Goal: Communication & Community: Answer question/provide support

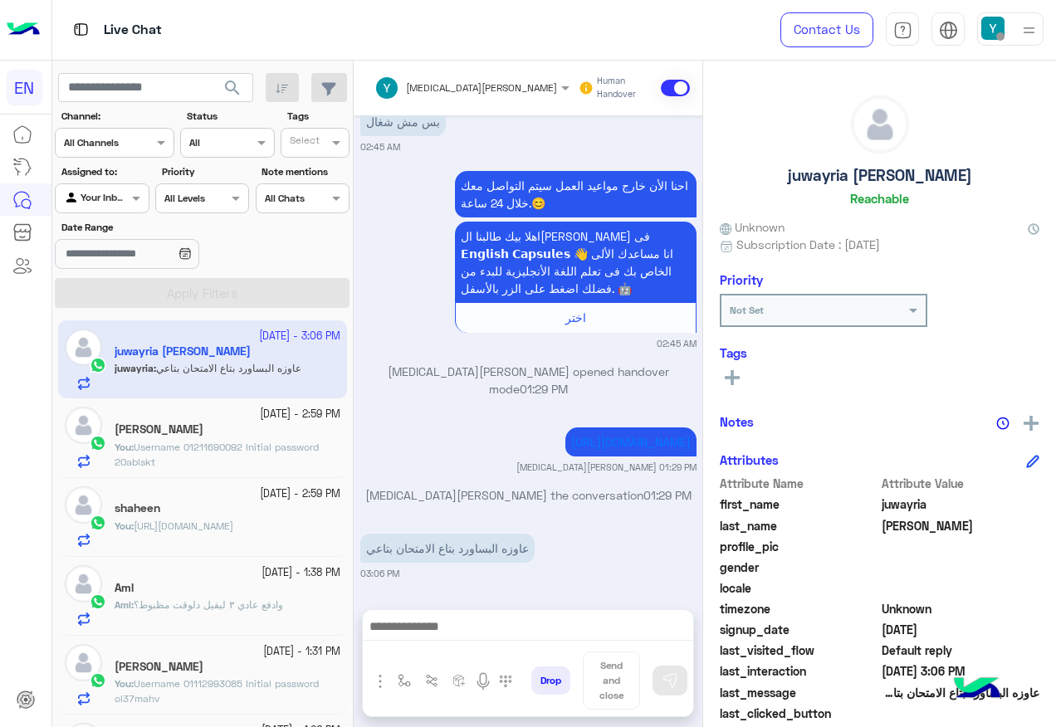
scroll to position [166, 0]
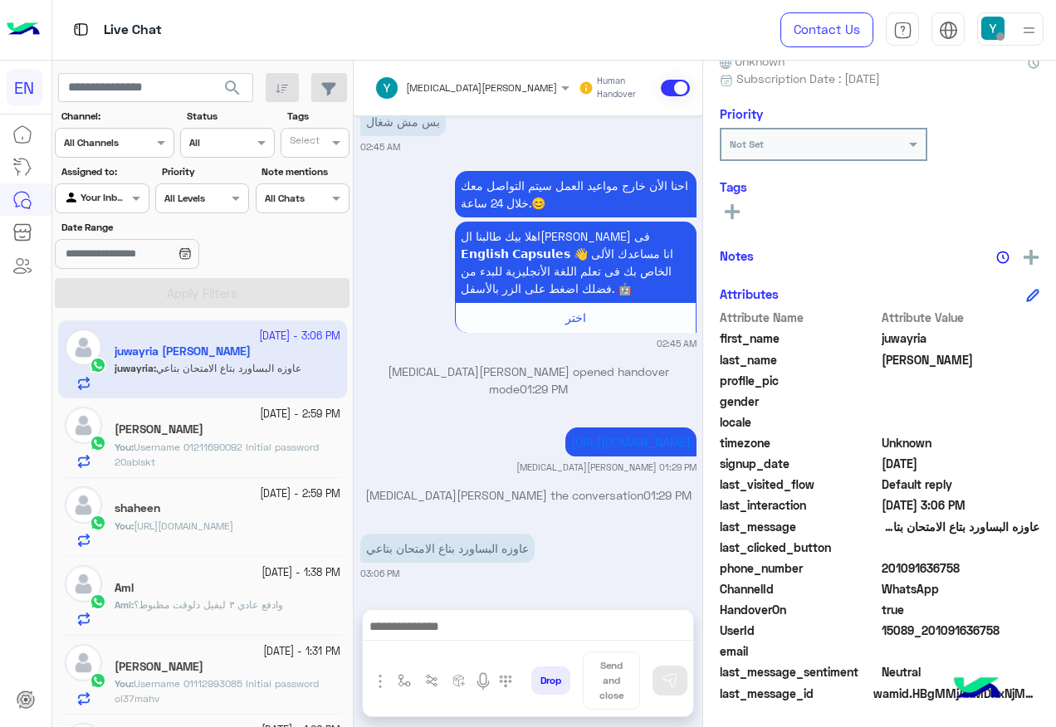
click at [909, 573] on span "201091636758" at bounding box center [961, 568] width 159 height 17
copy span "201091636758"
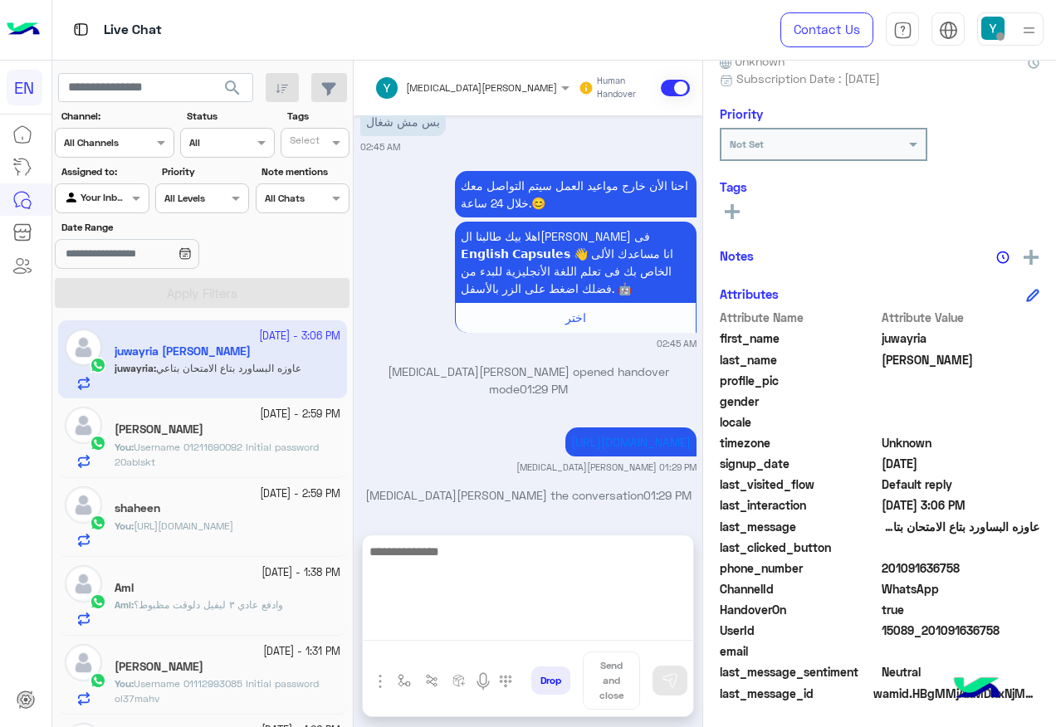
click at [470, 621] on textarea at bounding box center [528, 591] width 330 height 100
paste textarea "**********"
type textarea "**********"
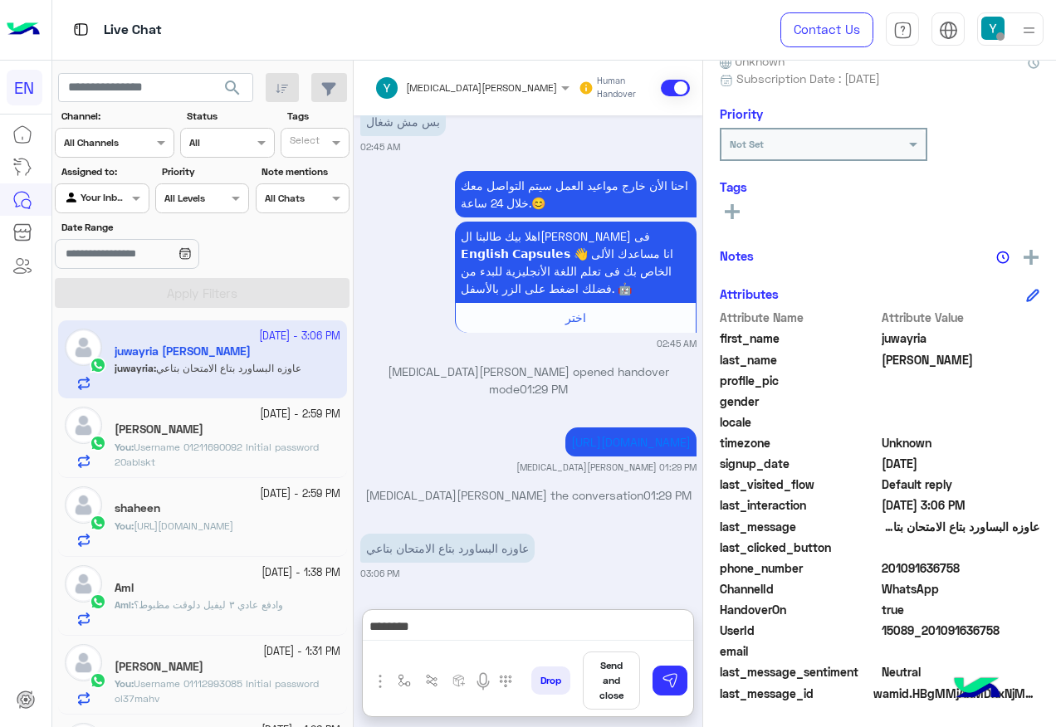
click at [627, 671] on button "Send and close" at bounding box center [611, 681] width 57 height 58
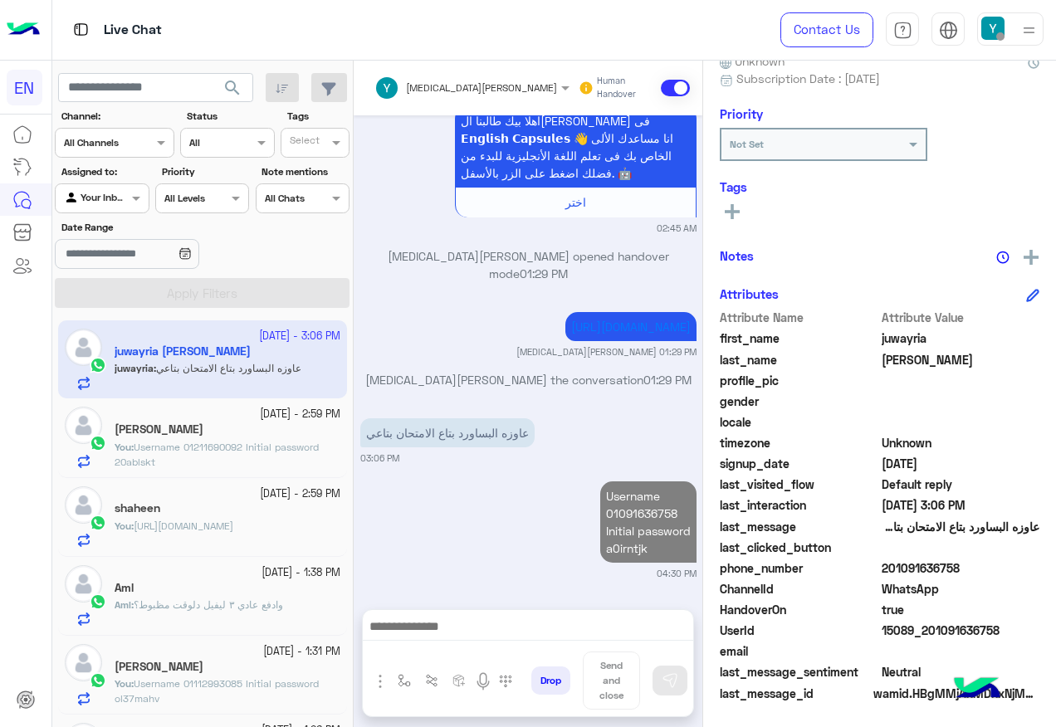
scroll to position [895, 0]
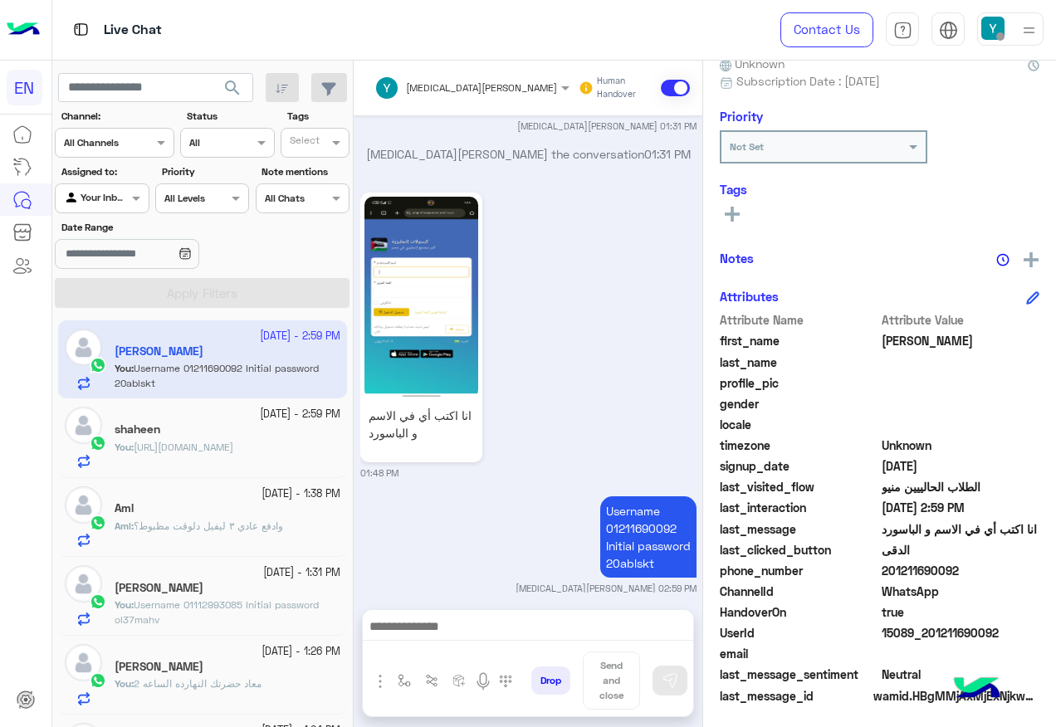
scroll to position [166, 0]
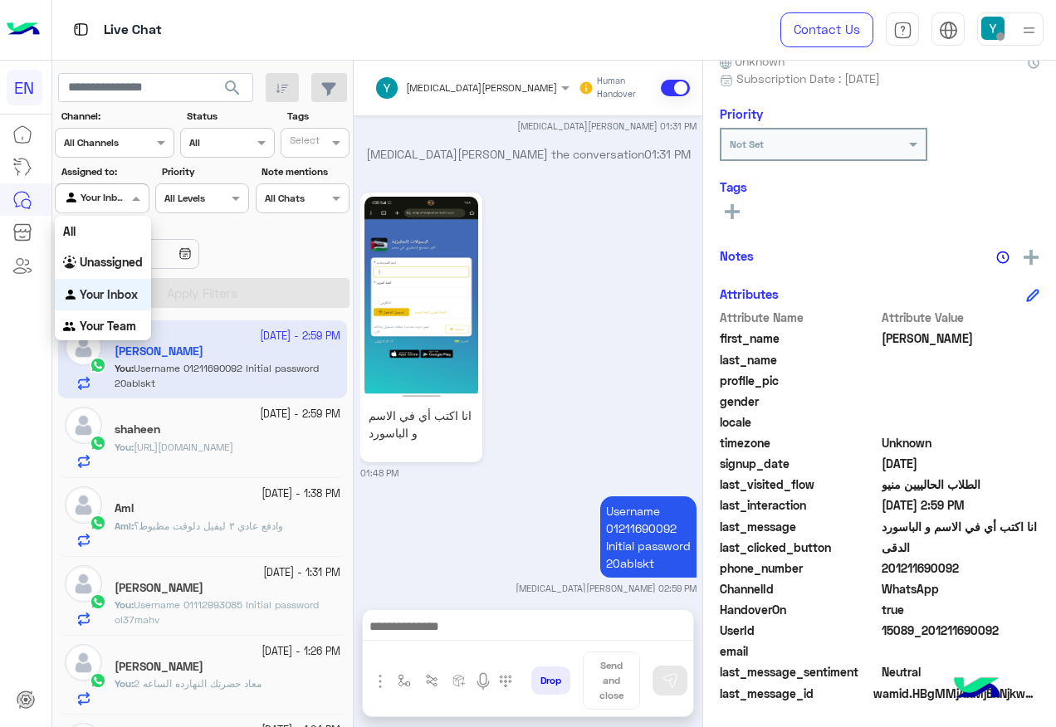
click at [122, 192] on div at bounding box center [102, 196] width 92 height 16
click at [128, 329] on b "Your Team" at bounding box center [108, 326] width 56 height 14
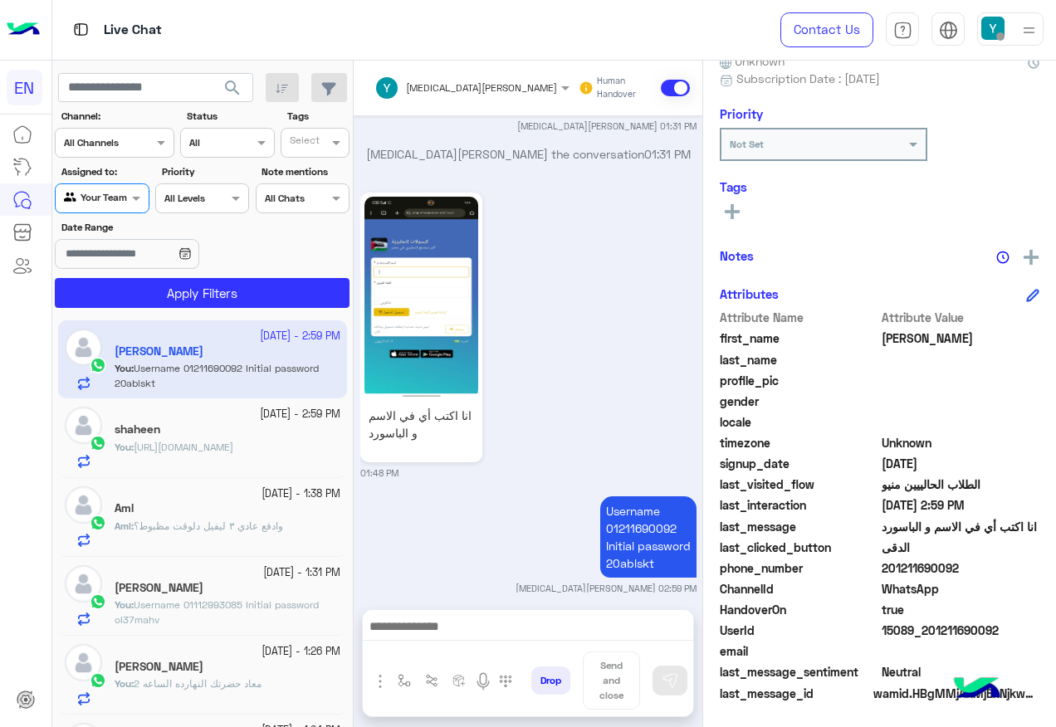
click at [153, 272] on section "Channel: Channel All Channels Status Channel All Tags Select Assigned to: Agent…" at bounding box center [203, 208] width 277 height 199
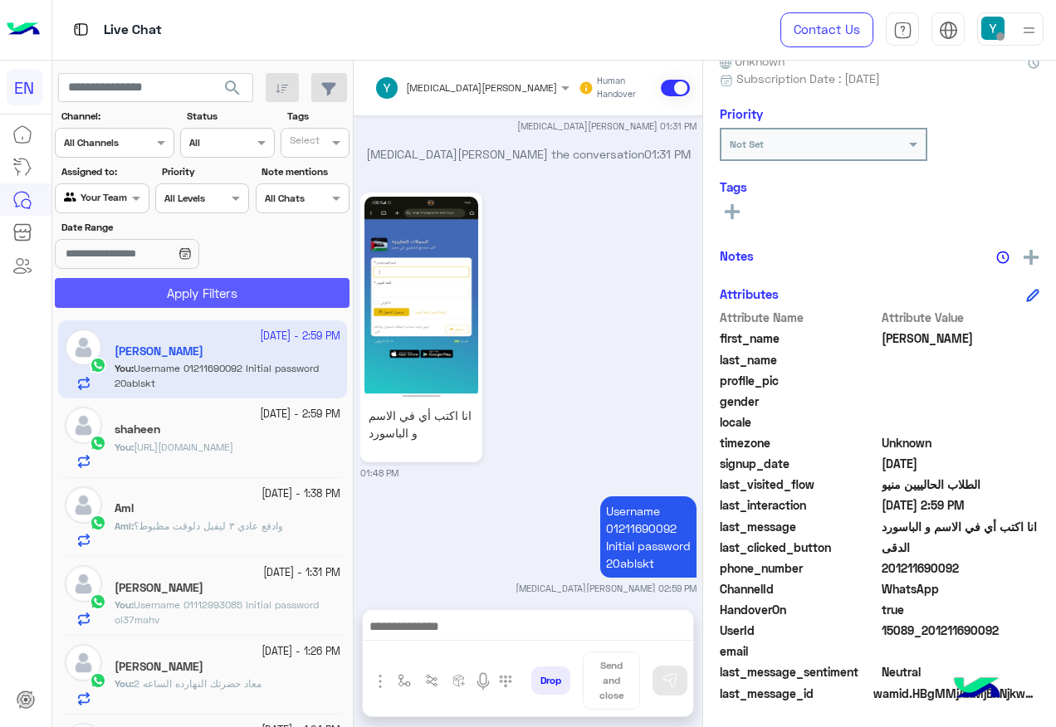
click at [153, 294] on button "Apply Filters" at bounding box center [202, 293] width 295 height 30
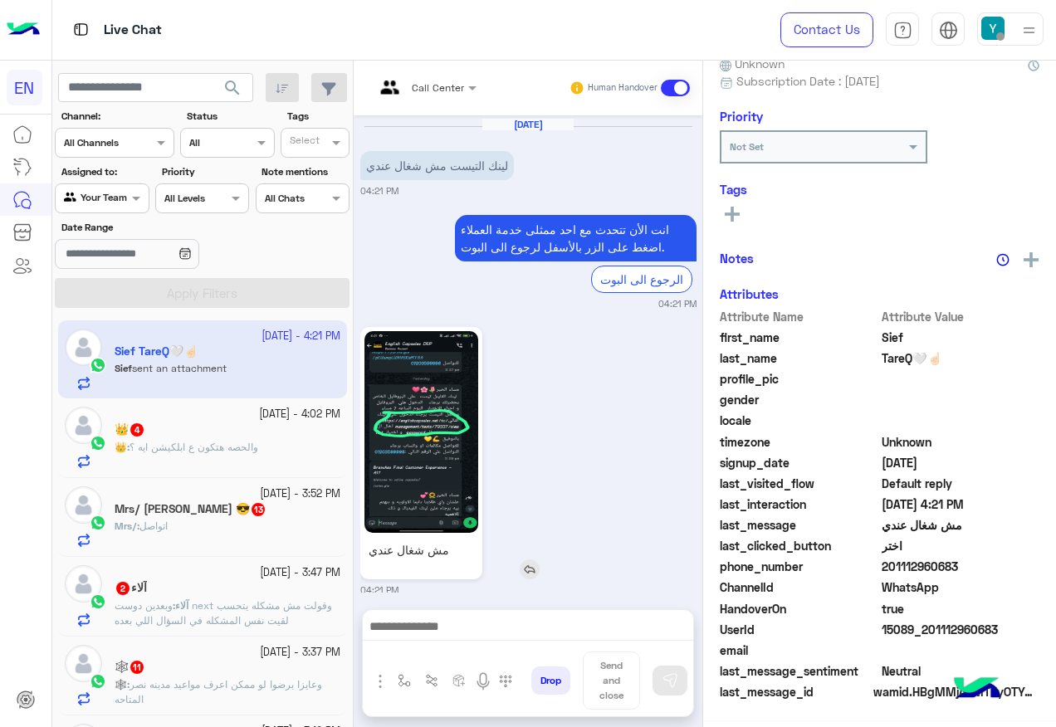
scroll to position [166, 0]
click at [427, 456] on img at bounding box center [422, 432] width 114 height 202
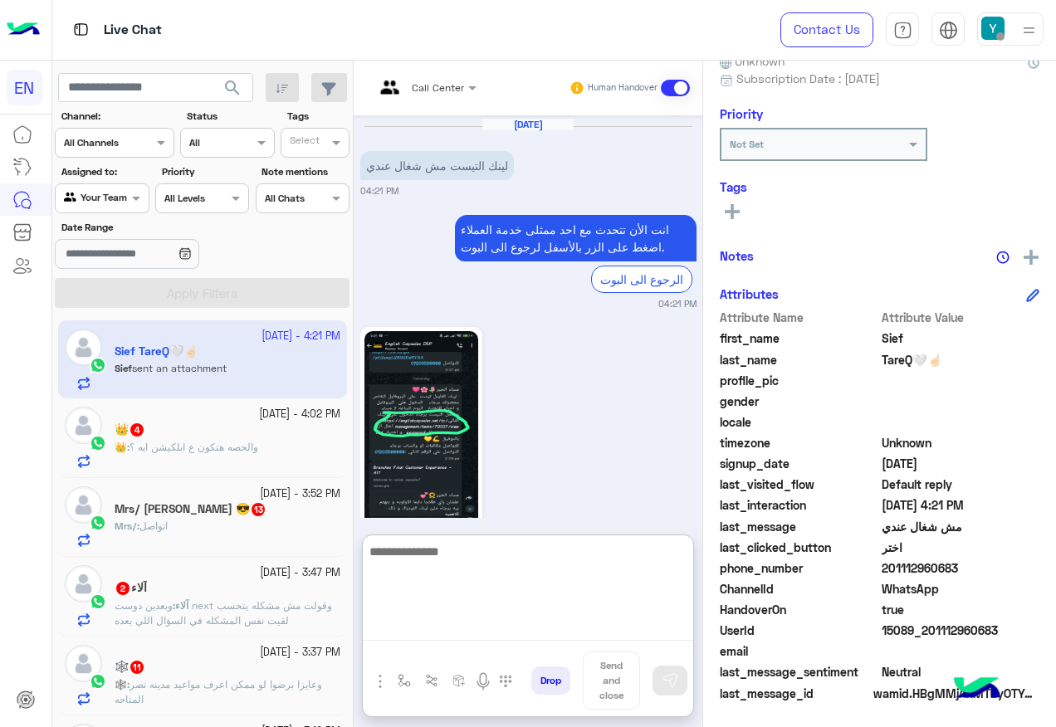
click at [524, 632] on textarea at bounding box center [528, 591] width 330 height 100
type textarea "*"
type textarea "**********"
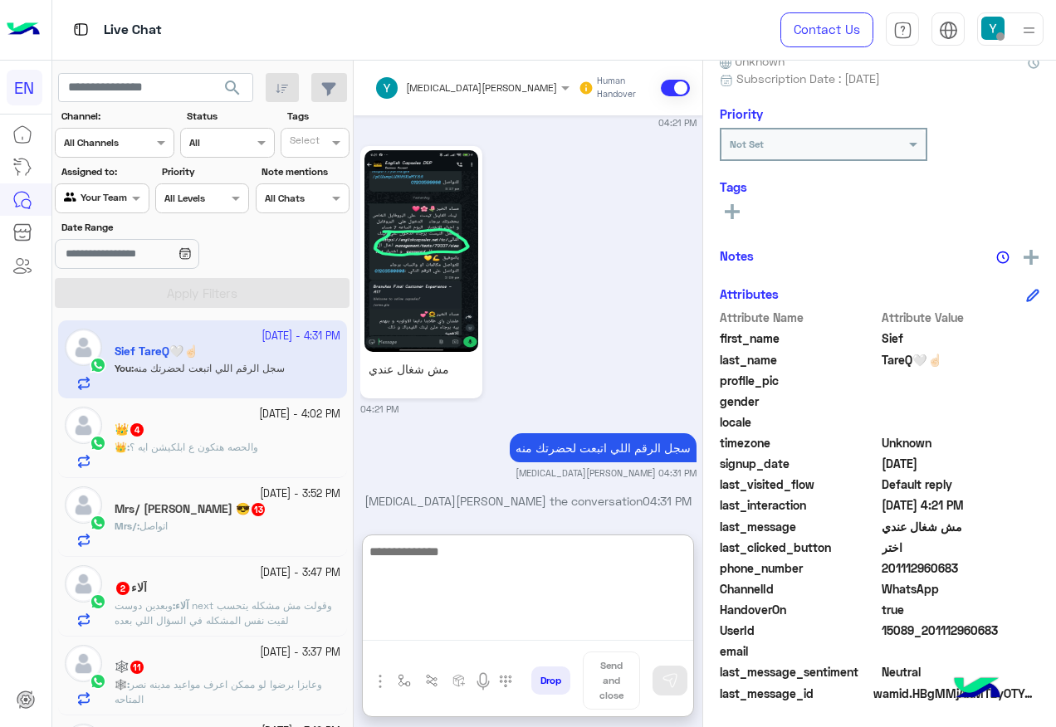
scroll to position [332, 0]
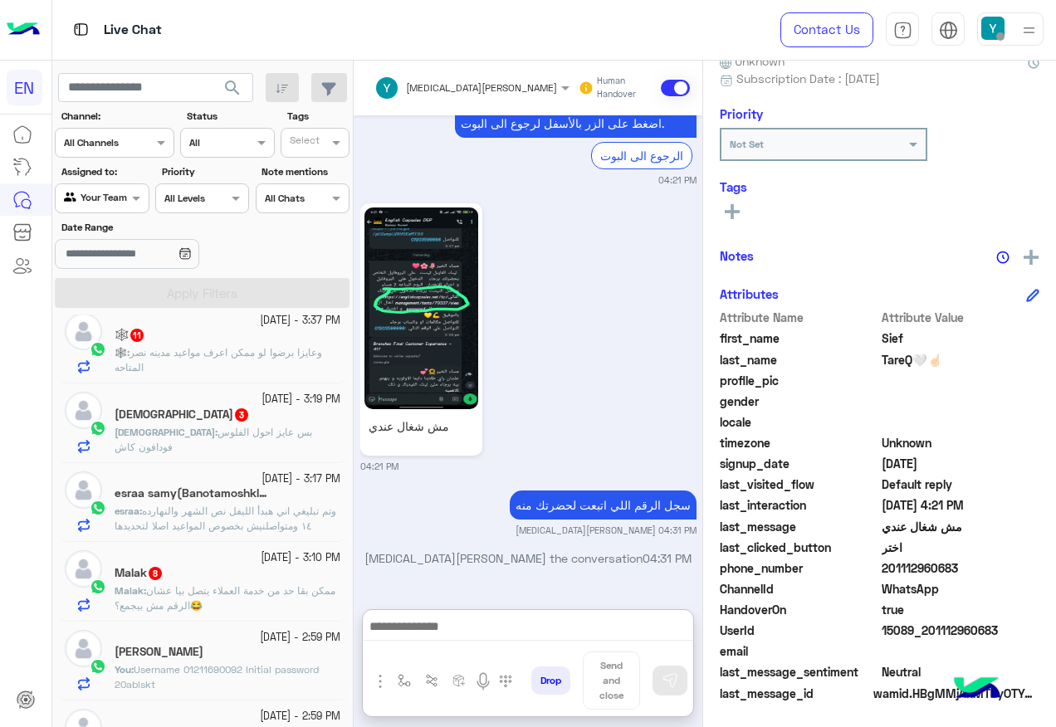
click at [277, 514] on span "وتم تبليغي اني هبدأ الليفل نص الشهر والنهارده ١٤ ومتواصلنيش بخصوص المواعيد اصلا…" at bounding box center [226, 518] width 222 height 27
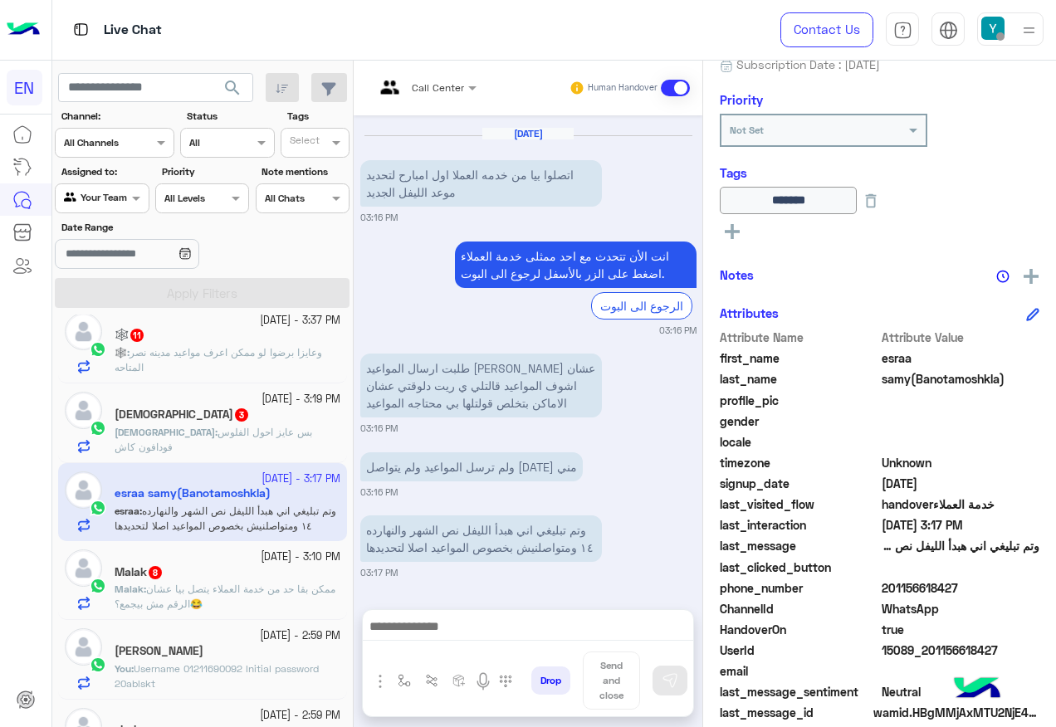
scroll to position [201, 0]
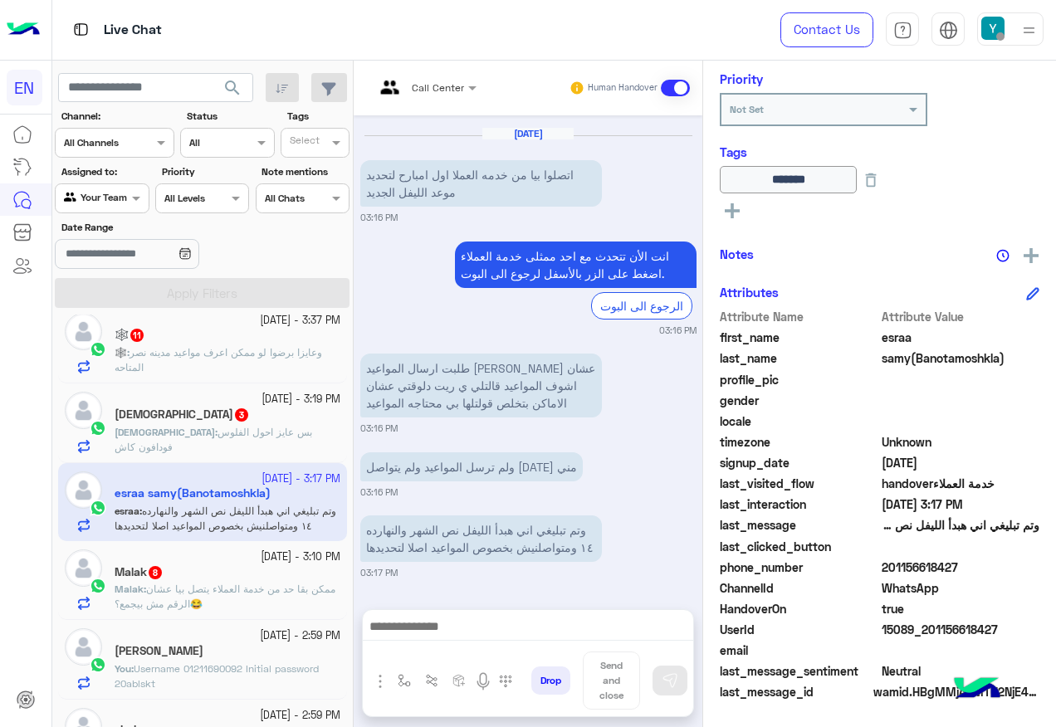
click at [910, 565] on span "201156618427" at bounding box center [961, 567] width 159 height 17
copy span "201156618427"
click at [192, 574] on div "Malak 8" at bounding box center [228, 573] width 226 height 17
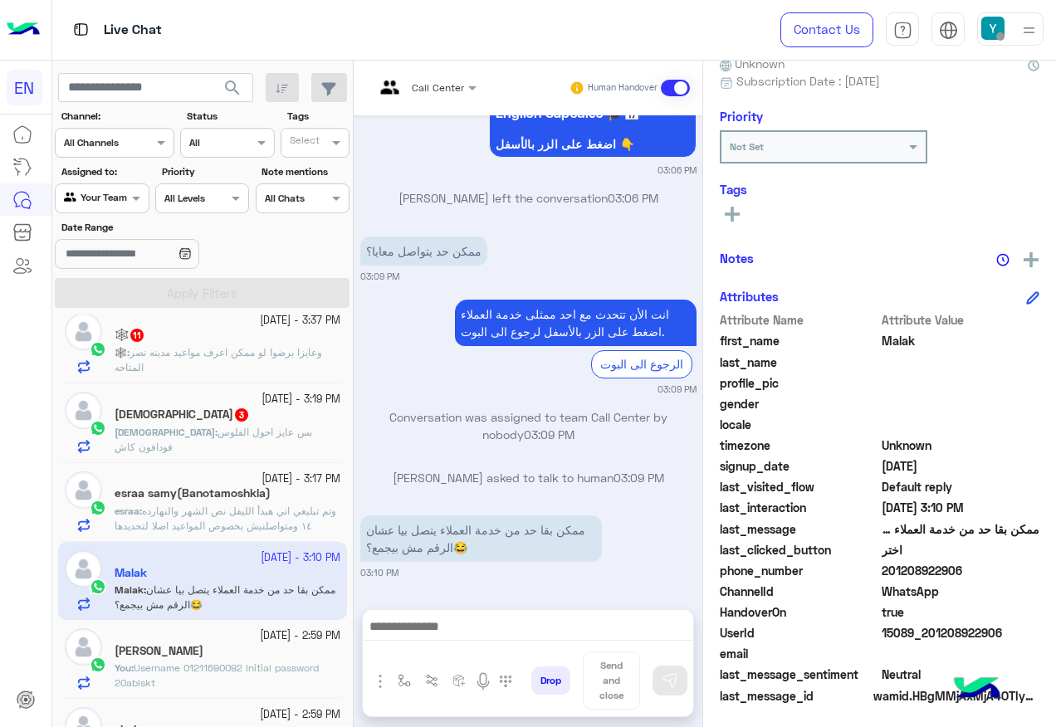
scroll to position [167, 0]
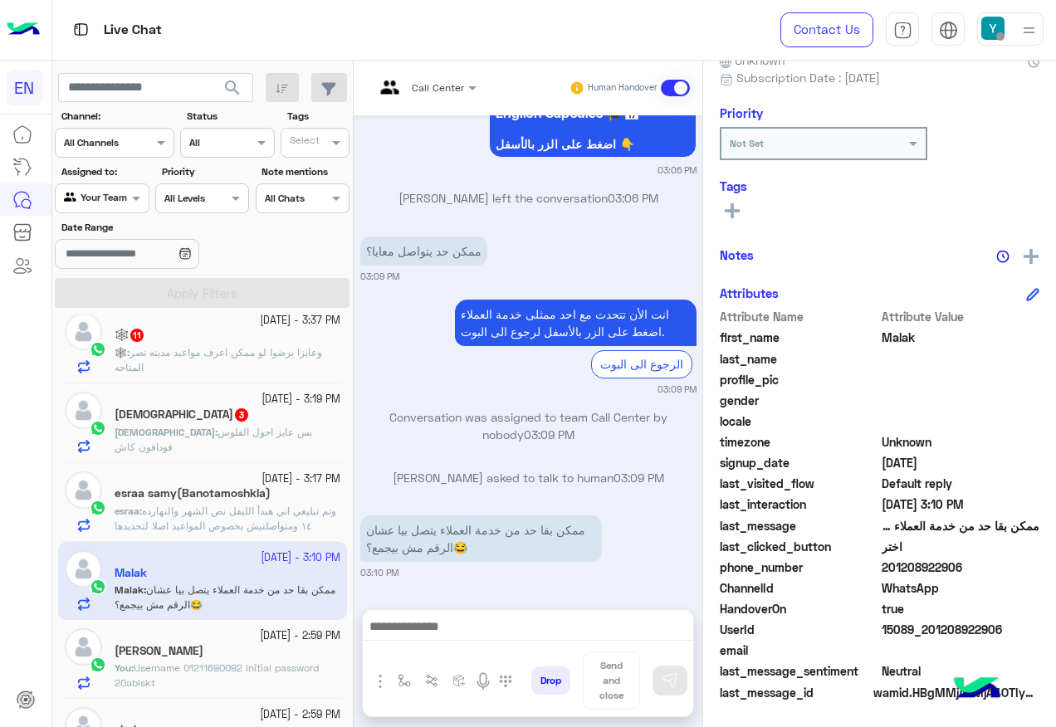
click at [899, 562] on span "201208922906" at bounding box center [961, 567] width 159 height 17
copy span "201208922906"
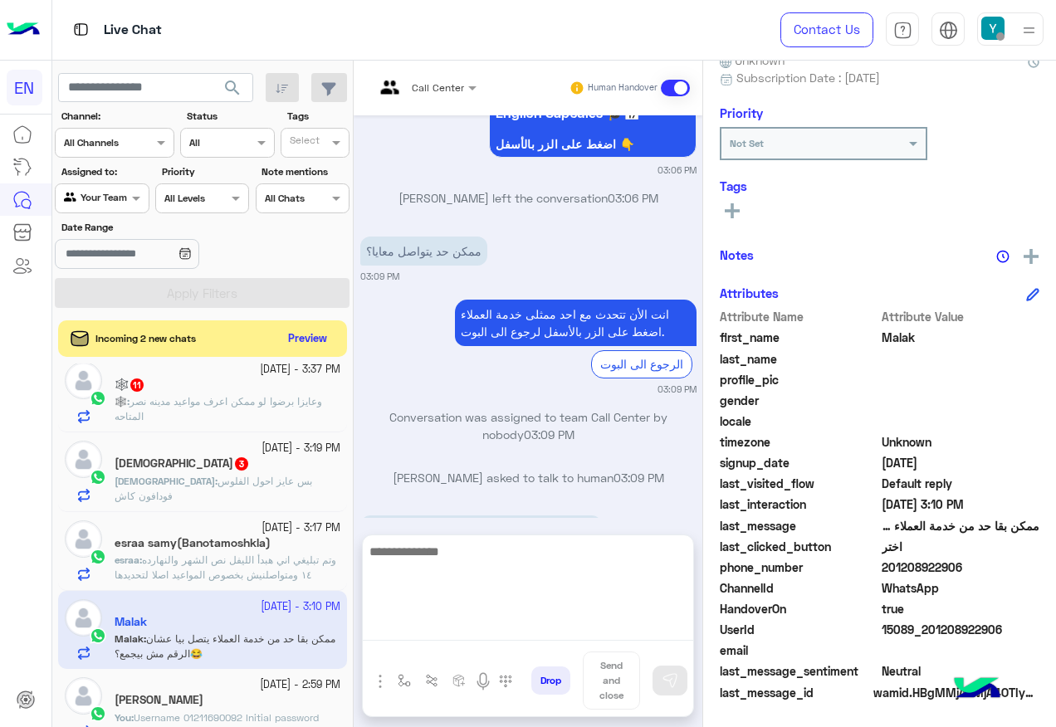
click at [492, 625] on textarea at bounding box center [528, 591] width 330 height 100
type textarea "**********"
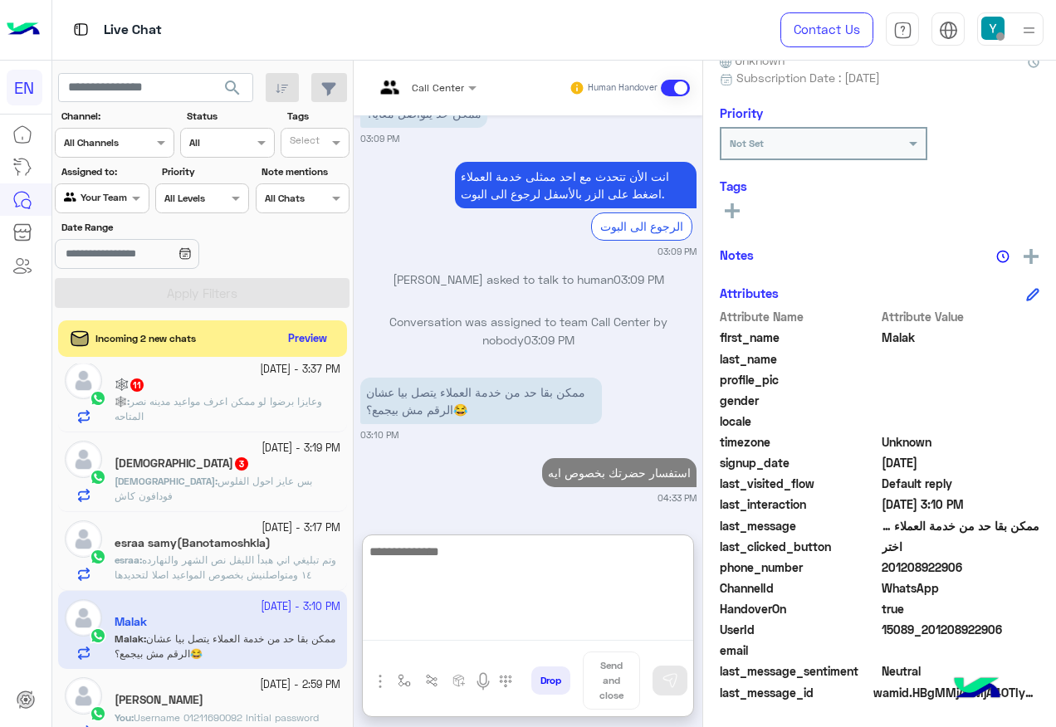
scroll to position [1358, 0]
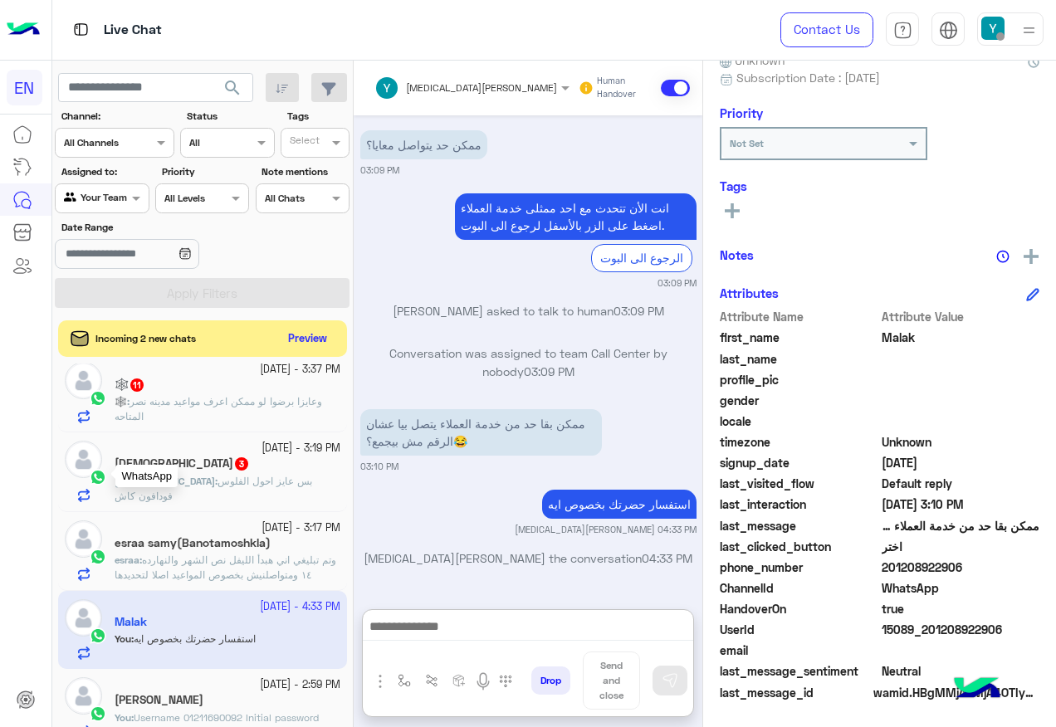
click at [100, 476] on img at bounding box center [98, 477] width 17 height 17
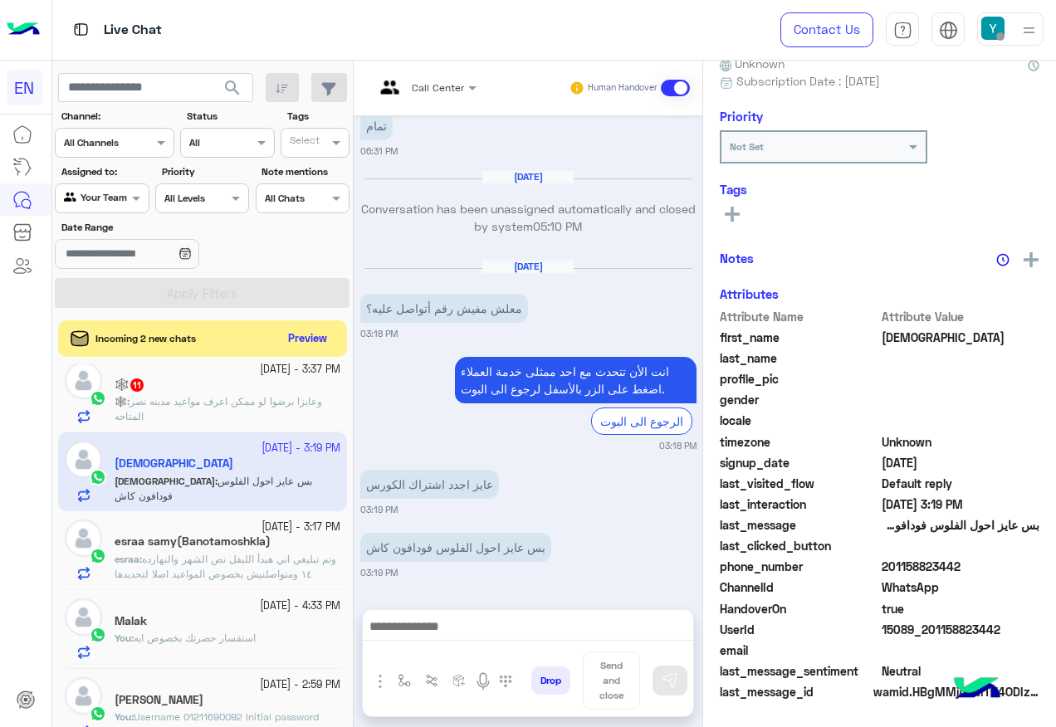
scroll to position [167, 0]
click at [905, 568] on span "201158823442" at bounding box center [961, 567] width 159 height 17
copy span "201158823442"
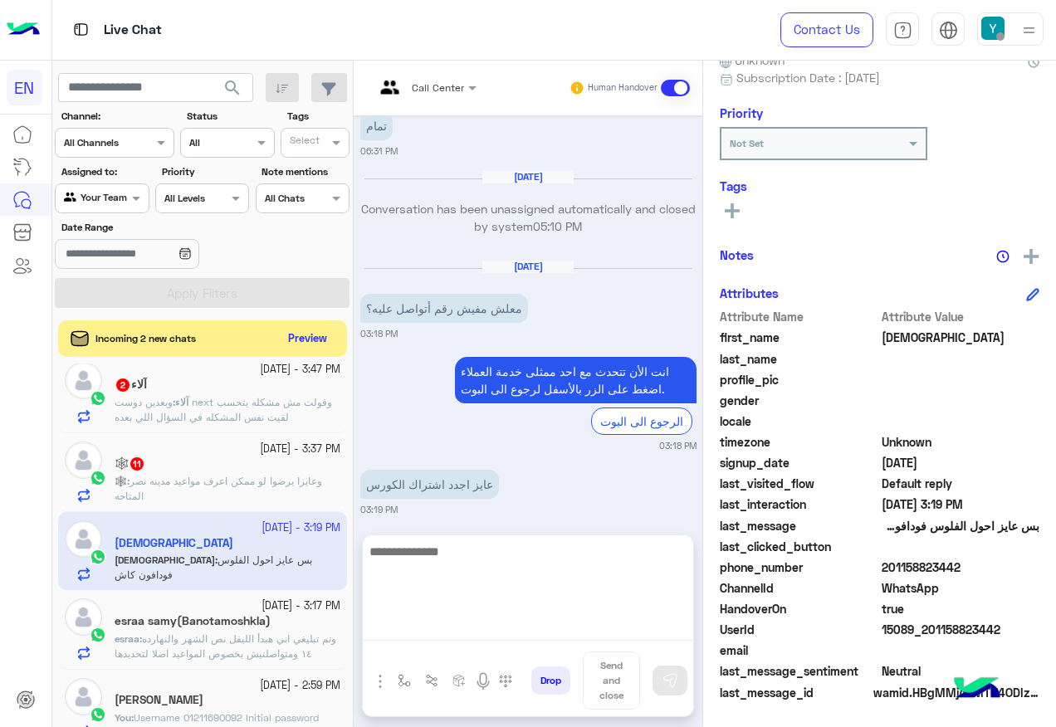
click at [585, 626] on textarea at bounding box center [528, 591] width 330 height 100
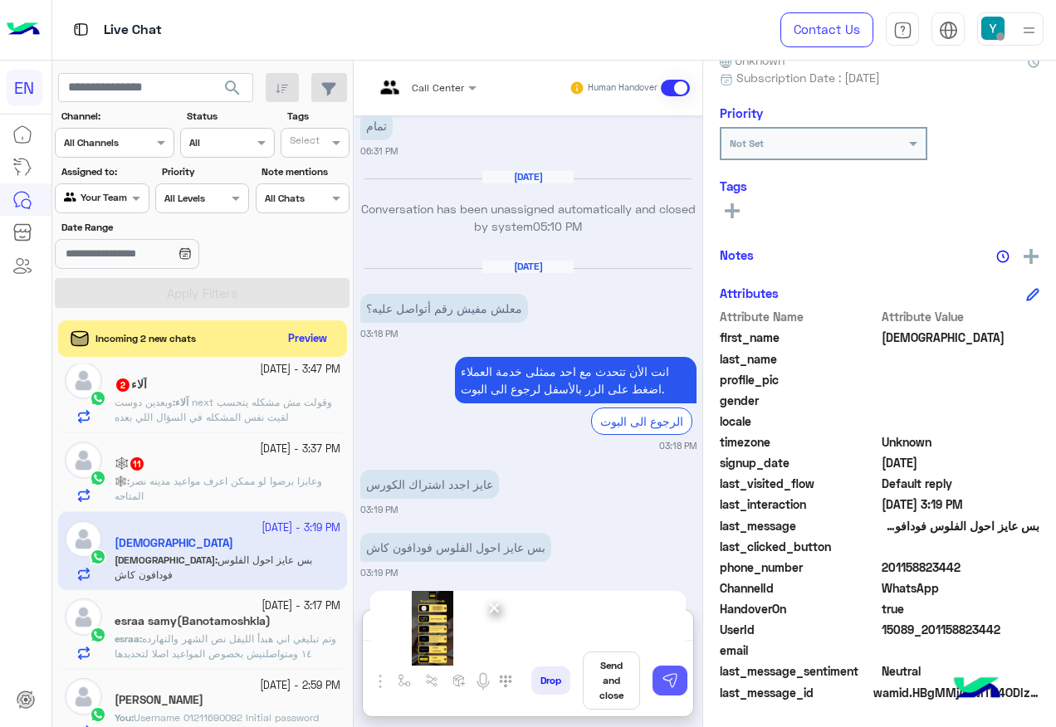
click at [666, 683] on img at bounding box center [670, 681] width 17 height 17
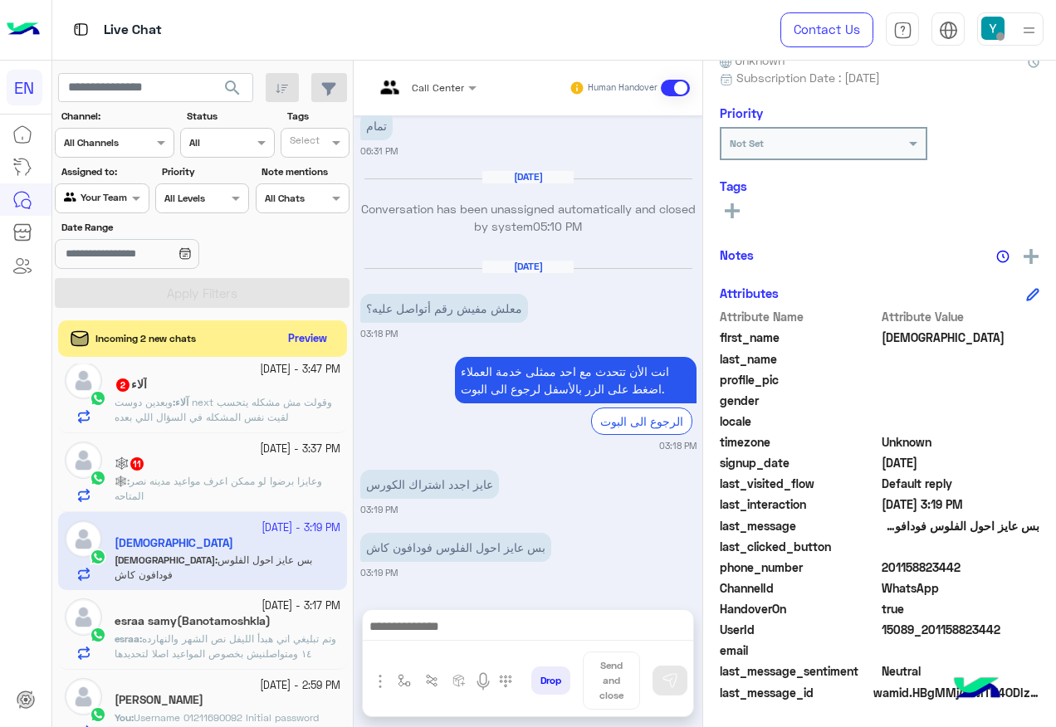
scroll to position [1241, 0]
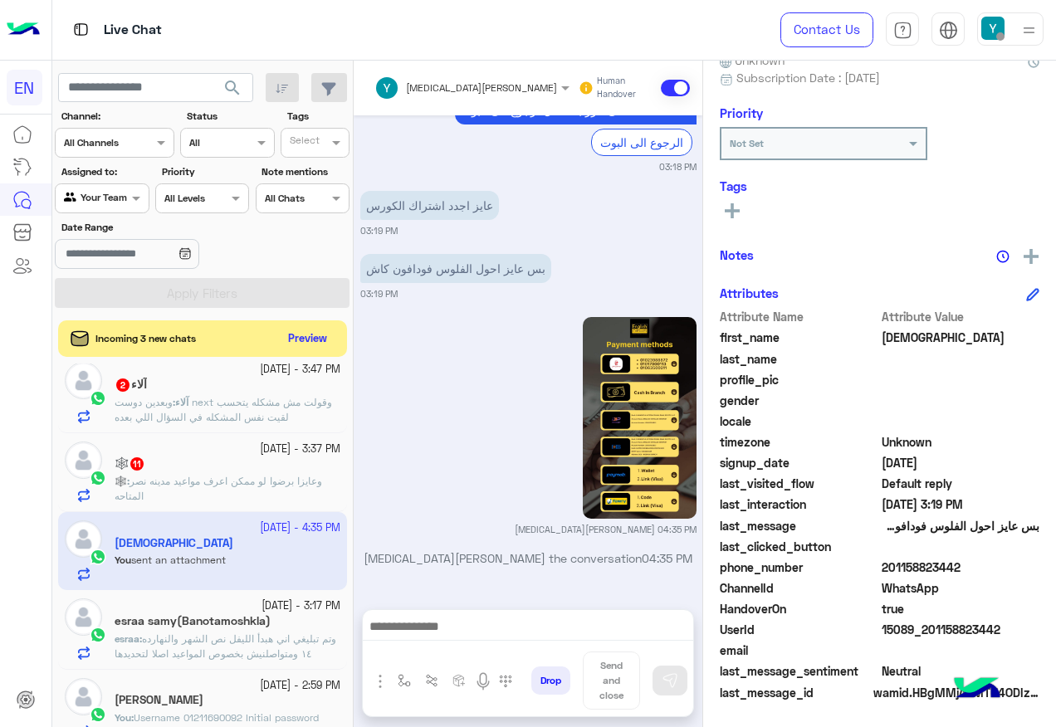
click at [256, 489] on p "🕸️ : وعايزا برضوا لو ممكن اعرف مواعيد مدينه نصر المتاحه" at bounding box center [228, 489] width 226 height 30
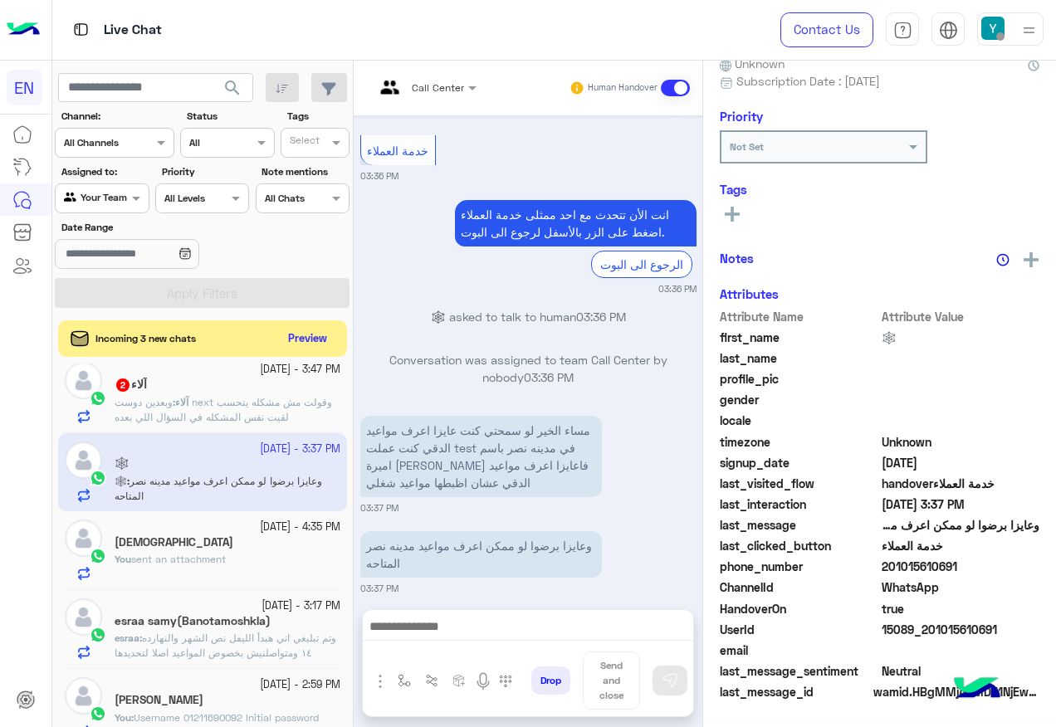
scroll to position [167, 0]
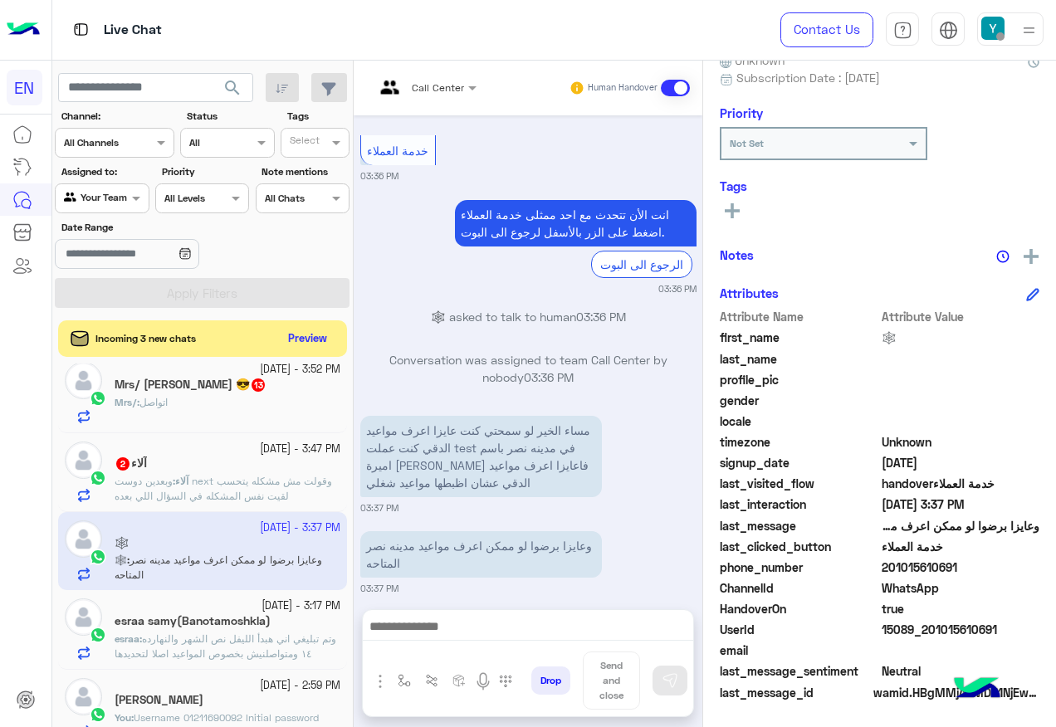
click at [296, 473] on div "آلاء 2" at bounding box center [228, 465] width 226 height 17
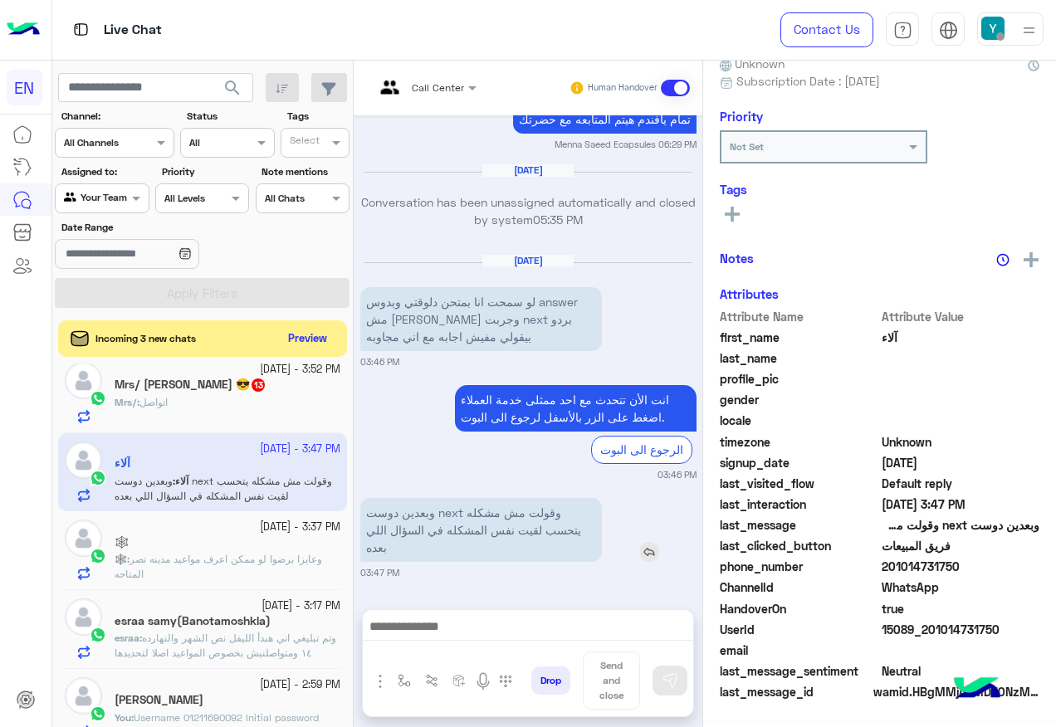
scroll to position [167, 0]
click at [923, 565] on span "201014731750" at bounding box center [961, 567] width 159 height 17
click at [923, 564] on span "201014731750" at bounding box center [961, 567] width 159 height 17
copy span "201014731750"
click at [512, 614] on div at bounding box center [528, 631] width 330 height 42
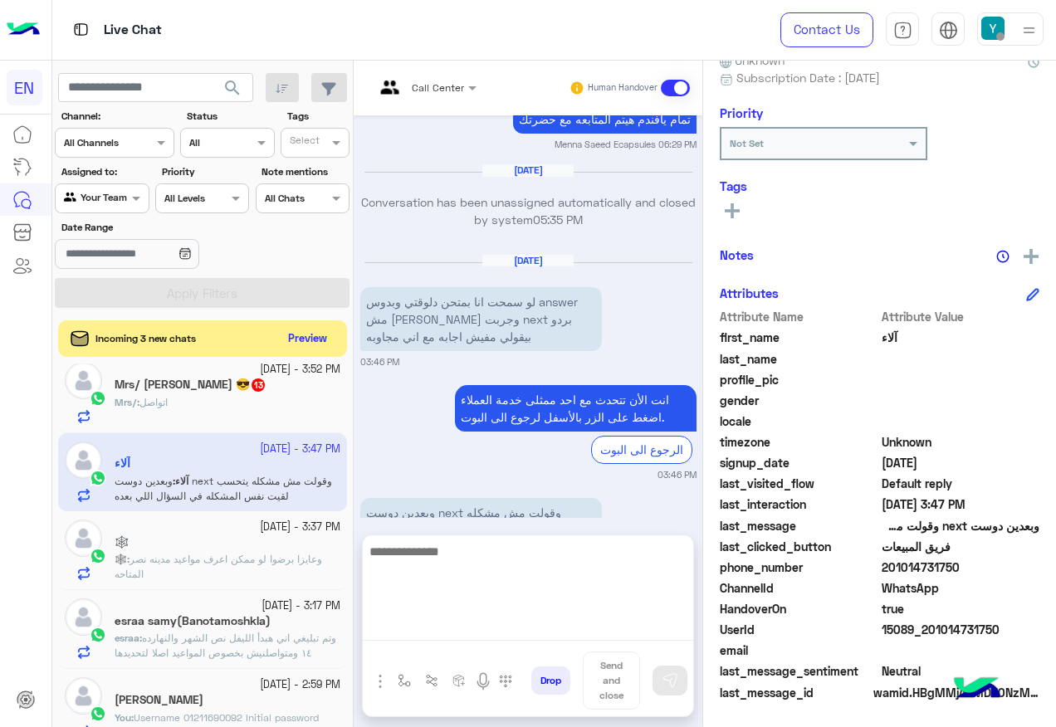
click at [512, 621] on textarea at bounding box center [528, 591] width 330 height 100
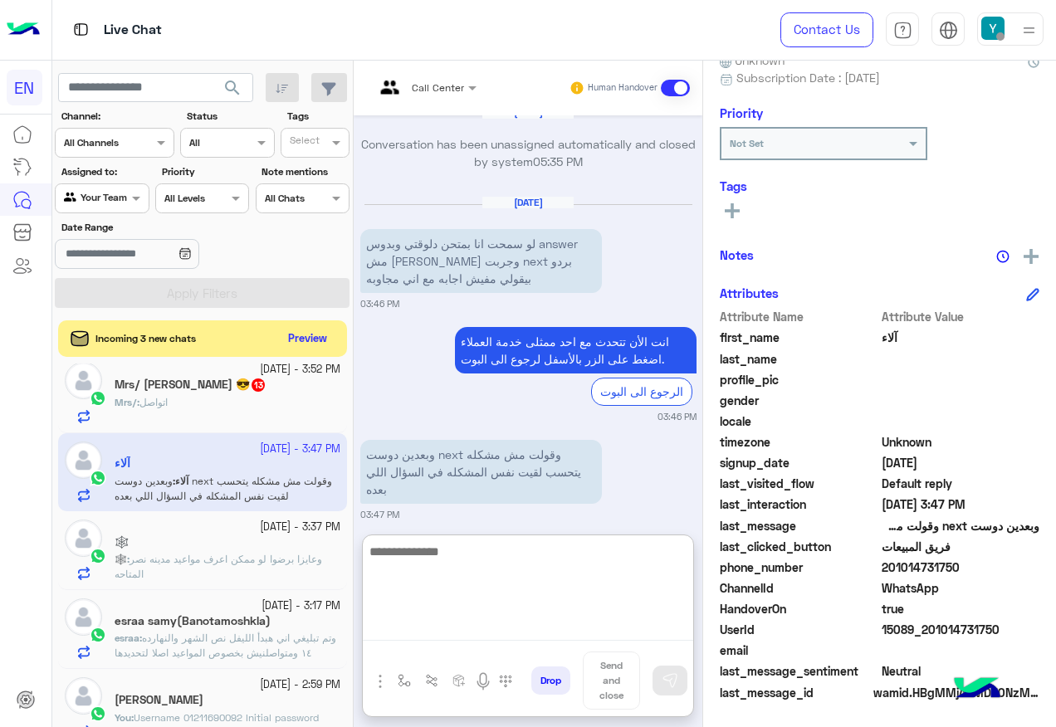
scroll to position [1845, 0]
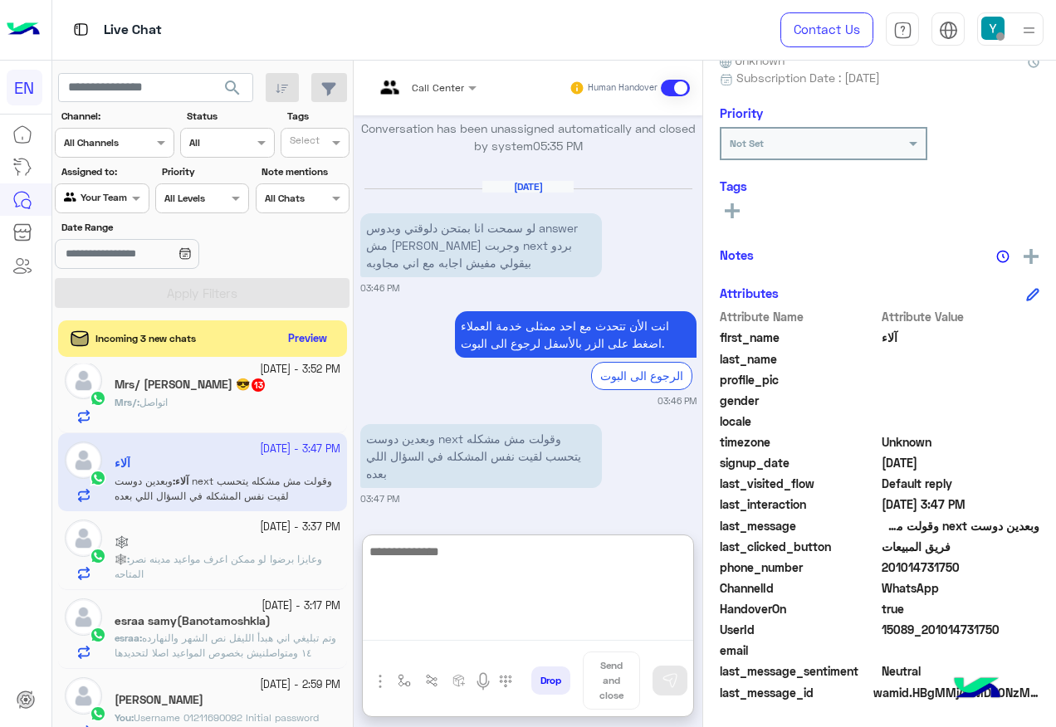
click at [623, 552] on textarea at bounding box center [528, 591] width 330 height 100
type textarea "*"
paste textarea "*********"
type textarea "**********"
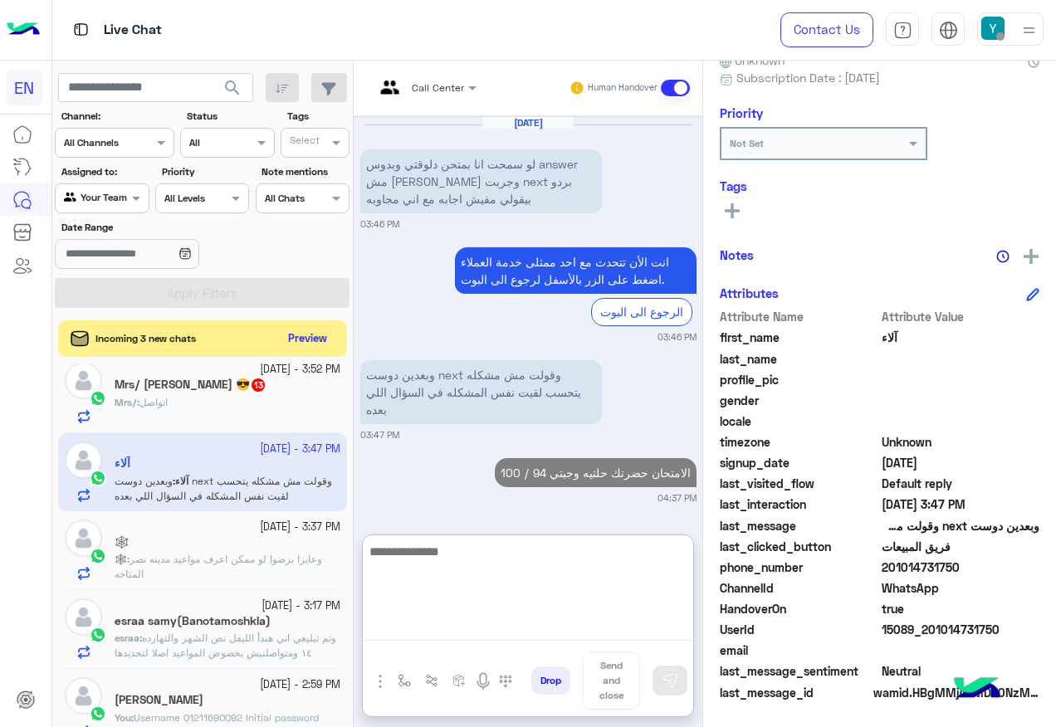
scroll to position [1952, 0]
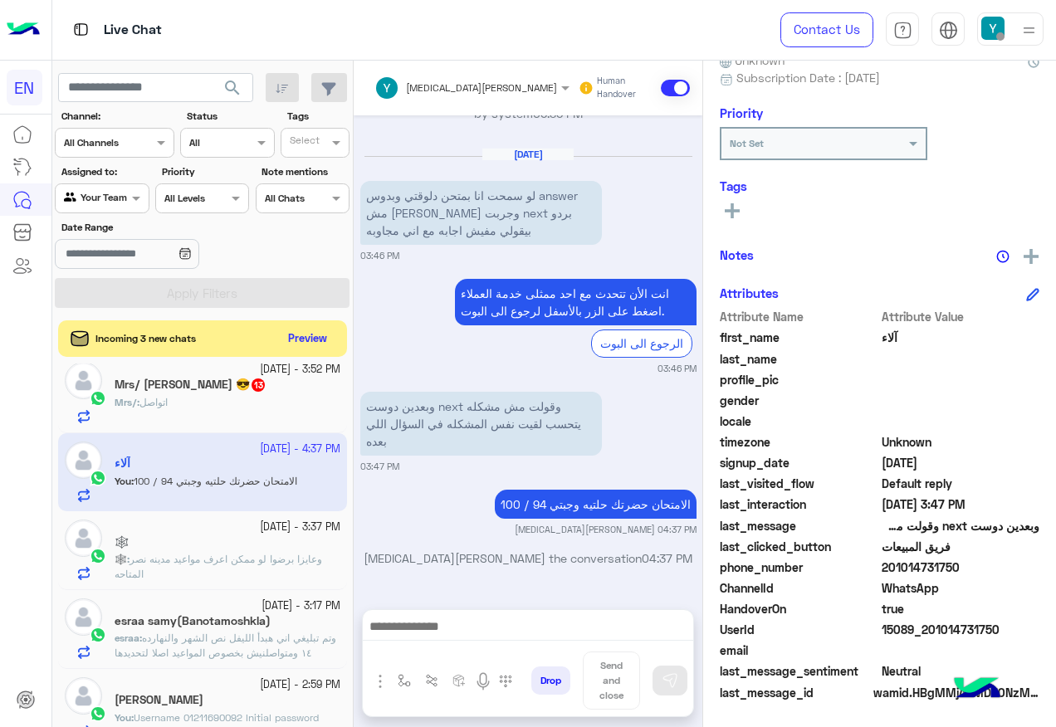
click at [307, 569] on p "🕸️ : وعايزا برضوا لو ممكن اعرف مواعيد مدينه نصر المتاحه" at bounding box center [228, 567] width 226 height 30
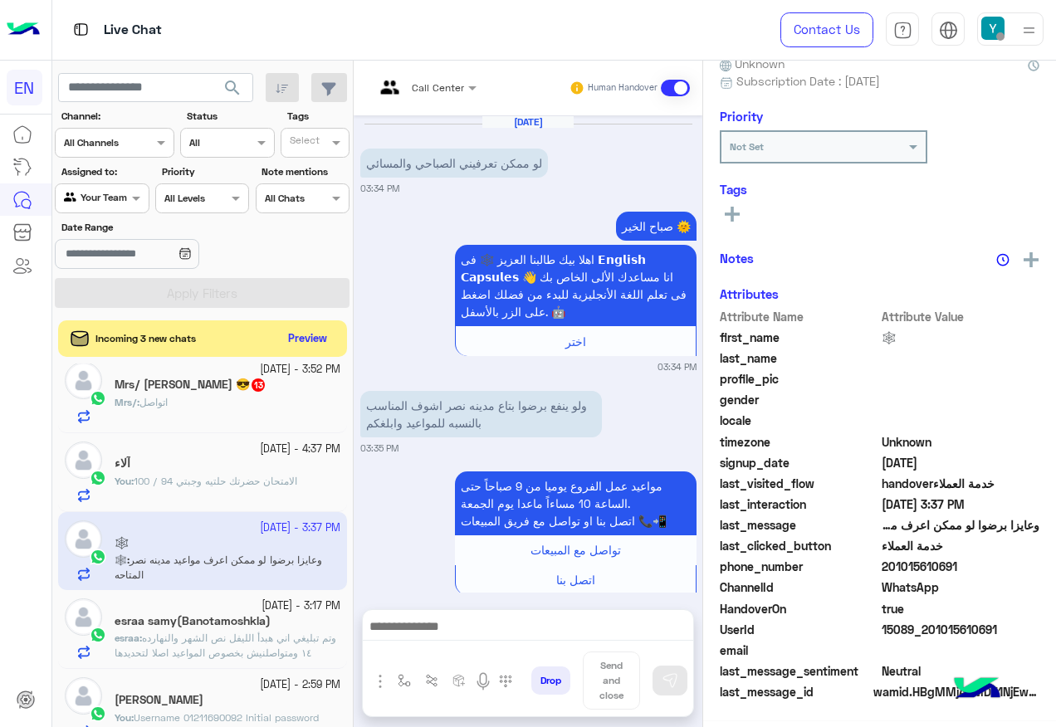
scroll to position [1470, 0]
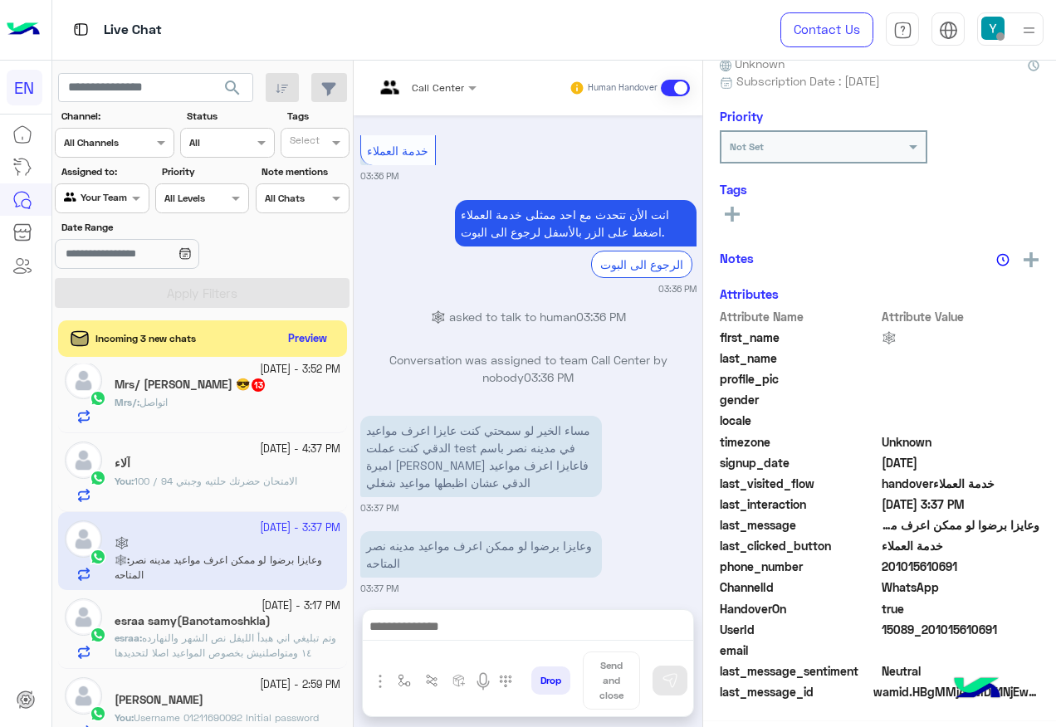
click at [281, 497] on div "You : الامتحان حضرتك حلتيه وجبتي 94 / 100" at bounding box center [228, 488] width 226 height 29
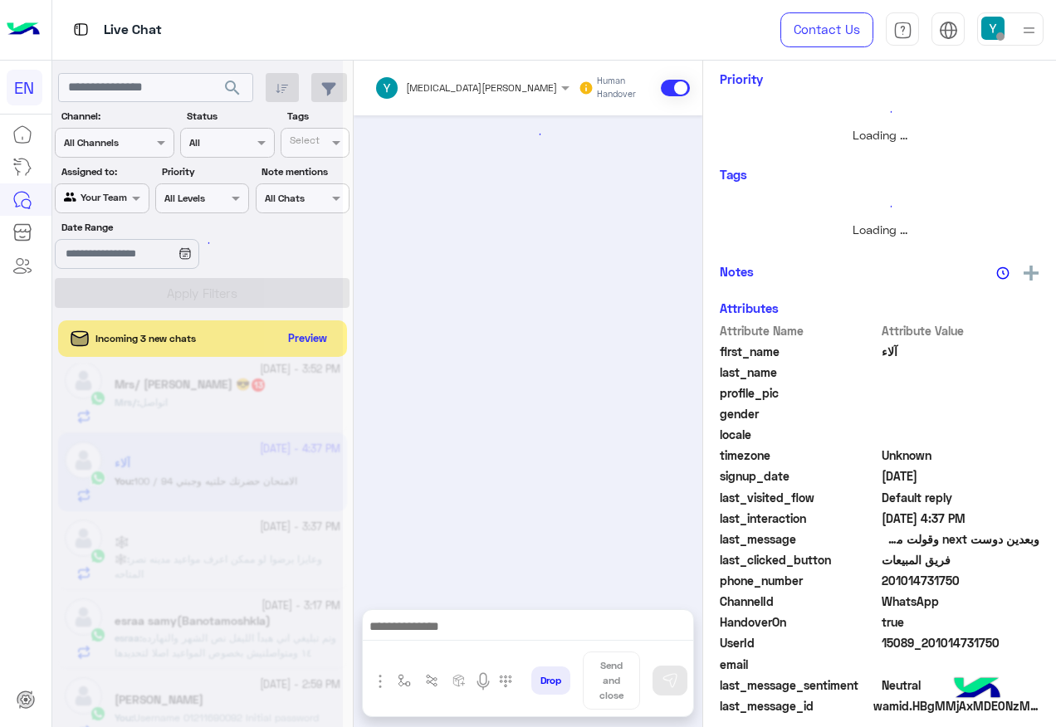
scroll to position [1117, 0]
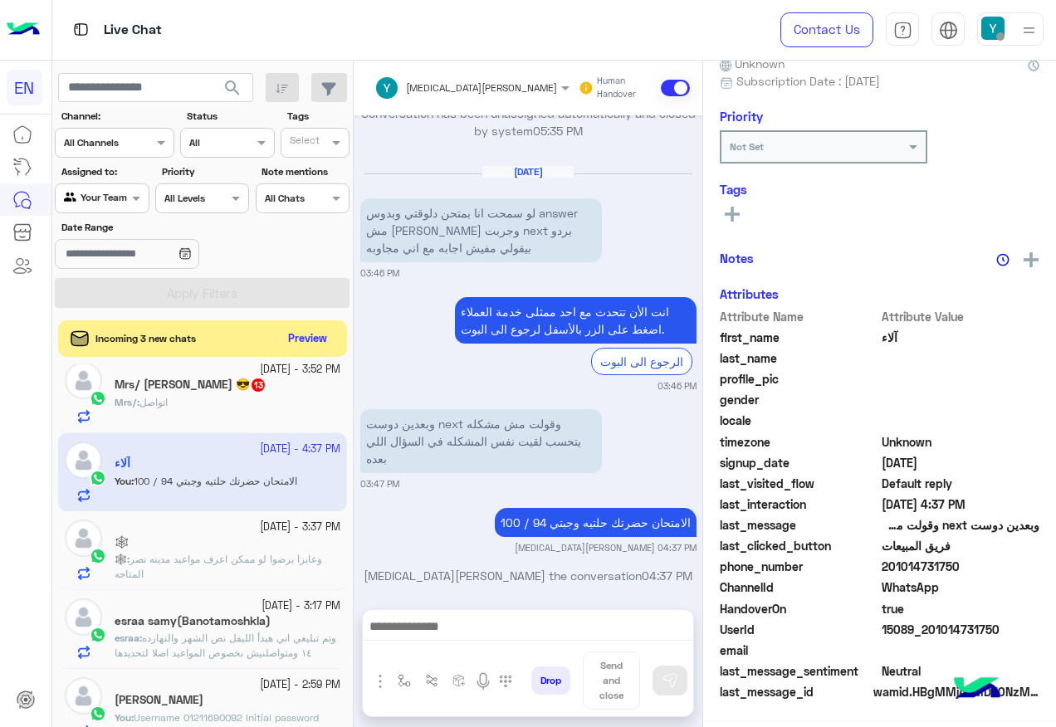
click at [277, 421] on div "Mrs/ : اتواصل" at bounding box center [228, 409] width 226 height 29
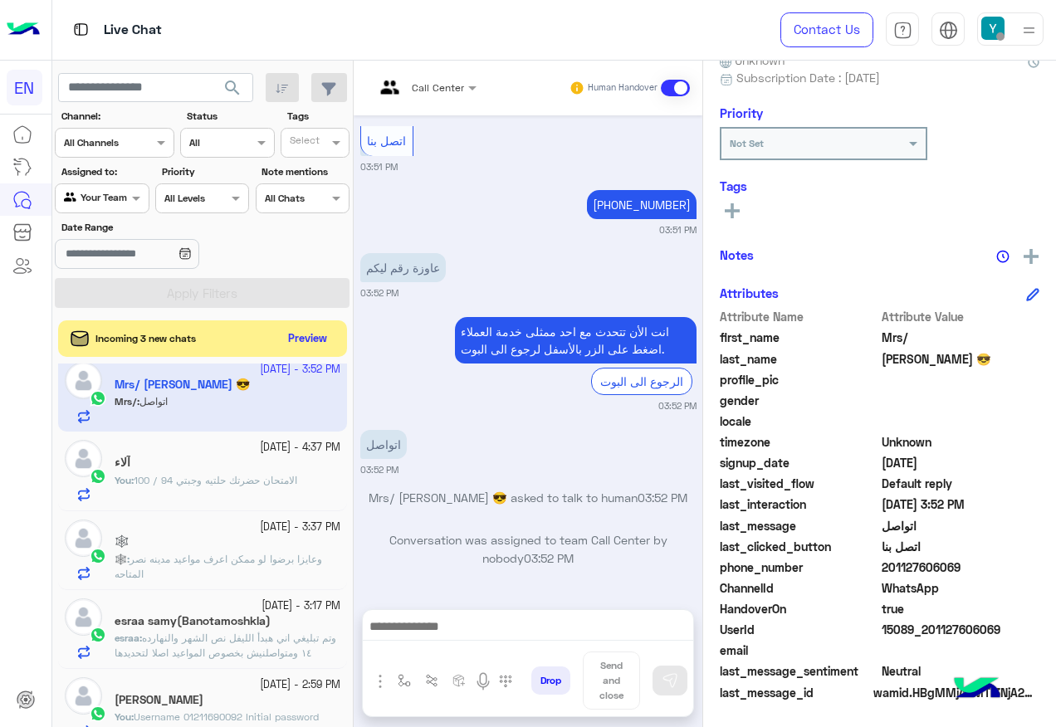
scroll to position [1049, 0]
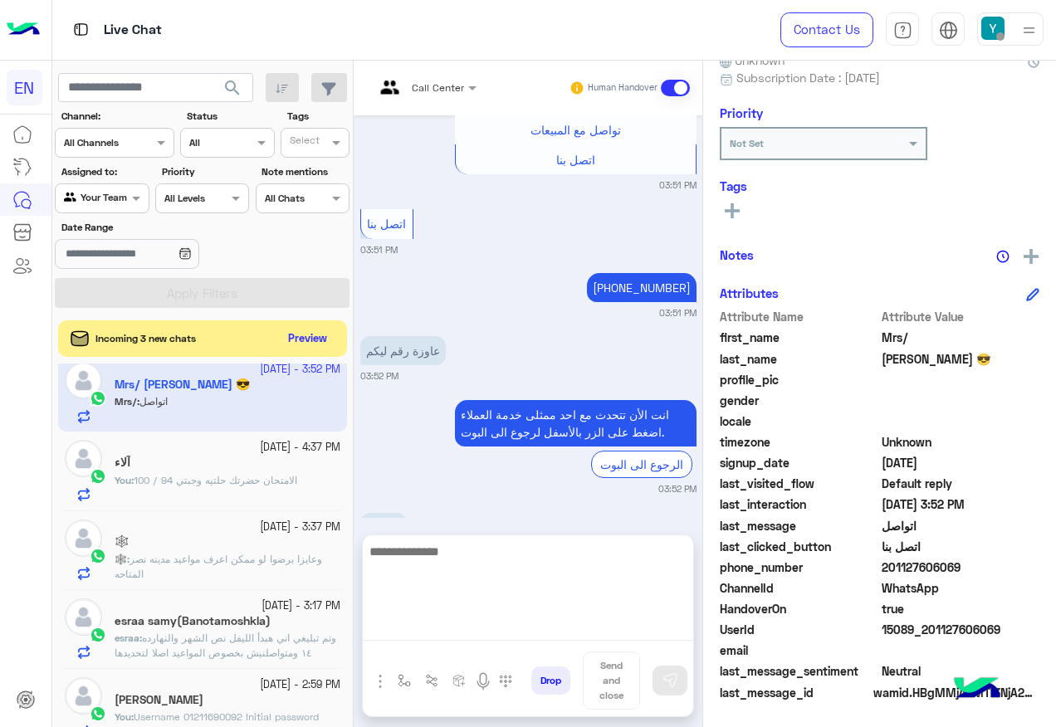
click at [549, 624] on textarea at bounding box center [528, 591] width 330 height 100
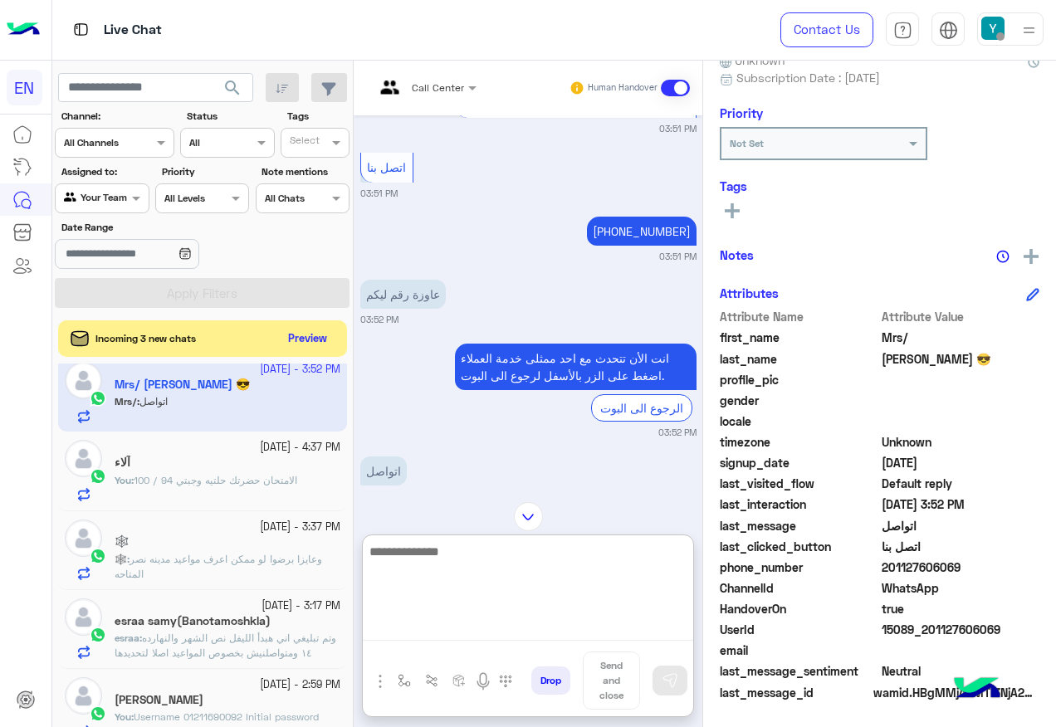
scroll to position [1206, 0]
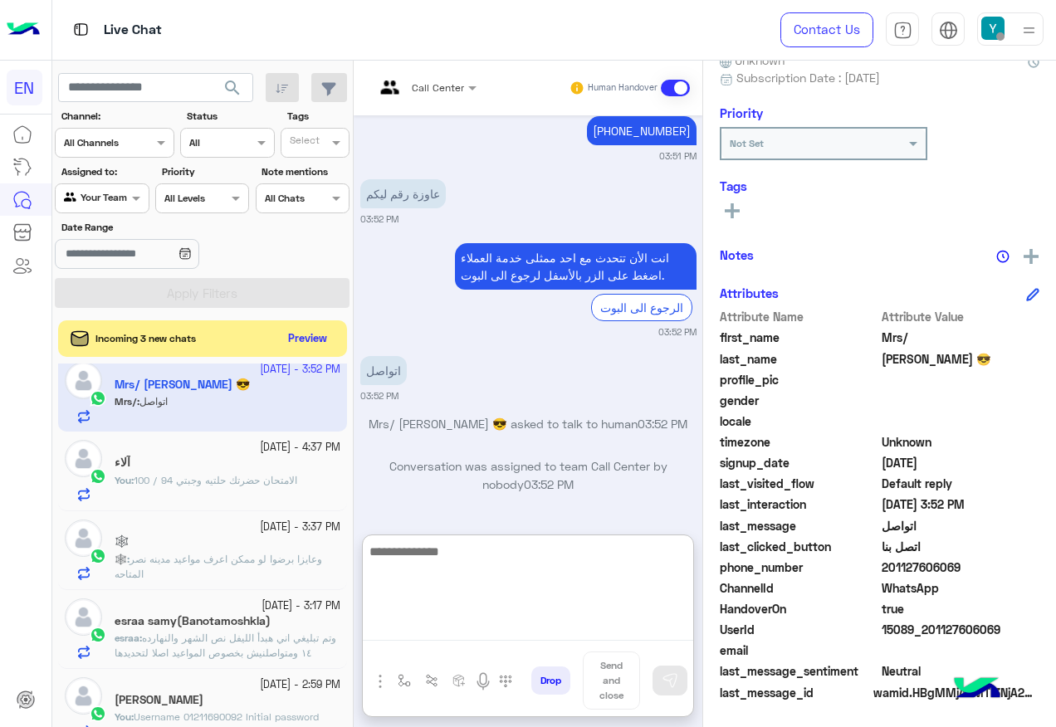
click at [522, 594] on textarea at bounding box center [528, 591] width 330 height 100
type textarea "**********"
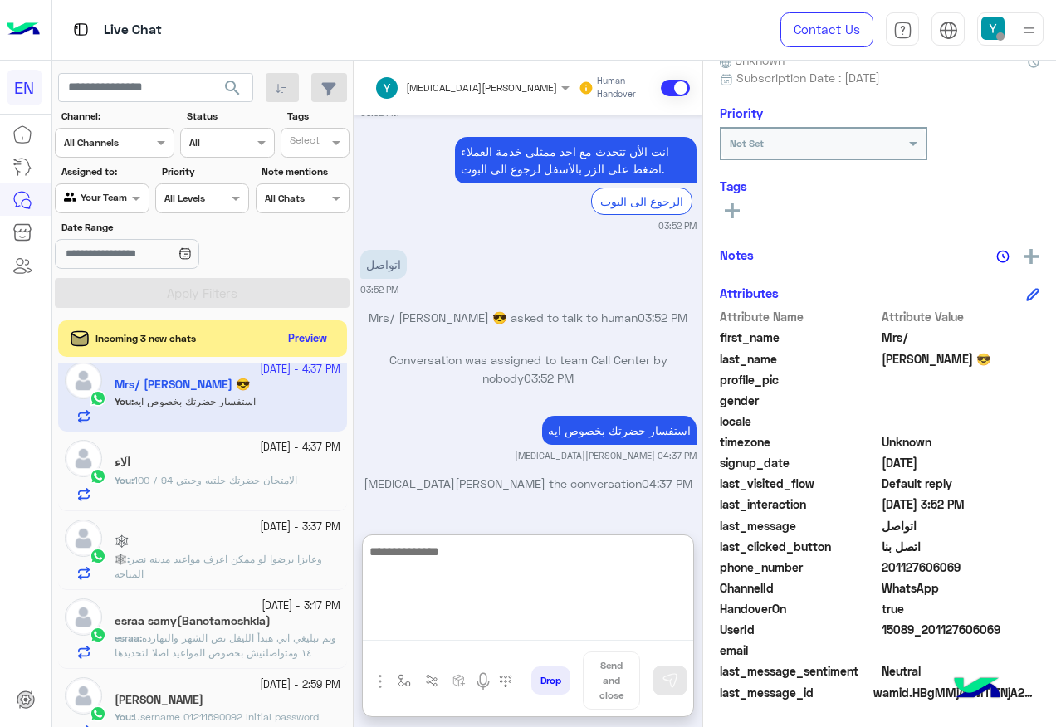
scroll to position [250, 0]
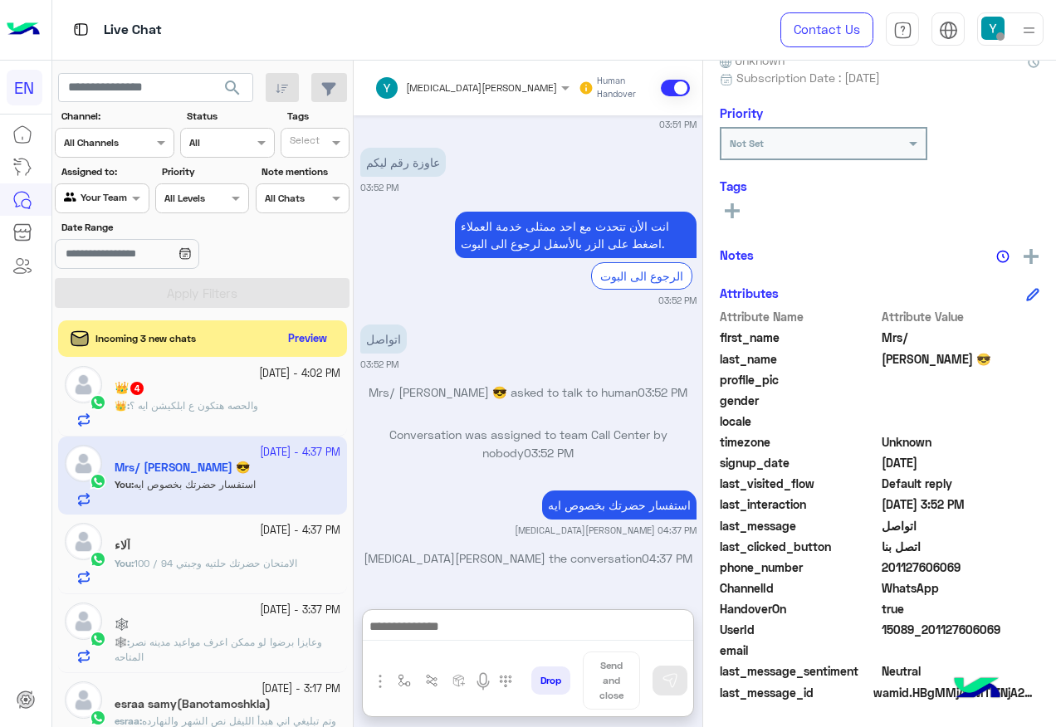
click at [284, 403] on div "👑 : والحصه هتكون ع ابلكيشن ايه ؟" at bounding box center [228, 413] width 226 height 29
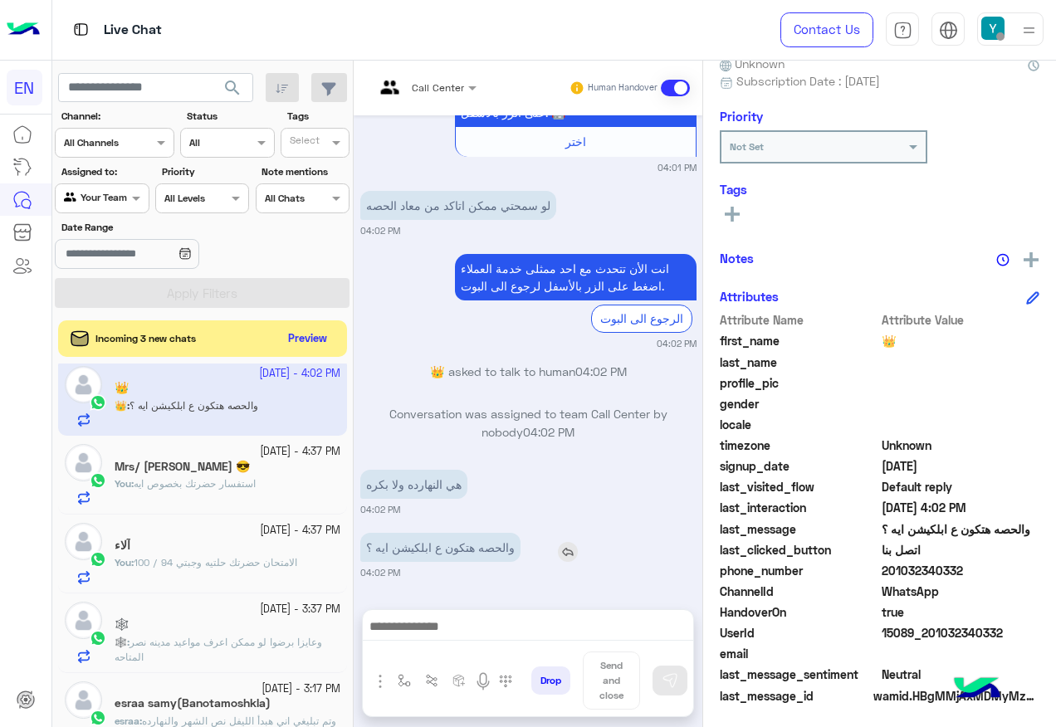
scroll to position [167, 0]
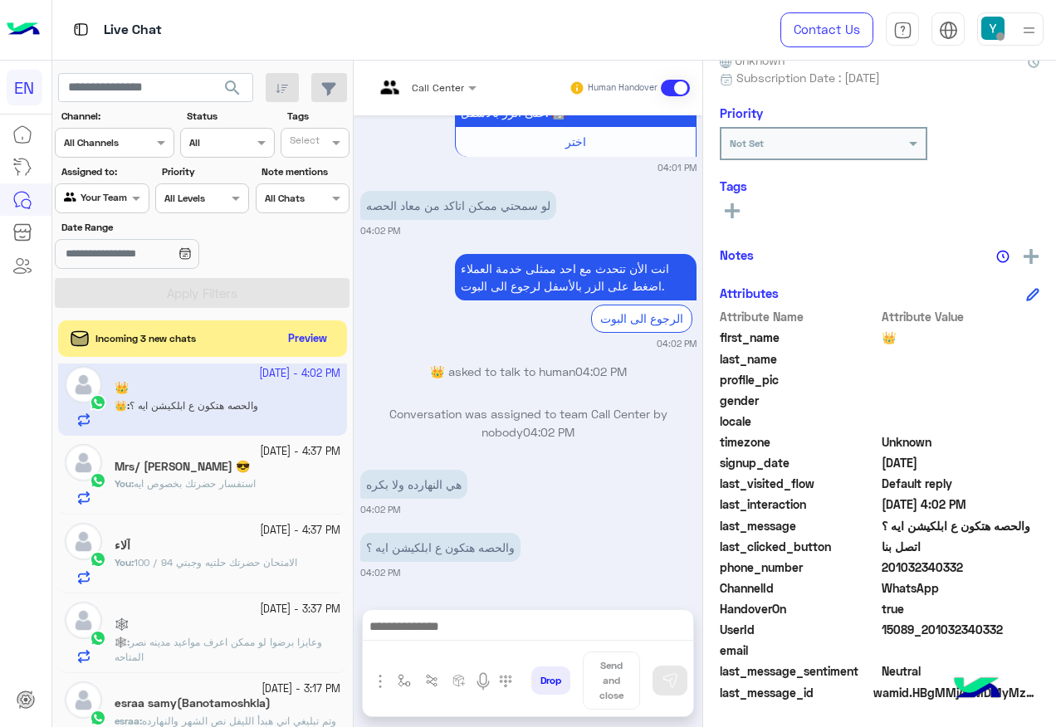
click at [931, 574] on span "201032340332" at bounding box center [961, 567] width 159 height 17
copy span "201032340332"
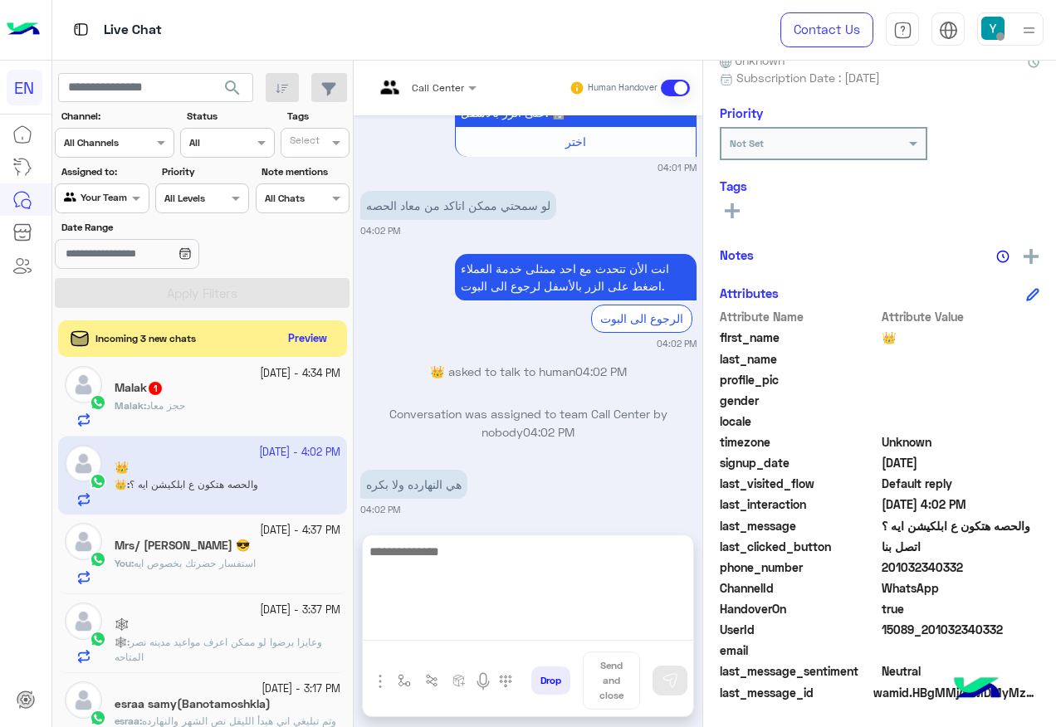
click at [532, 624] on textarea at bounding box center [528, 591] width 330 height 100
paste textarea "**********"
type textarea "**********"
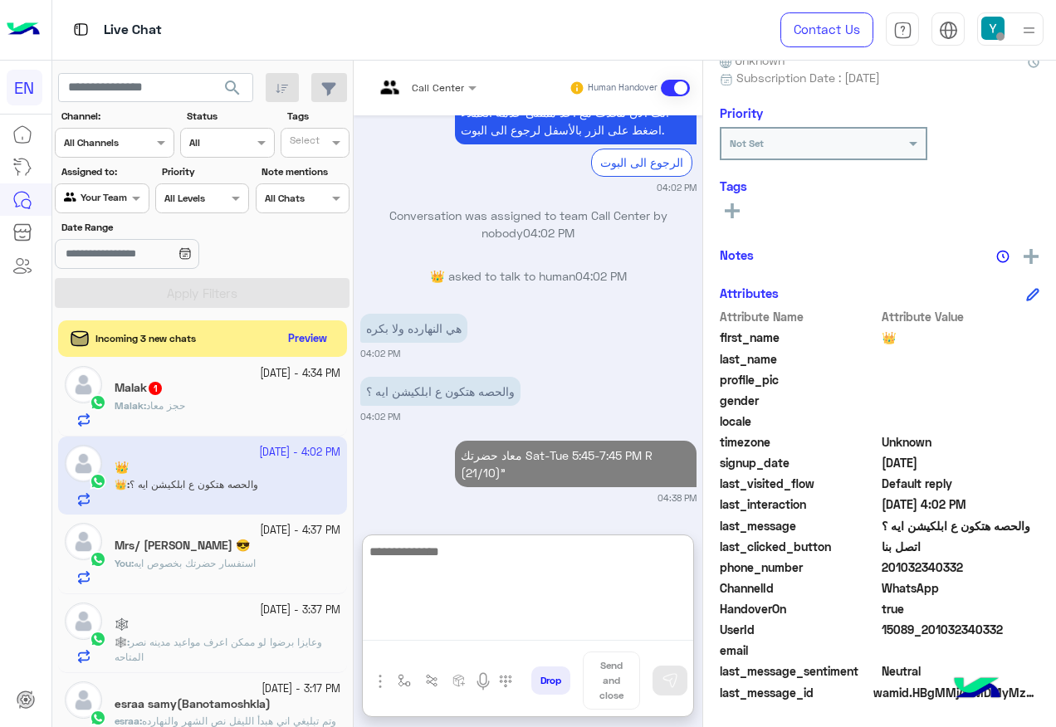
scroll to position [1238, 0]
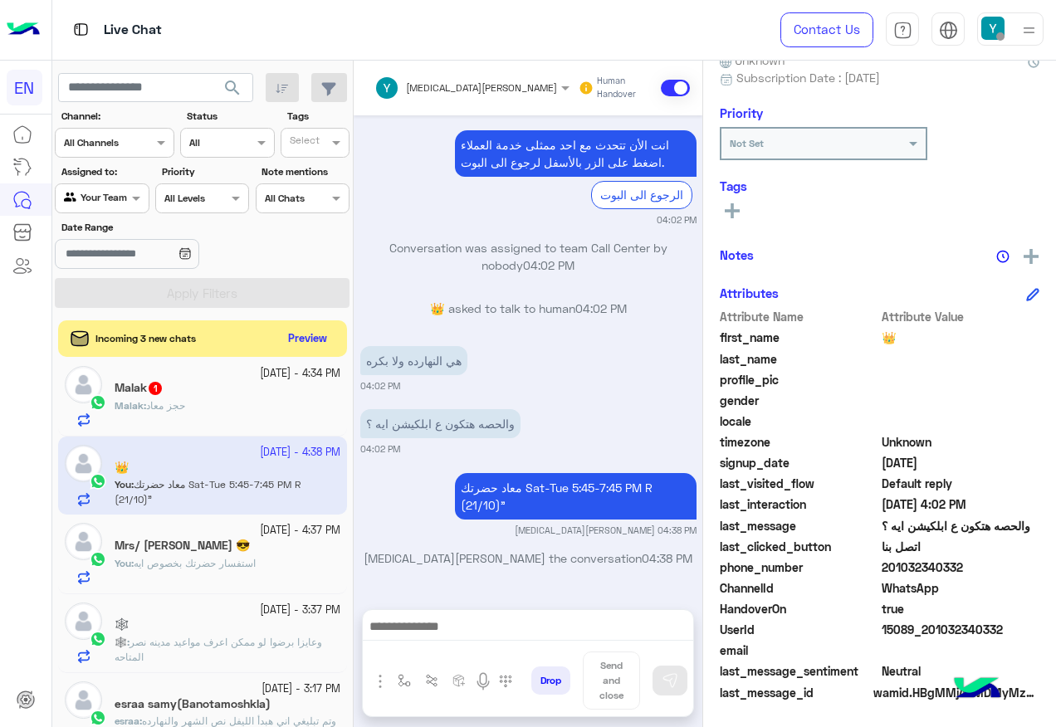
click at [228, 372] on div "[DATE] - 4:34 PM" at bounding box center [228, 374] width 226 height 16
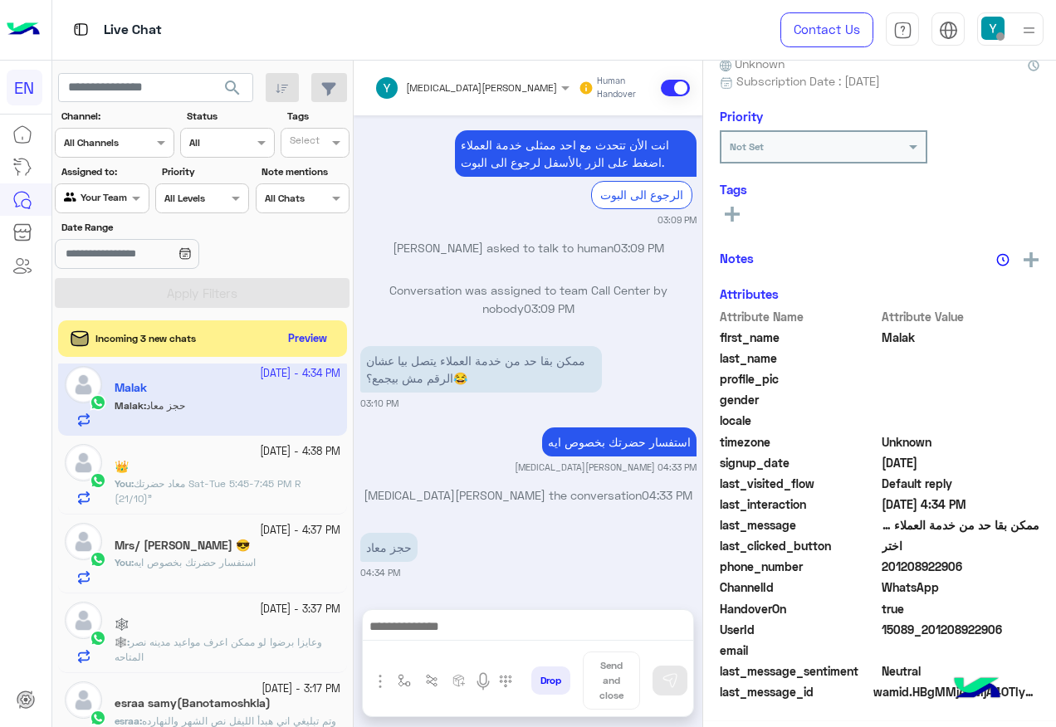
scroll to position [167, 0]
click at [930, 570] on span "201208922906" at bounding box center [961, 567] width 159 height 17
copy span "201208922906"
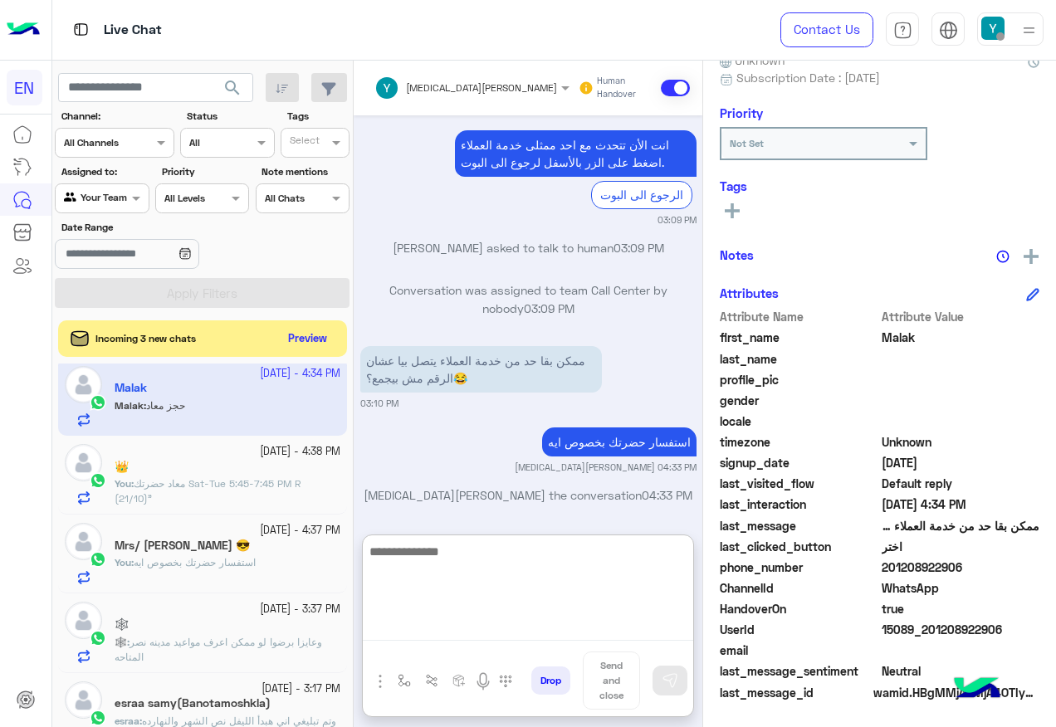
click at [507, 637] on textarea at bounding box center [528, 591] width 330 height 100
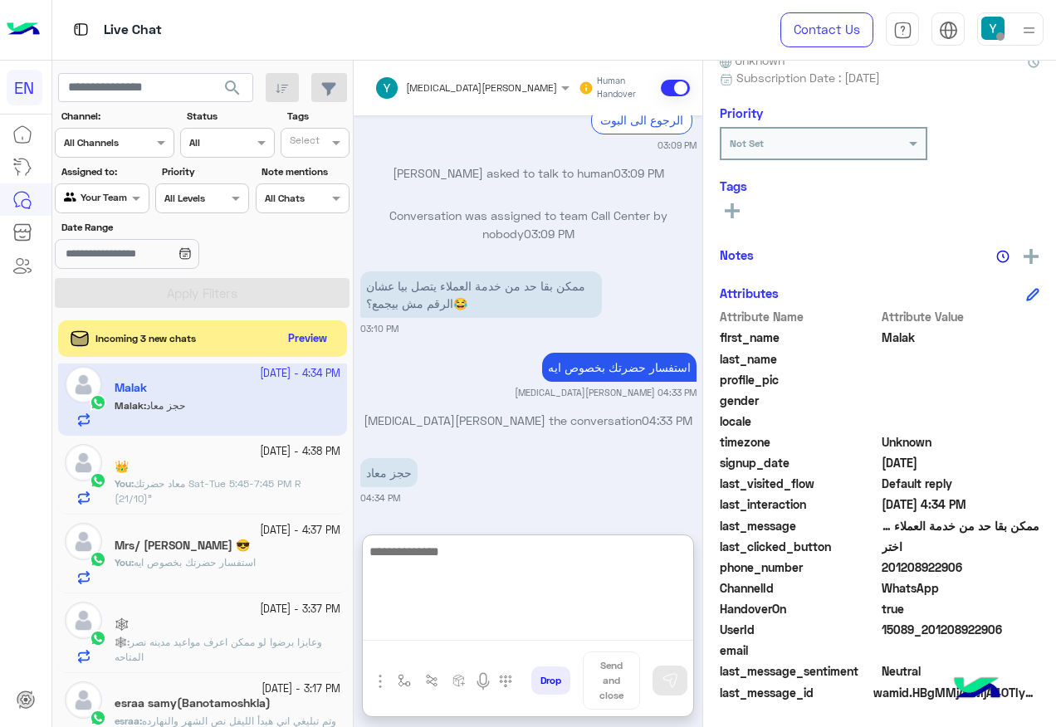
click at [511, 566] on textarea at bounding box center [528, 591] width 330 height 100
type textarea "**********"
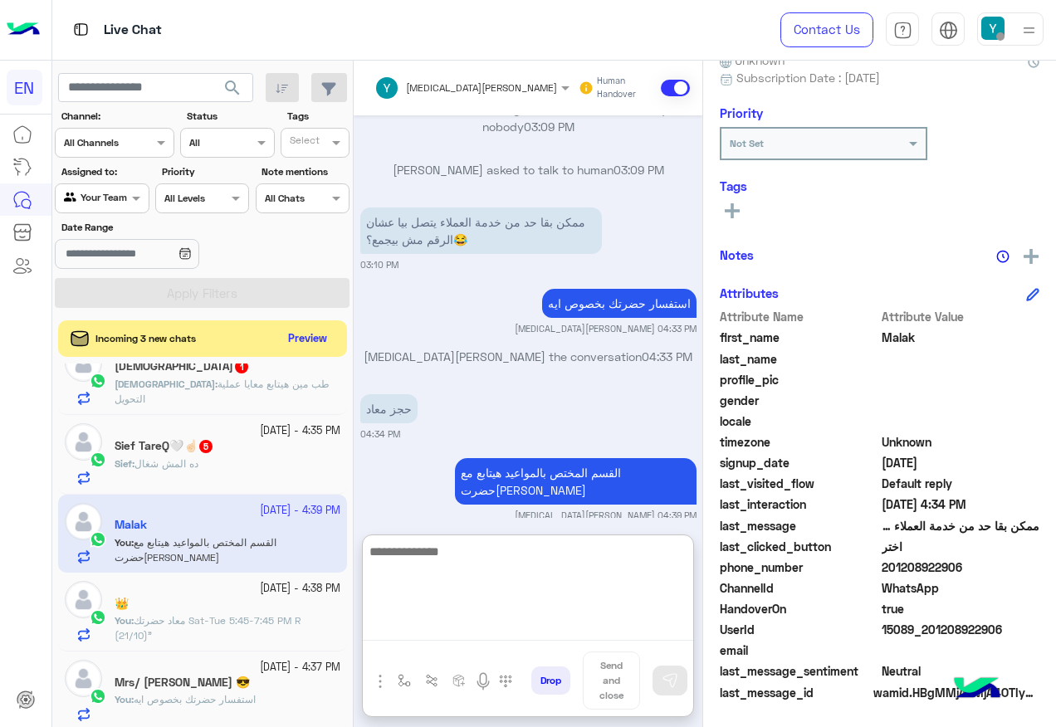
scroll to position [84, 0]
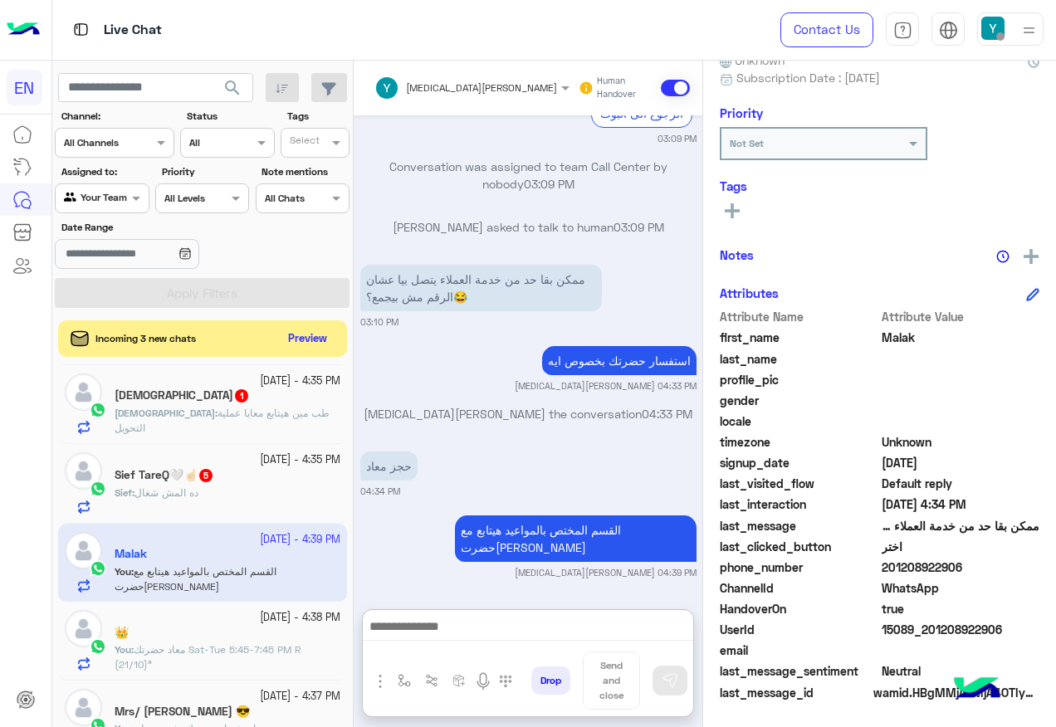
click at [273, 474] on div "Sief TareQ🤍☝🏻 5" at bounding box center [228, 476] width 226 height 17
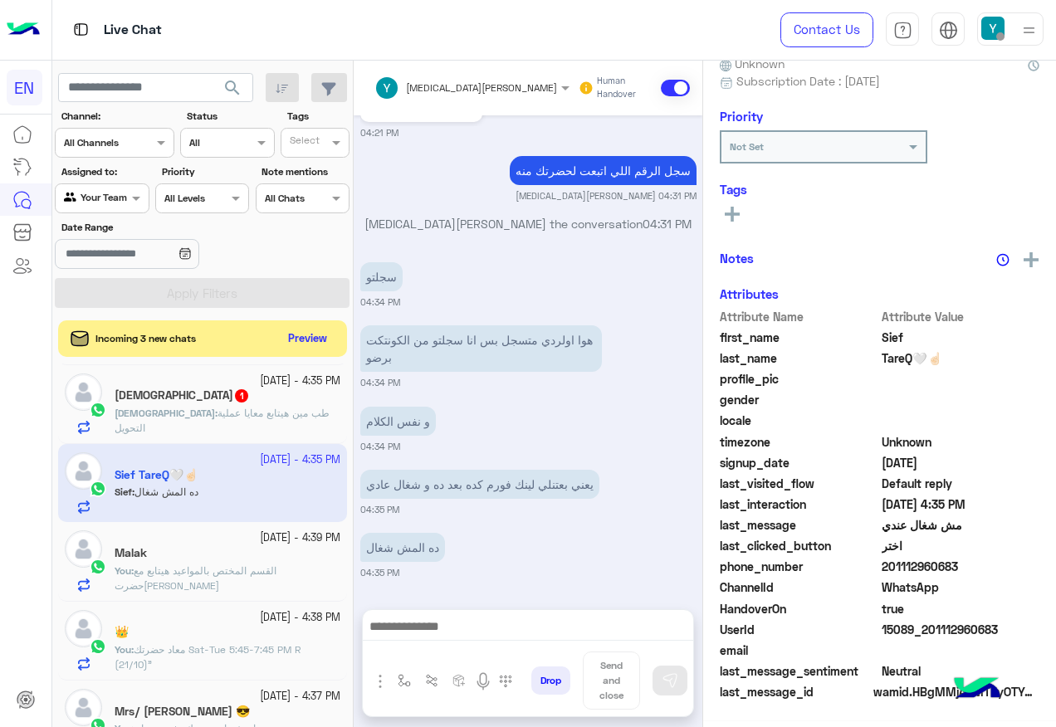
scroll to position [167, 0]
click at [903, 560] on span "201112960683" at bounding box center [961, 567] width 159 height 17
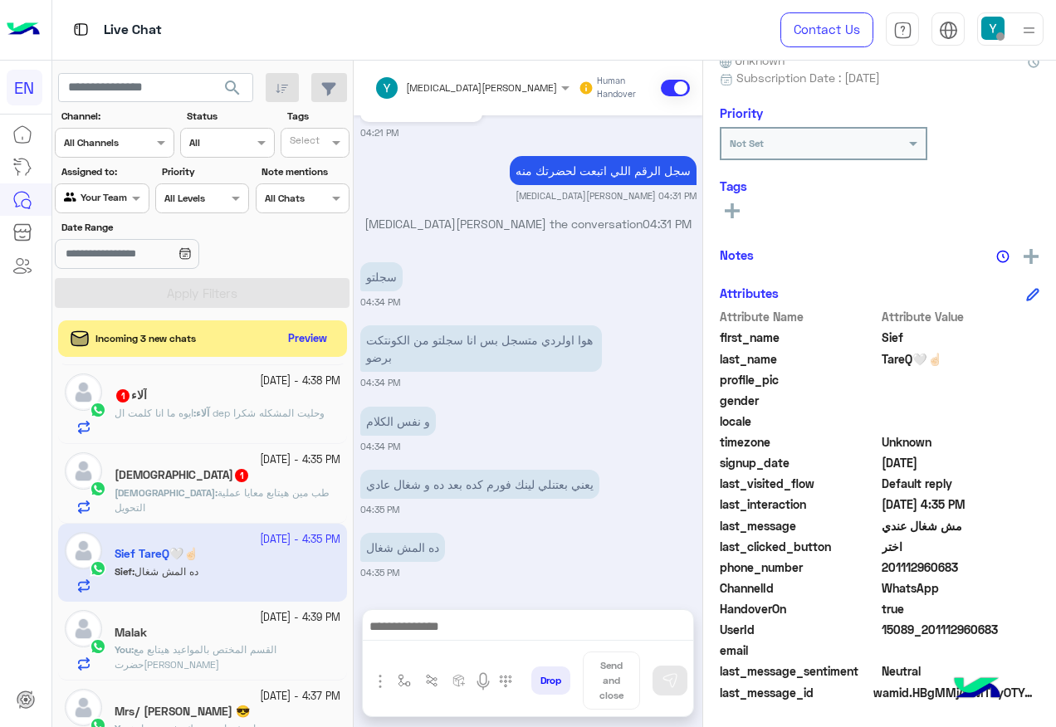
click at [900, 569] on span "201112960683" at bounding box center [961, 567] width 159 height 17
copy span "201112960683"
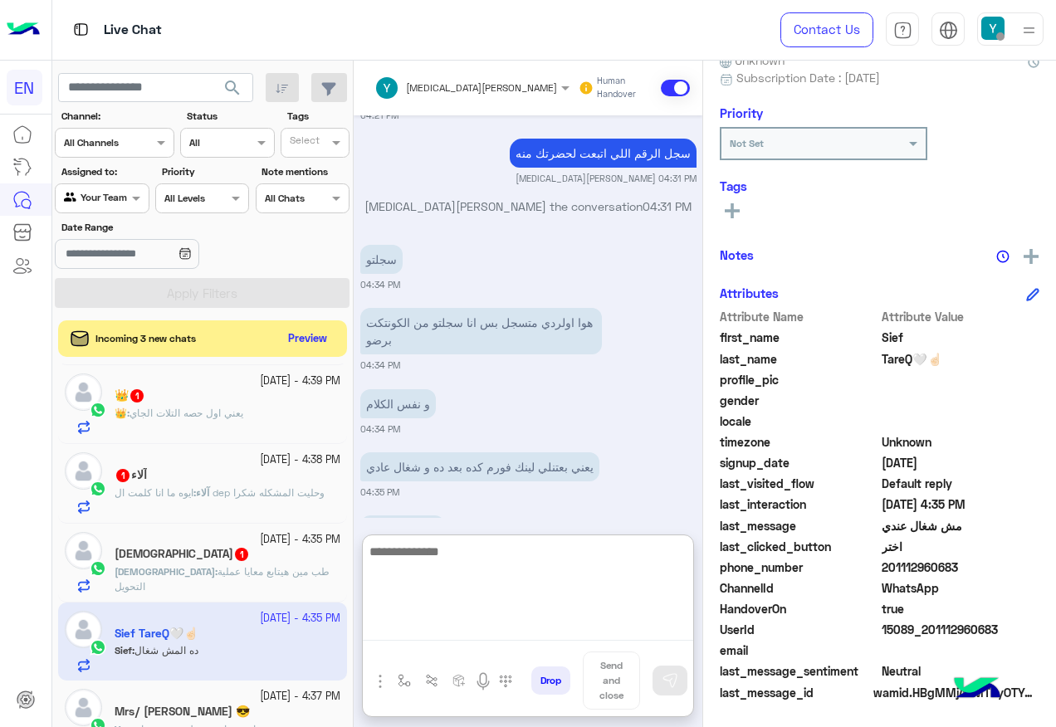
click at [443, 625] on textarea at bounding box center [528, 591] width 330 height 100
paste textarea "**********"
type textarea "**********"
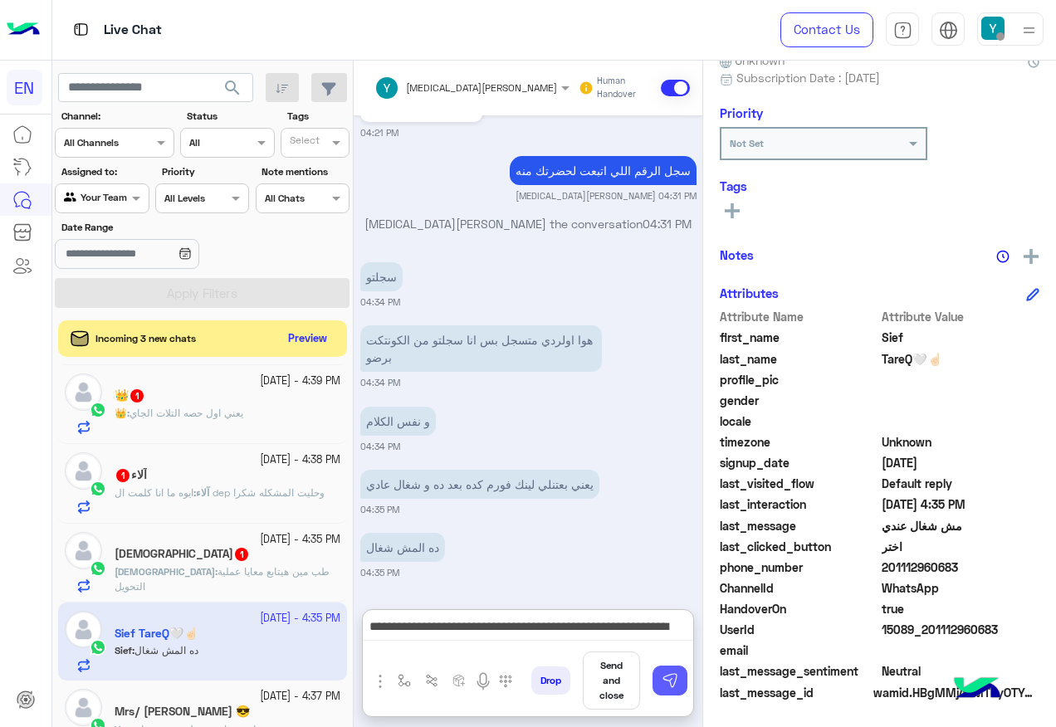
click at [668, 671] on button at bounding box center [670, 681] width 35 height 30
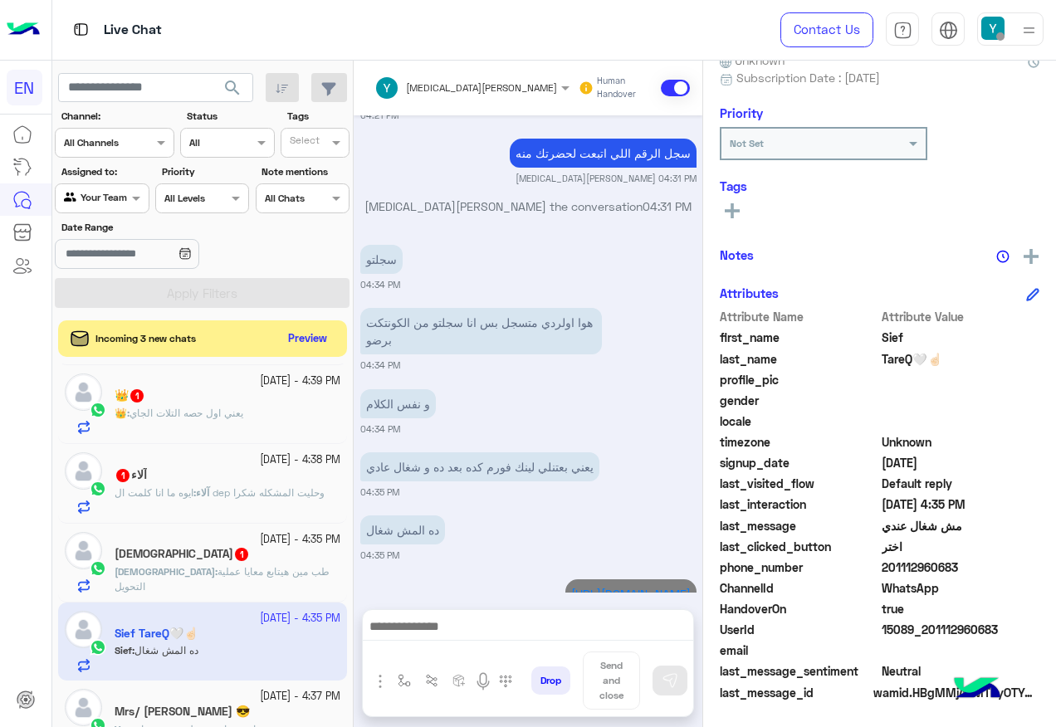
scroll to position [1391, 0]
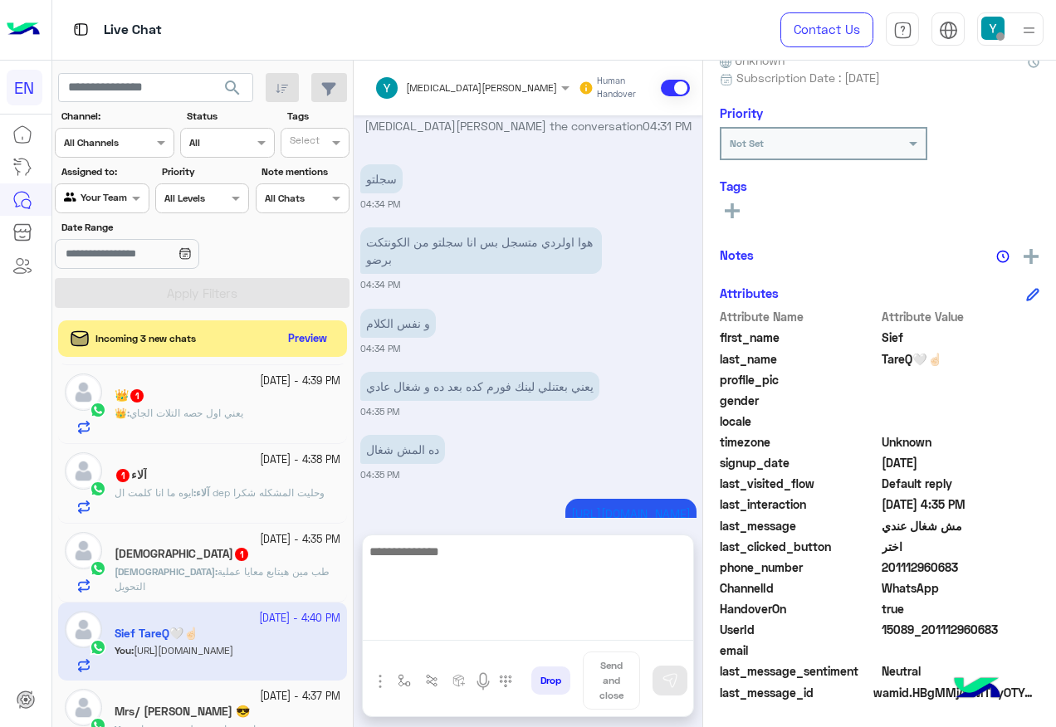
drag, startPoint x: 584, startPoint y: 629, endPoint x: 436, endPoint y: 615, distance: 148.4
click at [581, 626] on textarea at bounding box center [528, 591] width 330 height 100
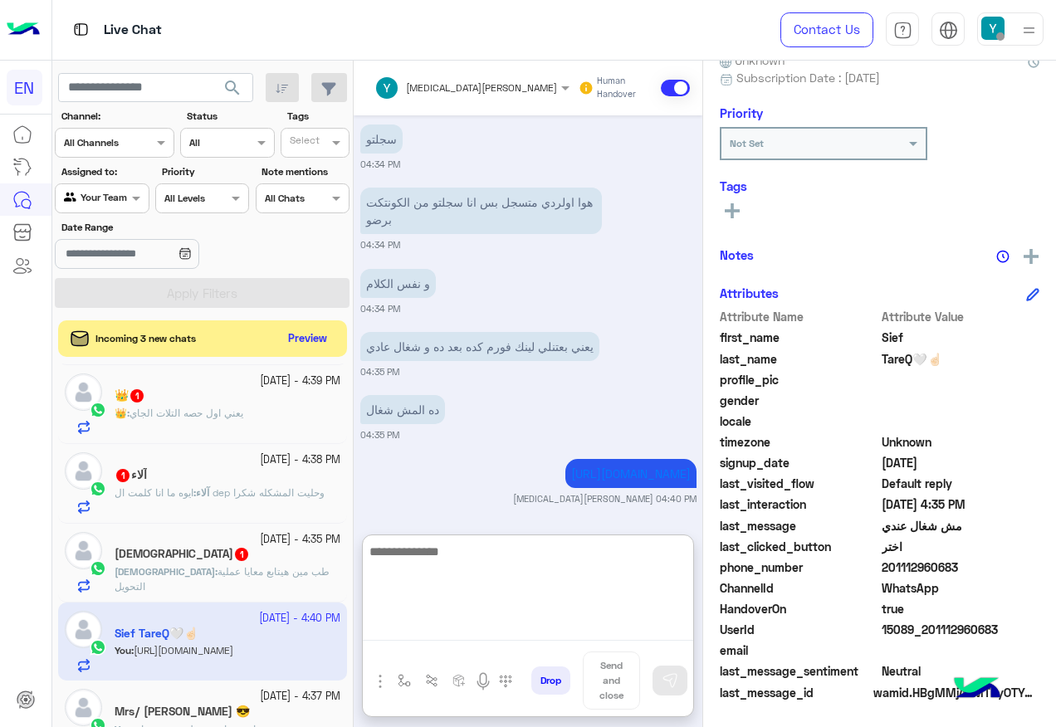
scroll to position [1448, 0]
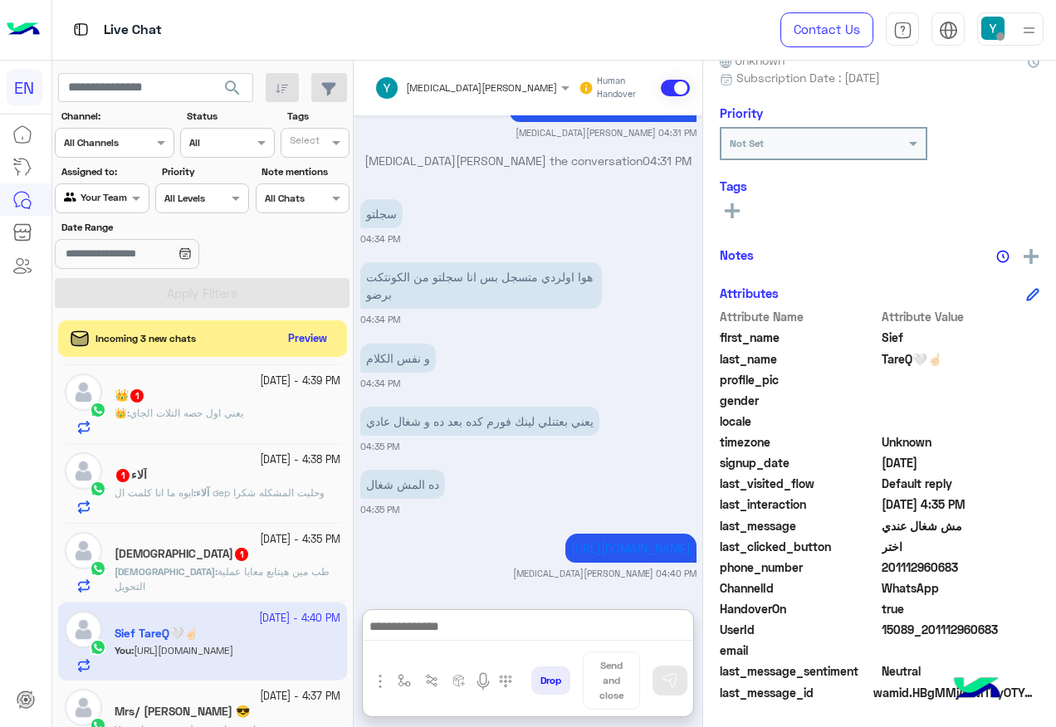
click at [221, 579] on p "Adham : طب مين هيتابع معايا عملية التحويل" at bounding box center [228, 580] width 226 height 30
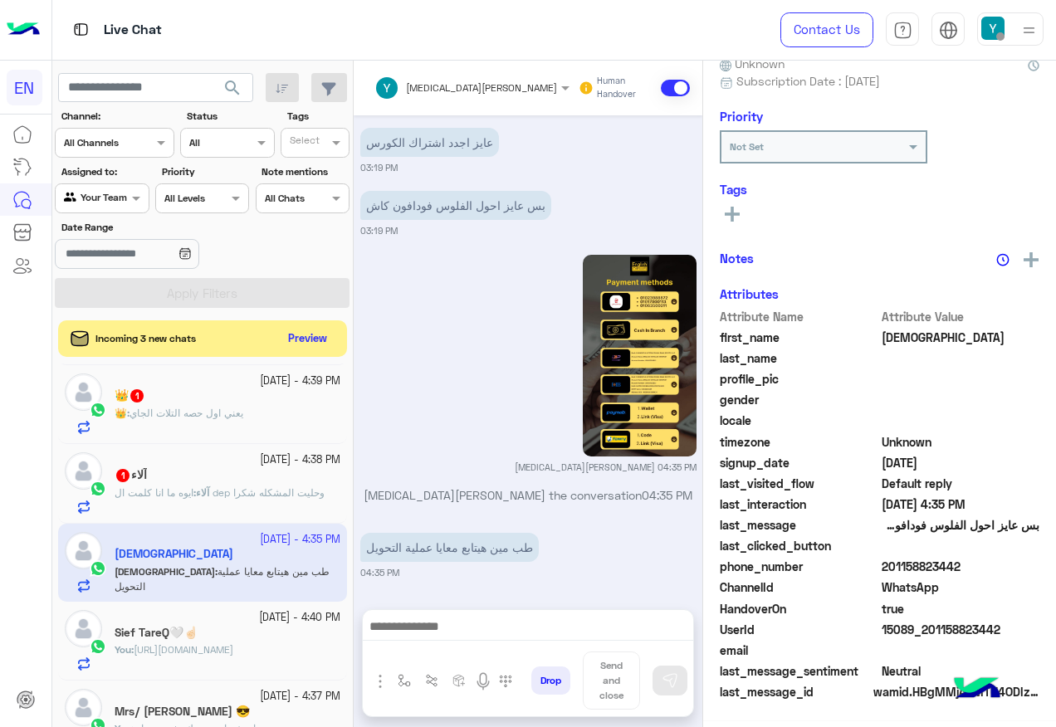
scroll to position [167, 0]
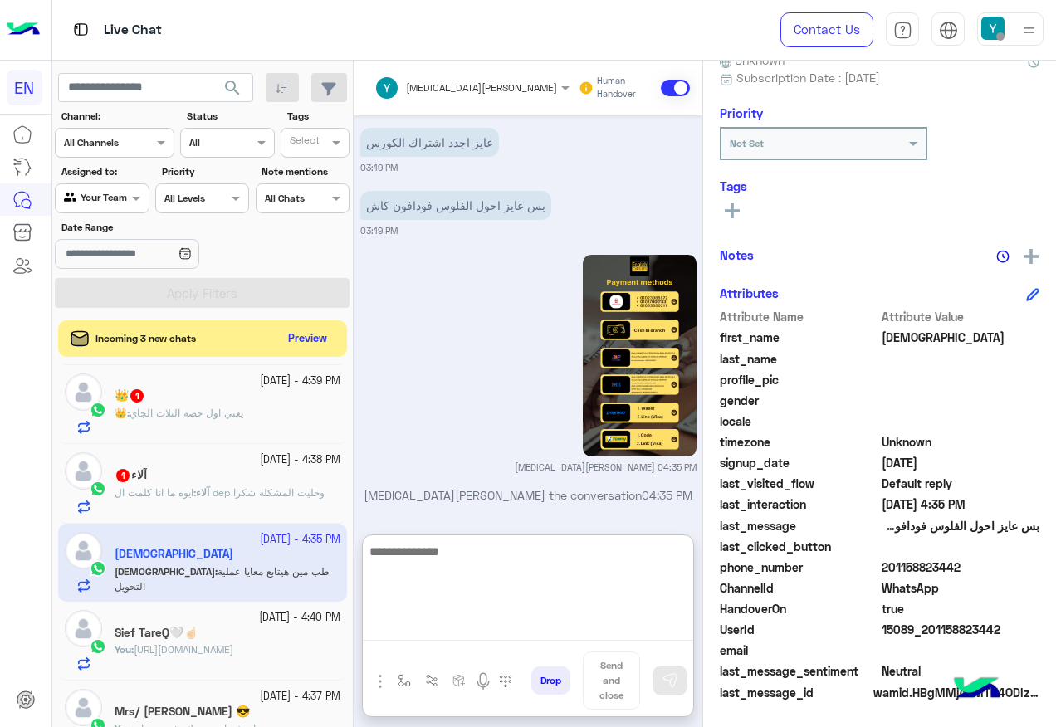
click at [505, 633] on textarea at bounding box center [528, 591] width 330 height 100
type textarea "**********"
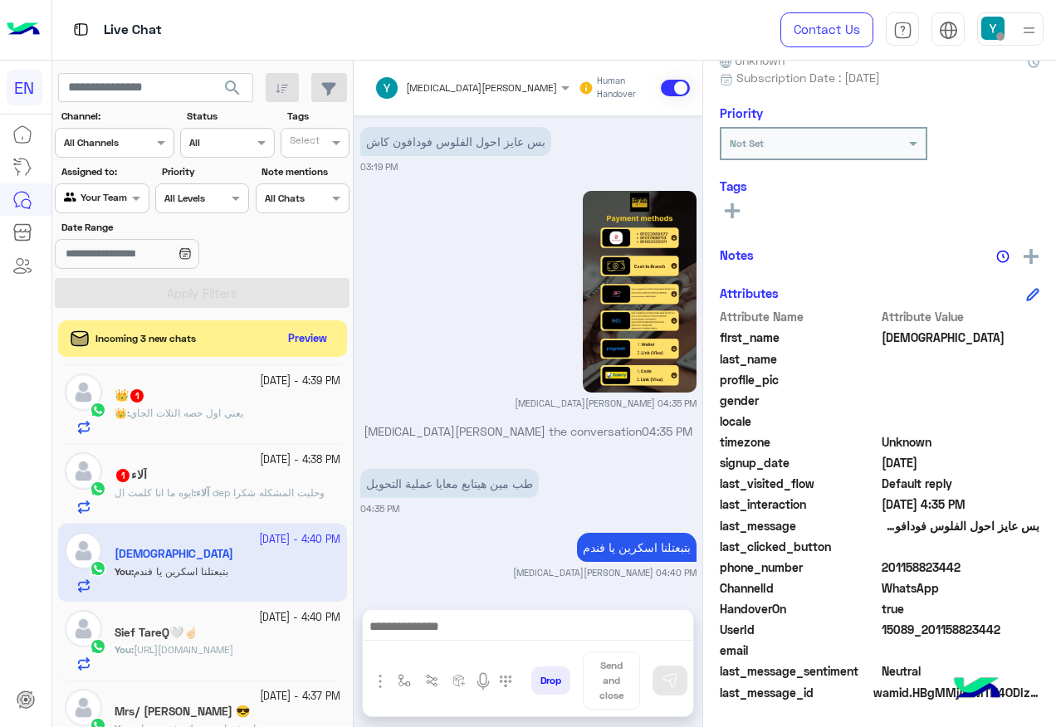
click at [187, 510] on div "آلاء : ايوه ما انا كلمت ال dep وحليت المشكله شكرا" at bounding box center [228, 500] width 226 height 29
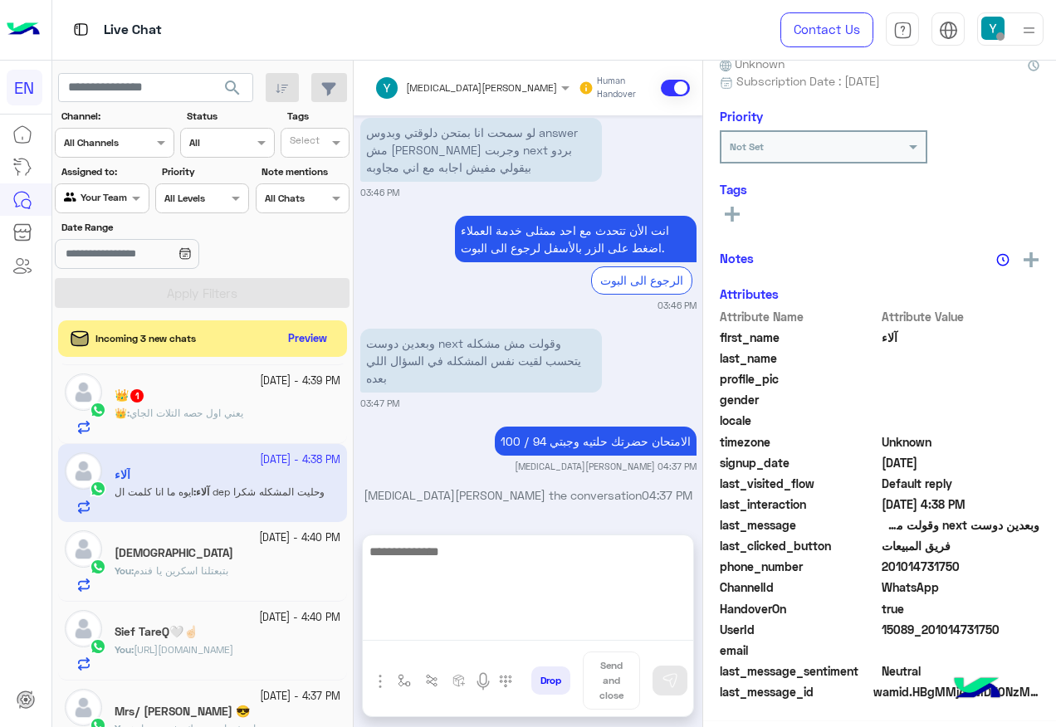
scroll to position [167, 0]
click at [518, 622] on textarea at bounding box center [528, 591] width 330 height 100
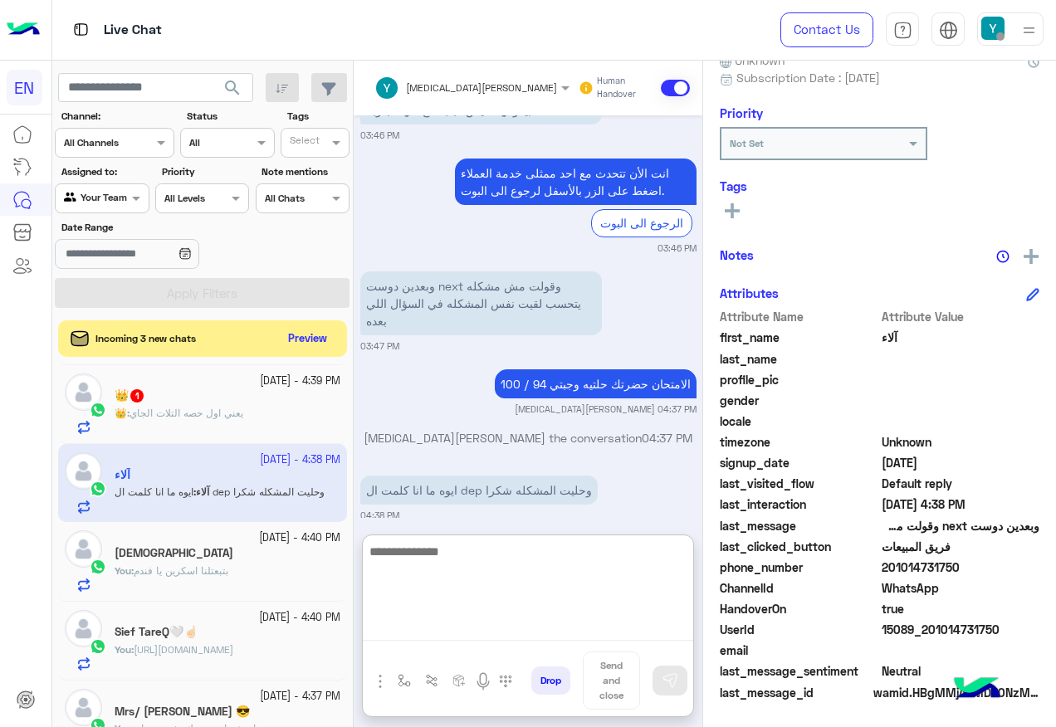
scroll to position [1207, 0]
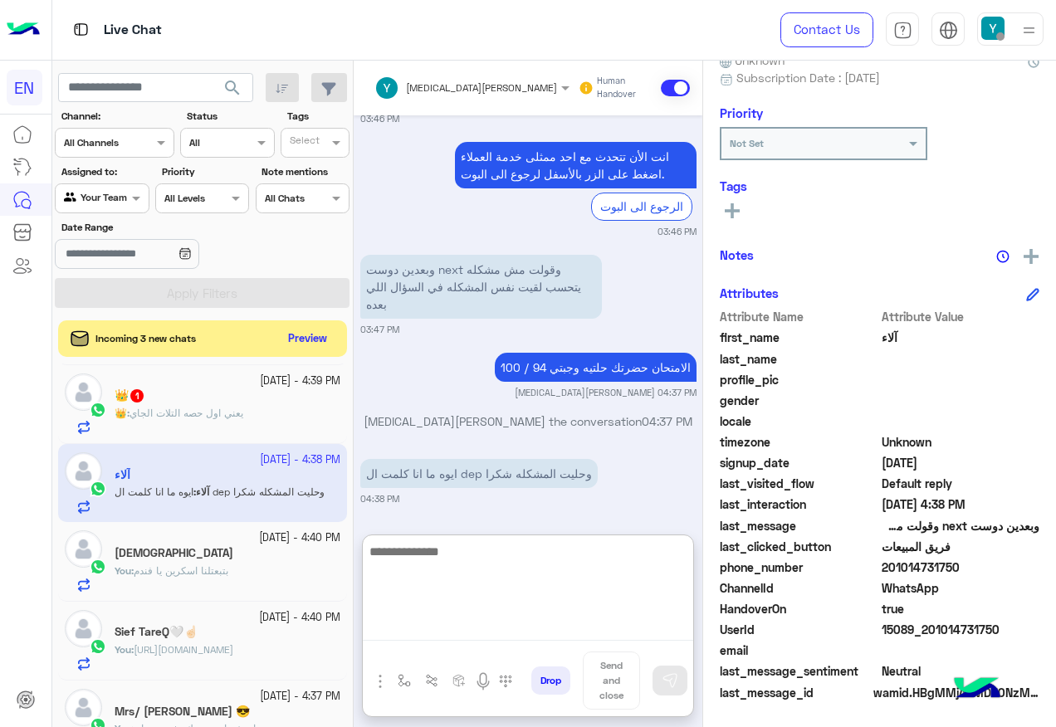
click at [546, 565] on textarea at bounding box center [528, 591] width 330 height 100
type textarea "*****"
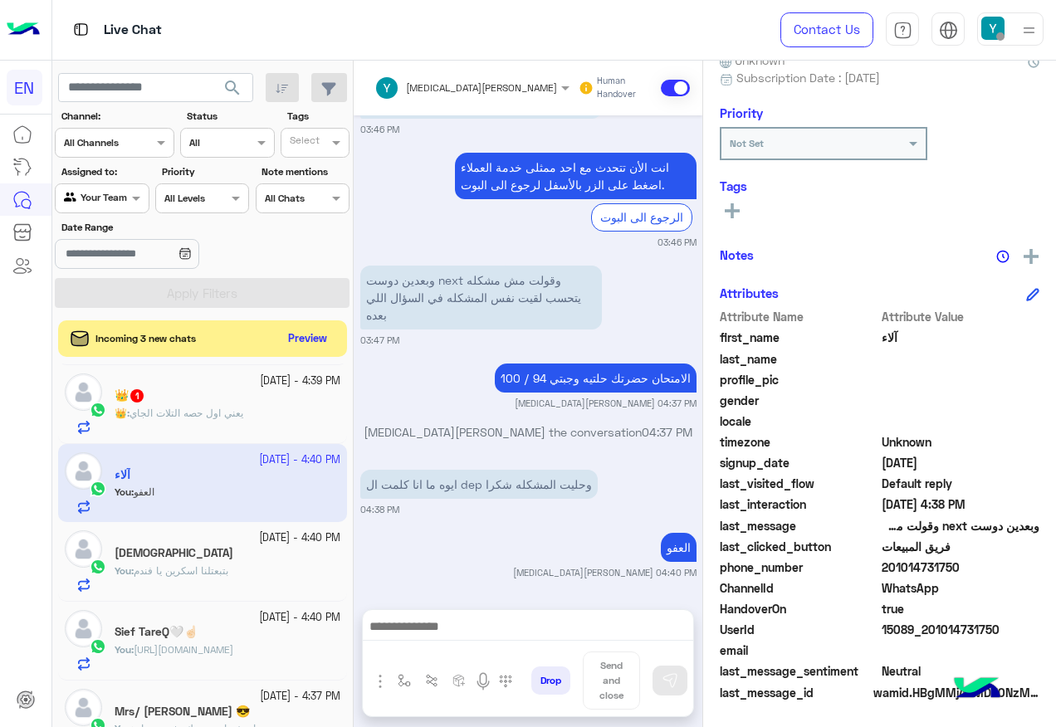
click at [156, 455] on app-inbox-user "[DATE] - 4:40 PM آلاء You : العفو" at bounding box center [202, 483] width 289 height 78
click at [190, 413] on span "يعني اول حصه التلات الجاي" at bounding box center [187, 413] width 114 height 12
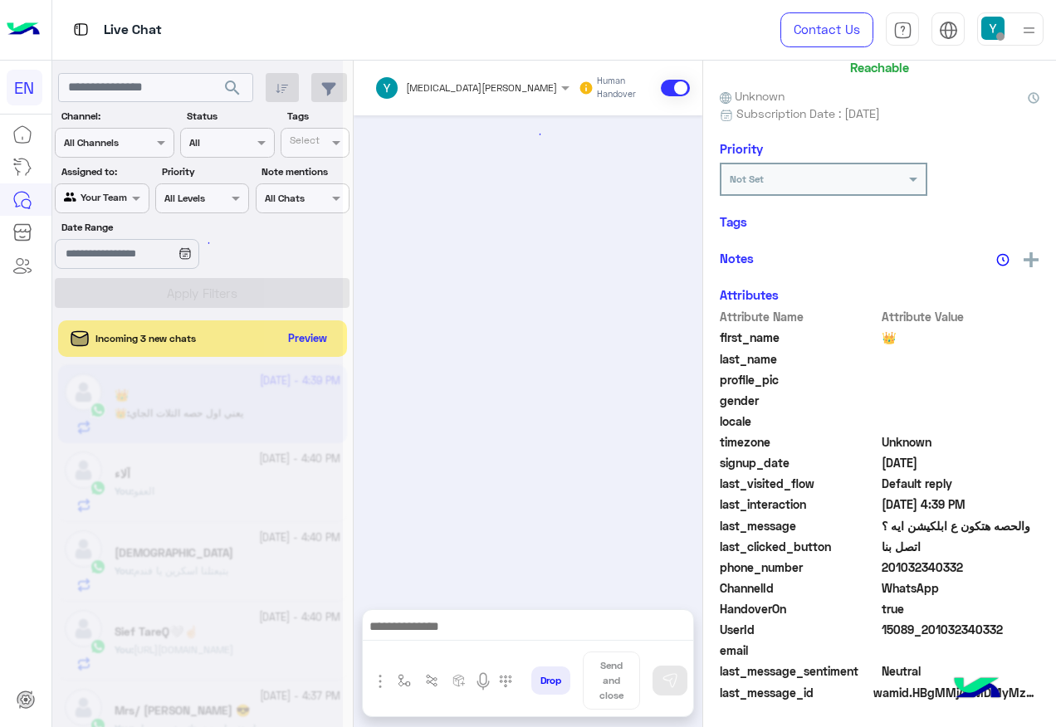
scroll to position [164, 0]
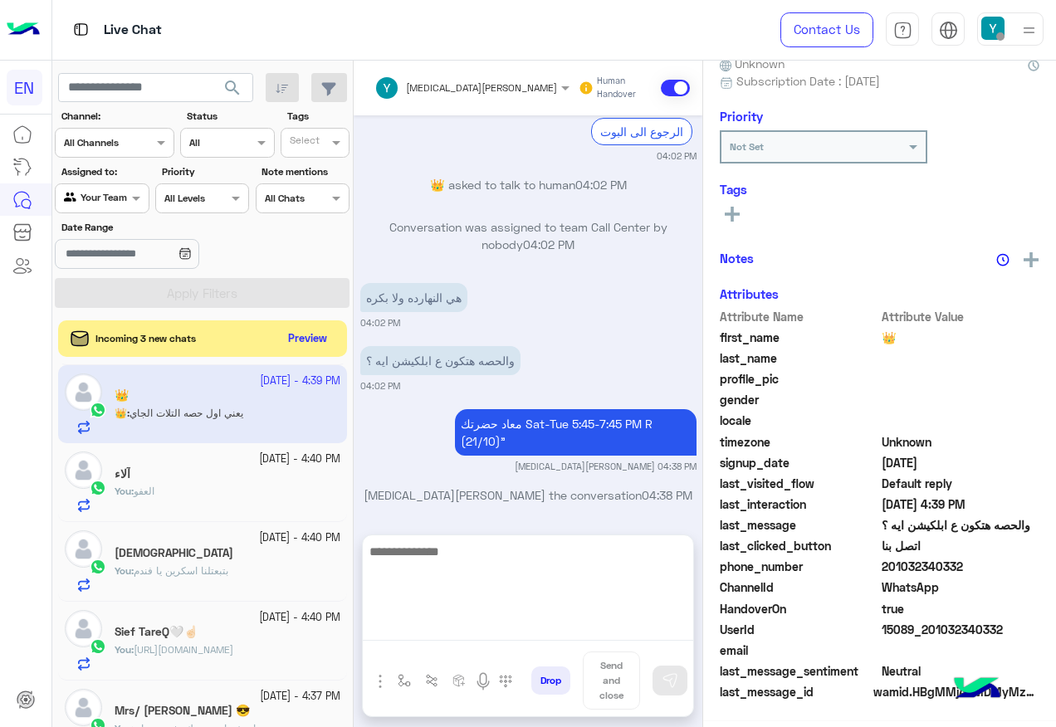
click at [555, 628] on textarea at bounding box center [528, 591] width 330 height 100
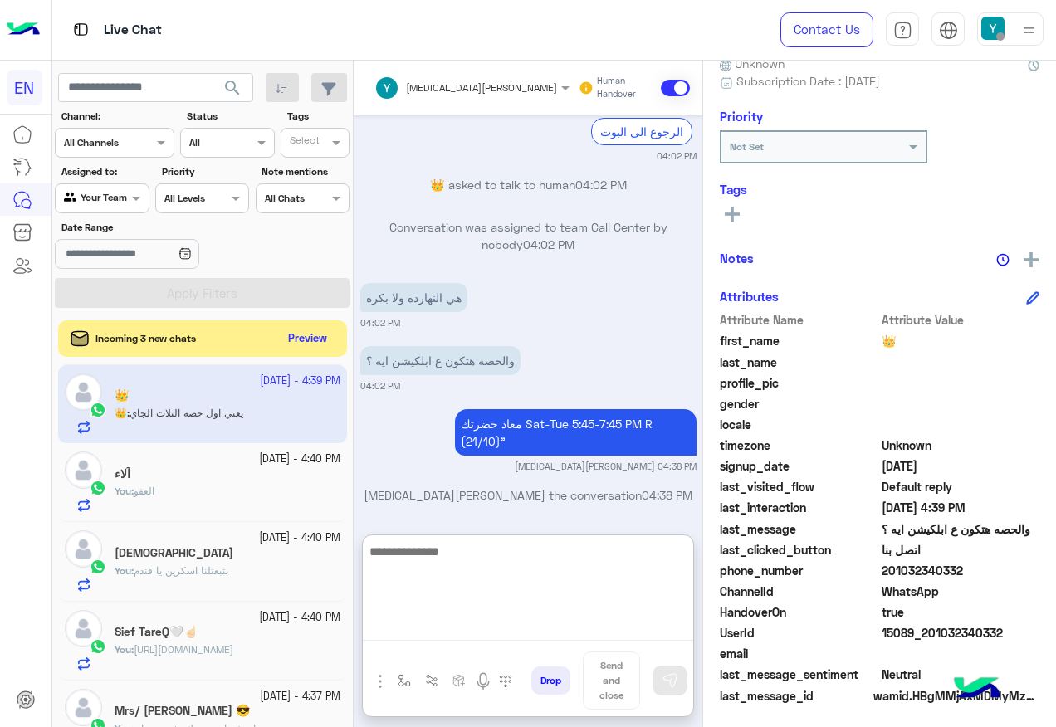
scroll to position [167, 0]
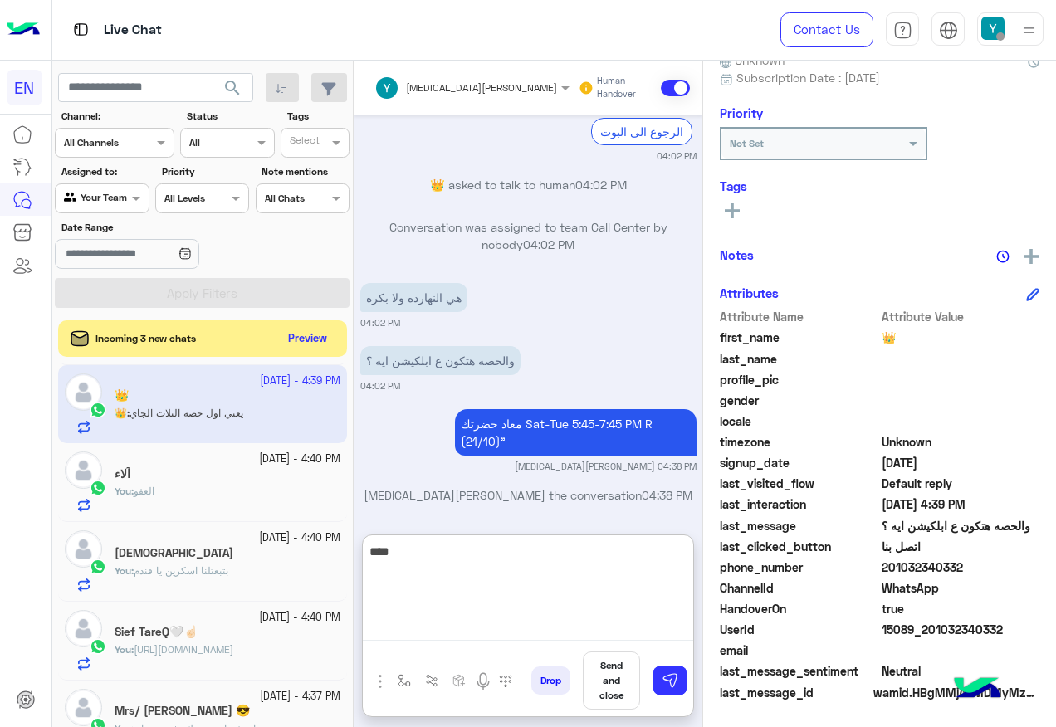
type textarea "*****"
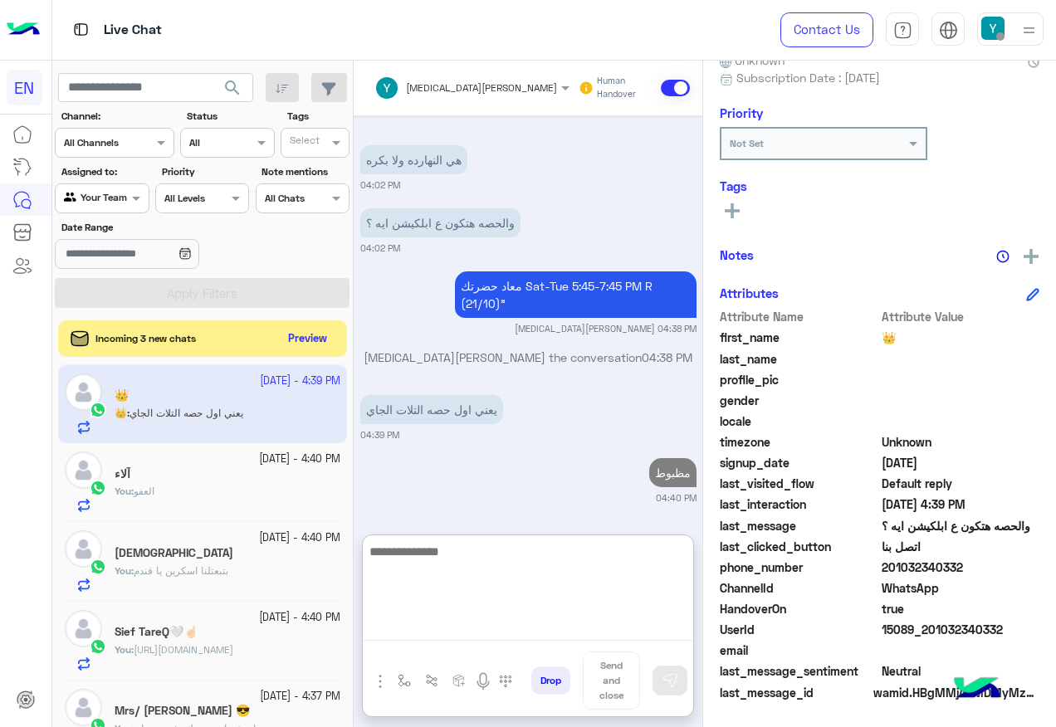
scroll to position [0, 0]
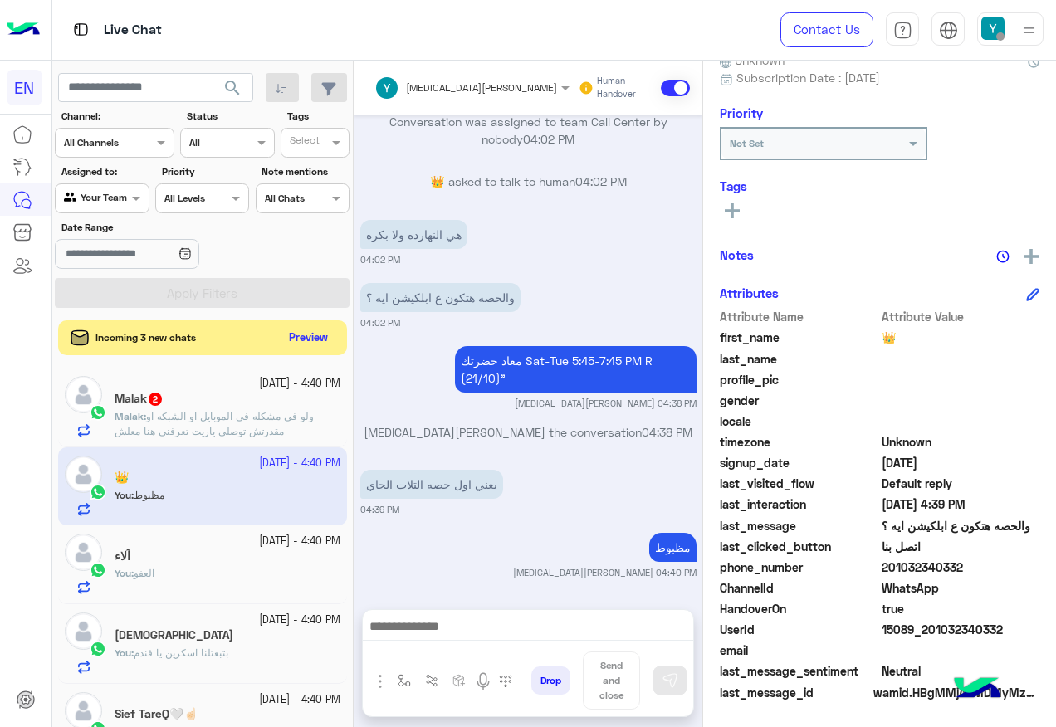
click at [296, 340] on button "Preview" at bounding box center [308, 338] width 51 height 22
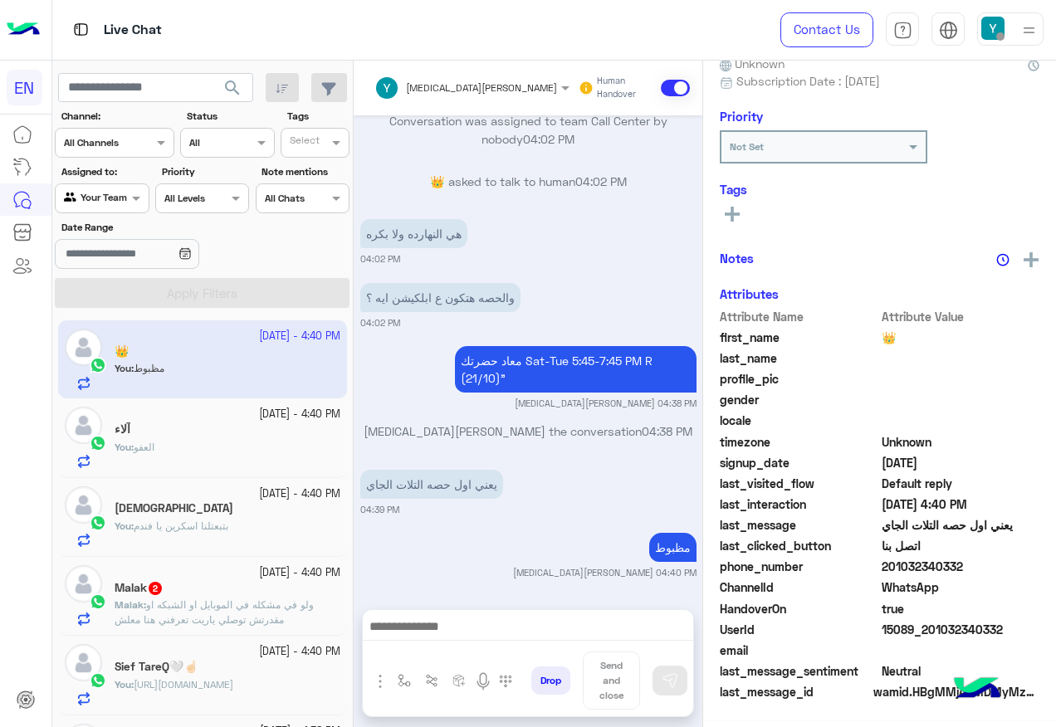
scroll to position [167, 0]
click at [80, 211] on div "Agent Filter Your Team" at bounding box center [102, 199] width 94 height 30
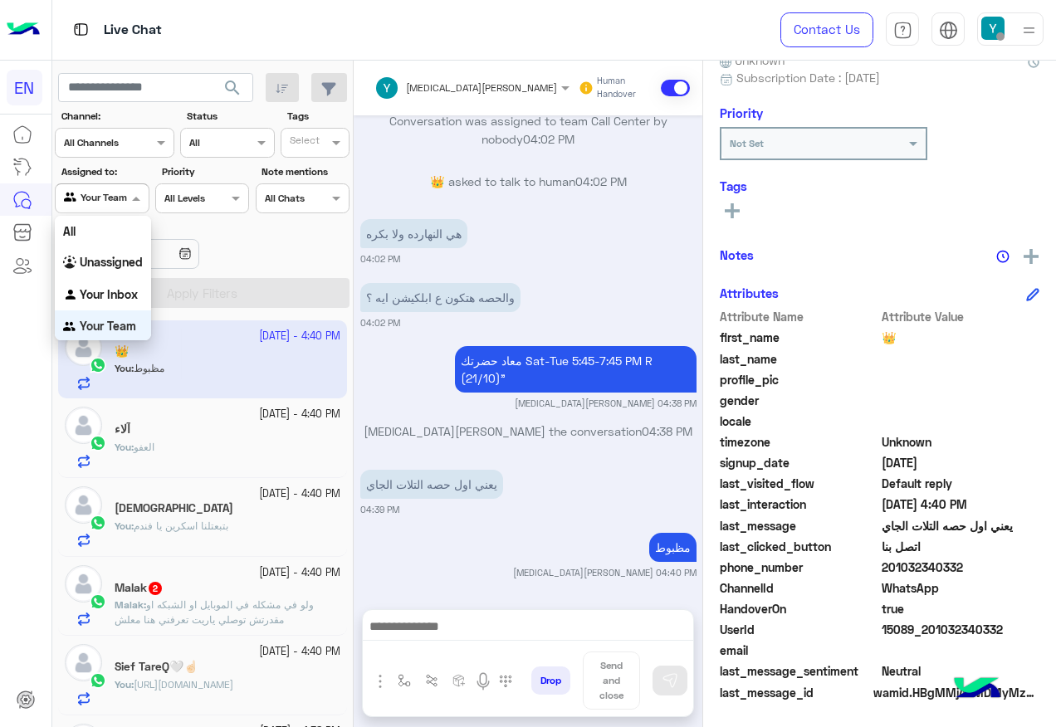
scroll to position [1, 0]
click at [120, 271] on div "Unassigned" at bounding box center [103, 262] width 96 height 32
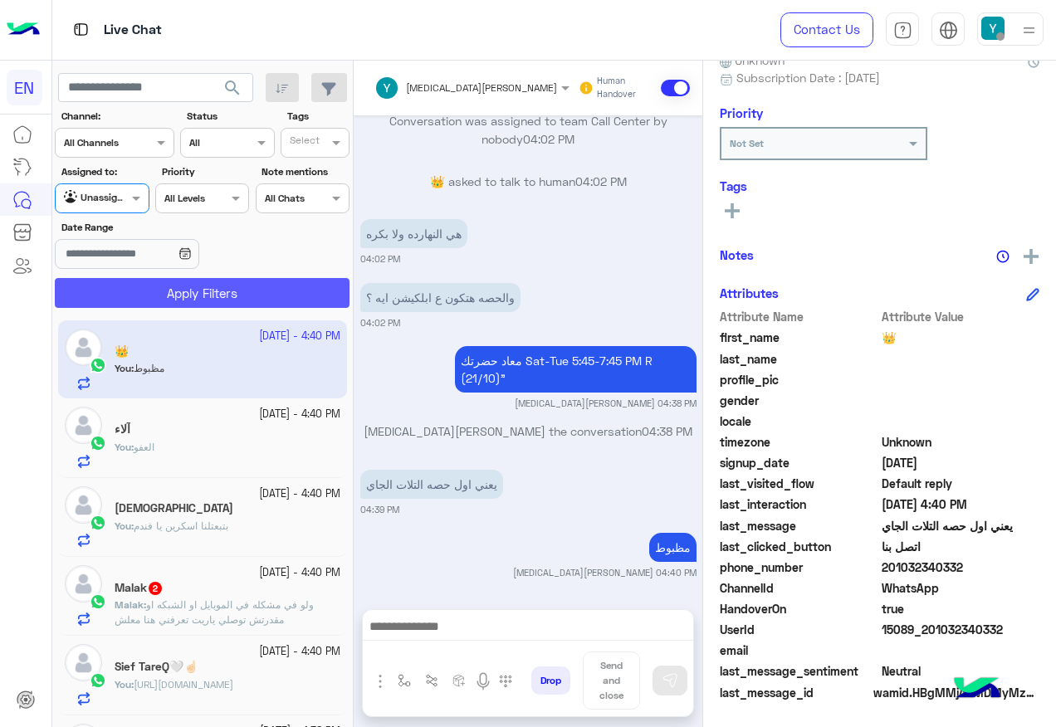
click at [145, 281] on button "Apply Filters" at bounding box center [202, 293] width 295 height 30
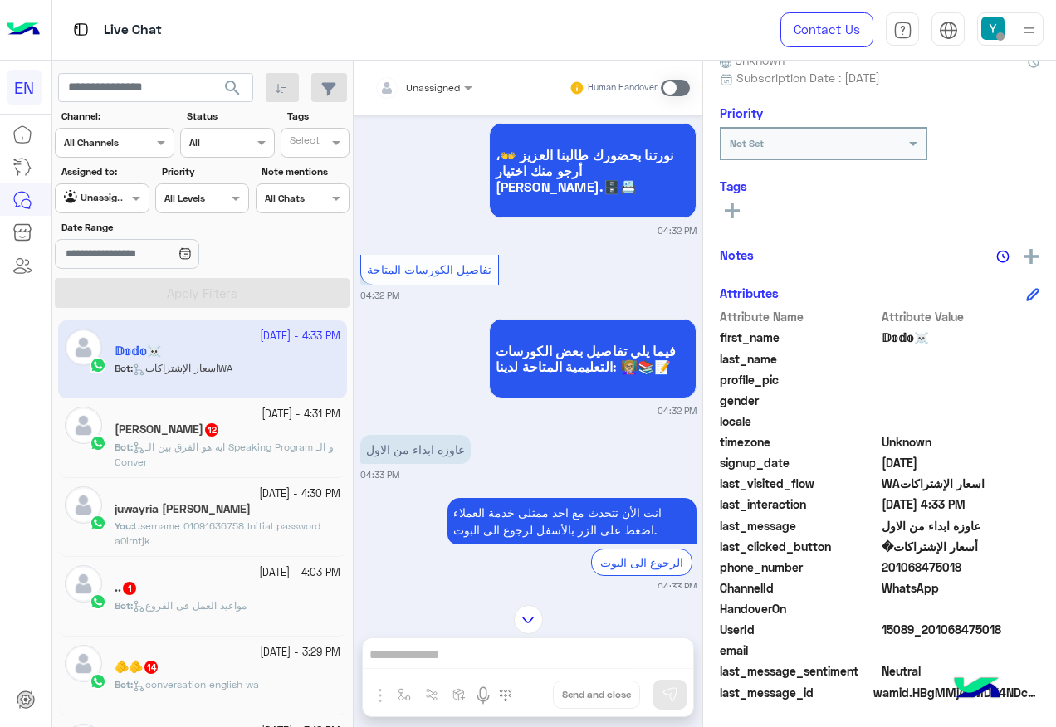
click at [417, 90] on input "text" at bounding box center [404, 85] width 58 height 15
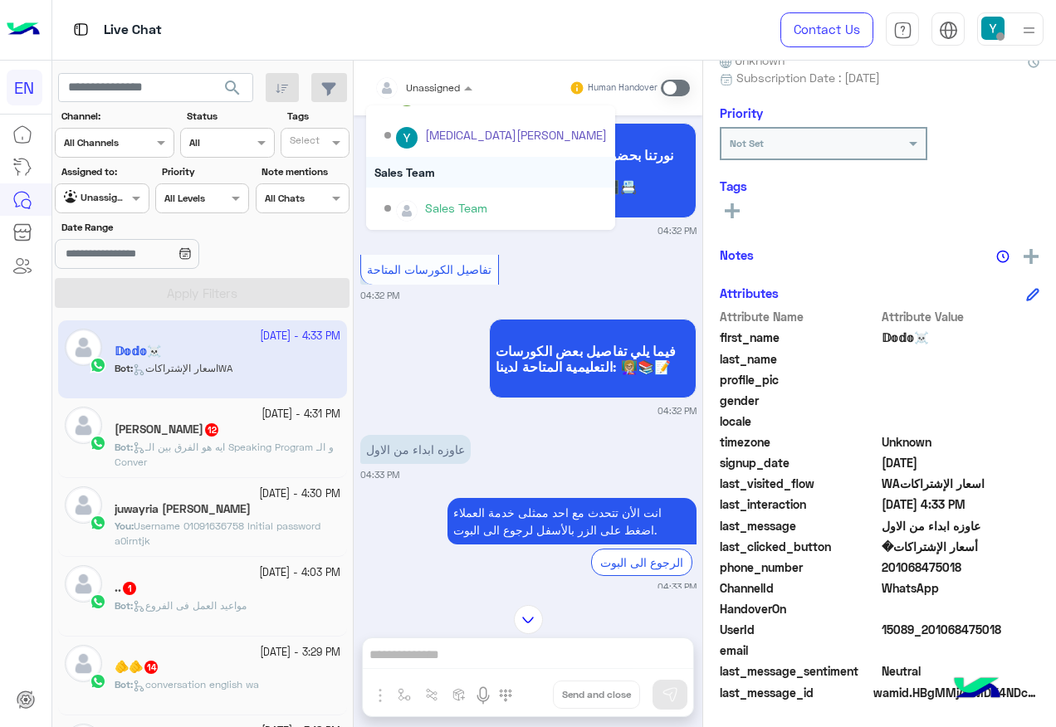
click at [463, 177] on div "Sales Team" at bounding box center [490, 172] width 249 height 31
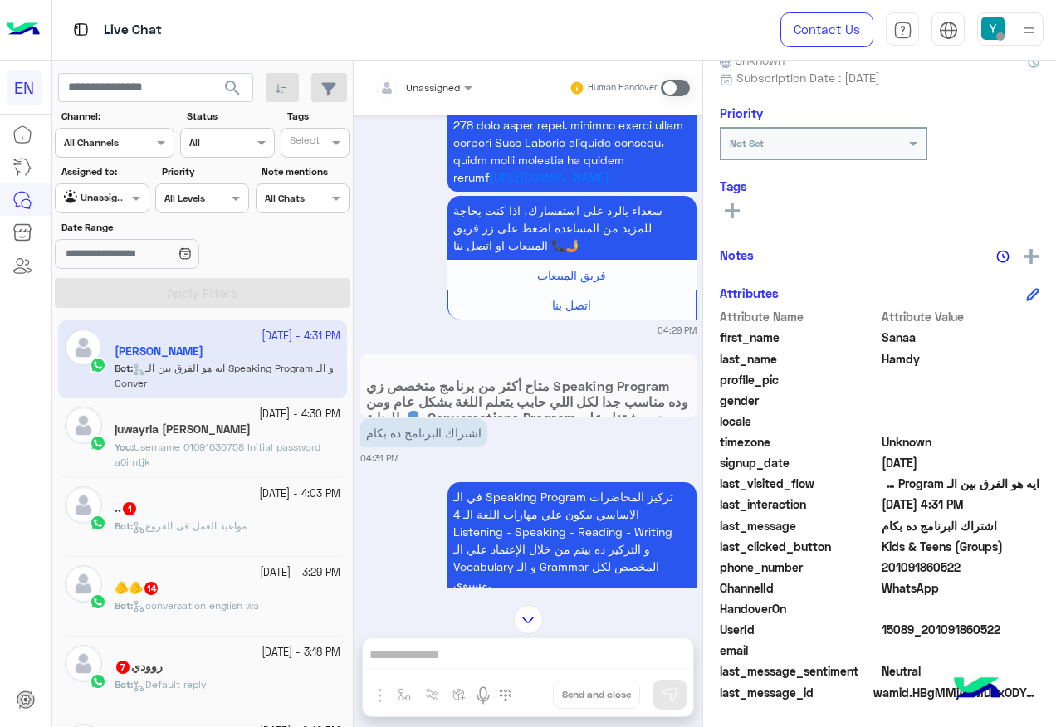
click at [449, 100] on div "Unassigned" at bounding box center [418, 87] width 86 height 33
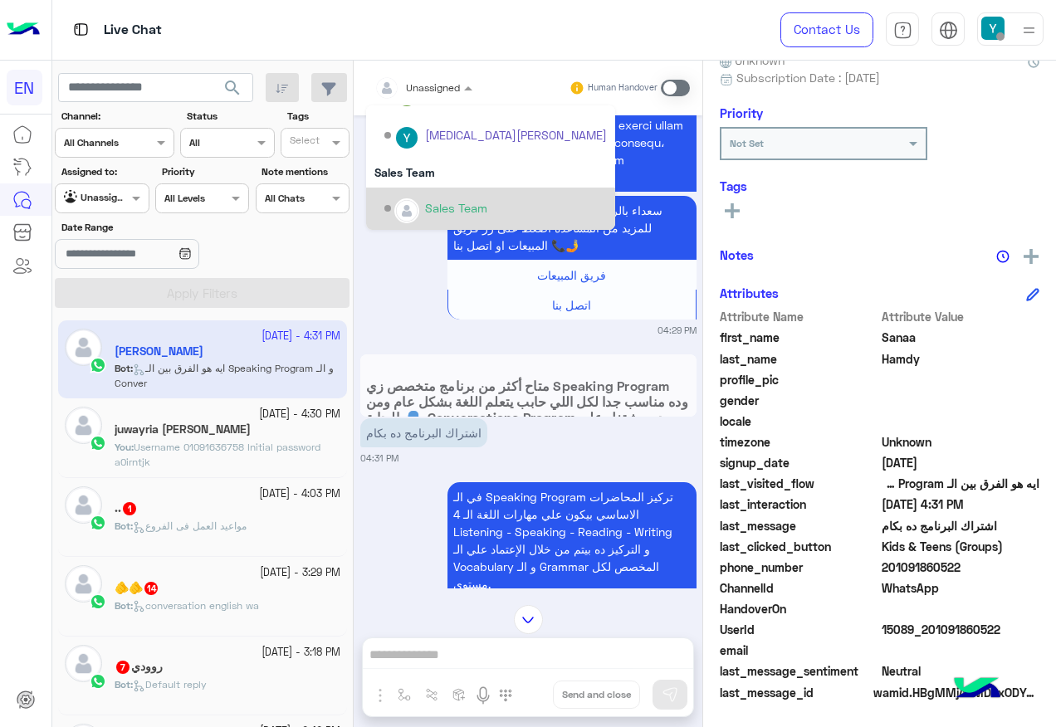
drag, startPoint x: 460, startPoint y: 193, endPoint x: 423, endPoint y: 296, distance: 109.3
click at [459, 194] on div "Sales Team" at bounding box center [495, 208] width 223 height 29
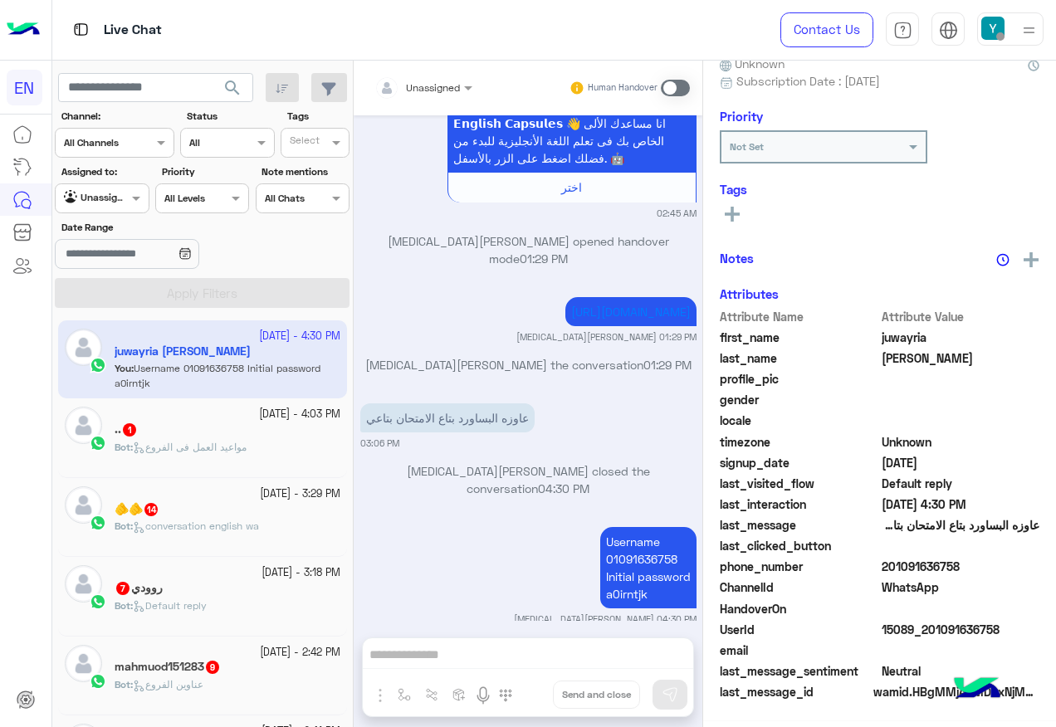
click at [243, 461] on div "Bot : مواعيد العمل فى الفروع" at bounding box center [228, 454] width 226 height 29
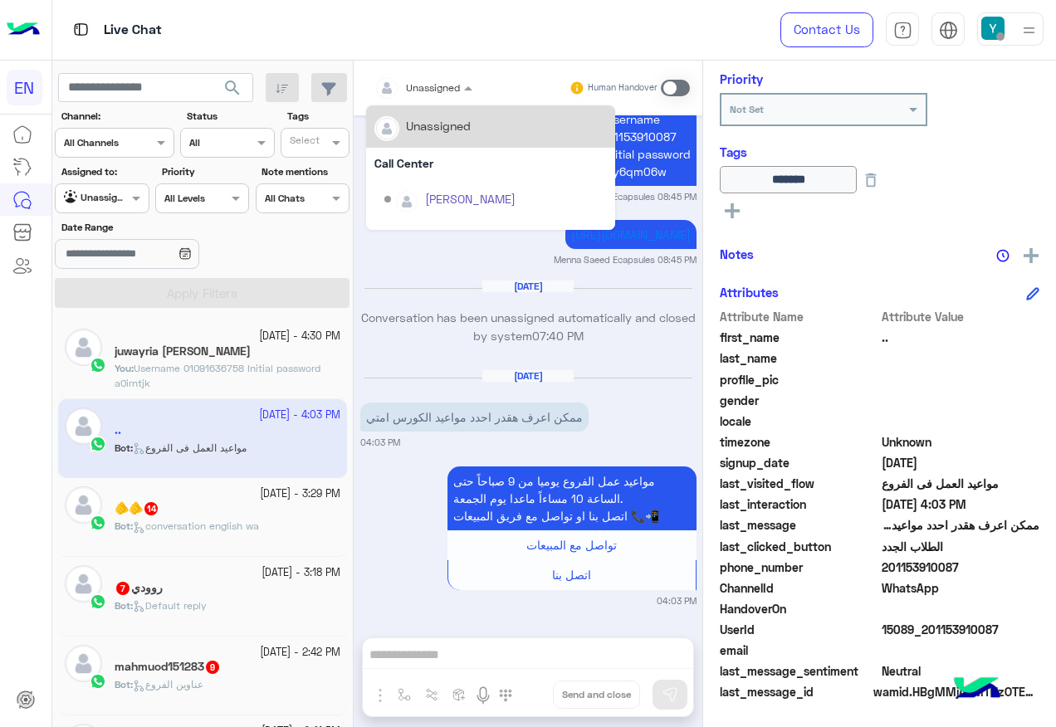
click at [448, 91] on div at bounding box center [423, 85] width 115 height 16
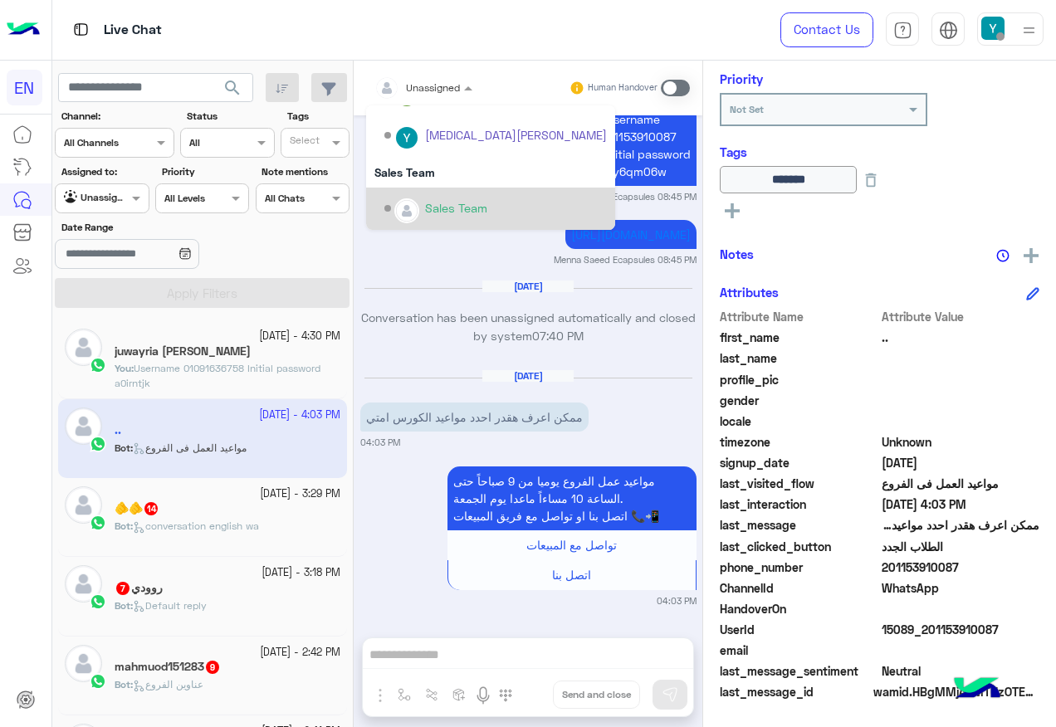
click at [488, 214] on div "Sales Team" at bounding box center [495, 208] width 223 height 29
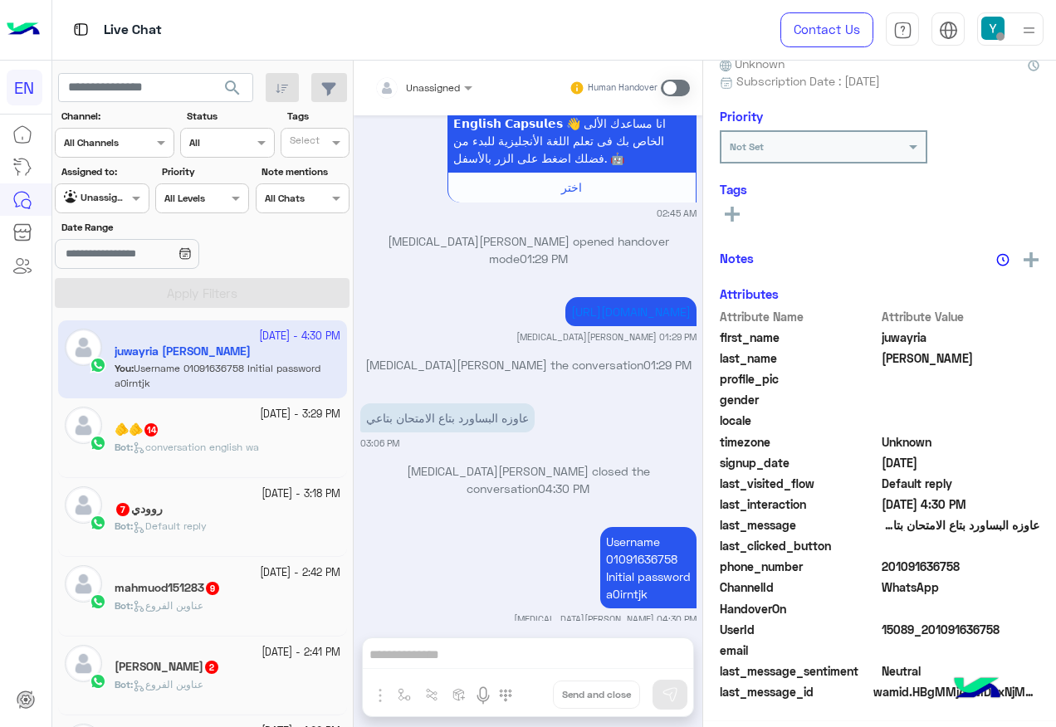
click at [256, 526] on div "Bot : Default reply" at bounding box center [228, 533] width 226 height 29
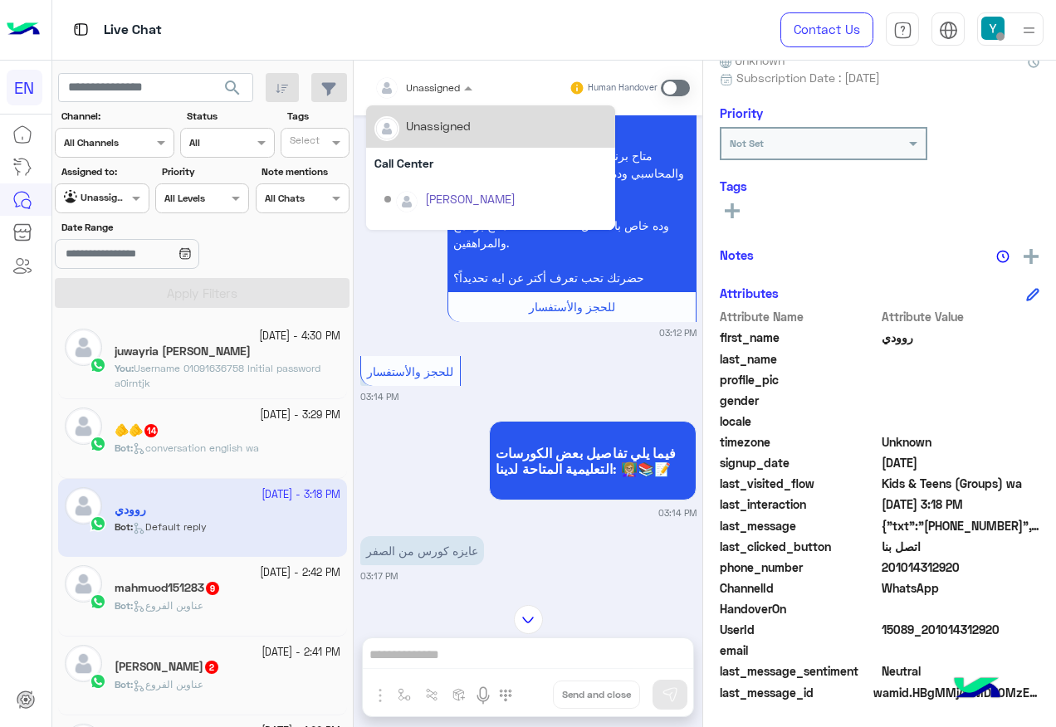
click at [457, 88] on div at bounding box center [423, 85] width 115 height 16
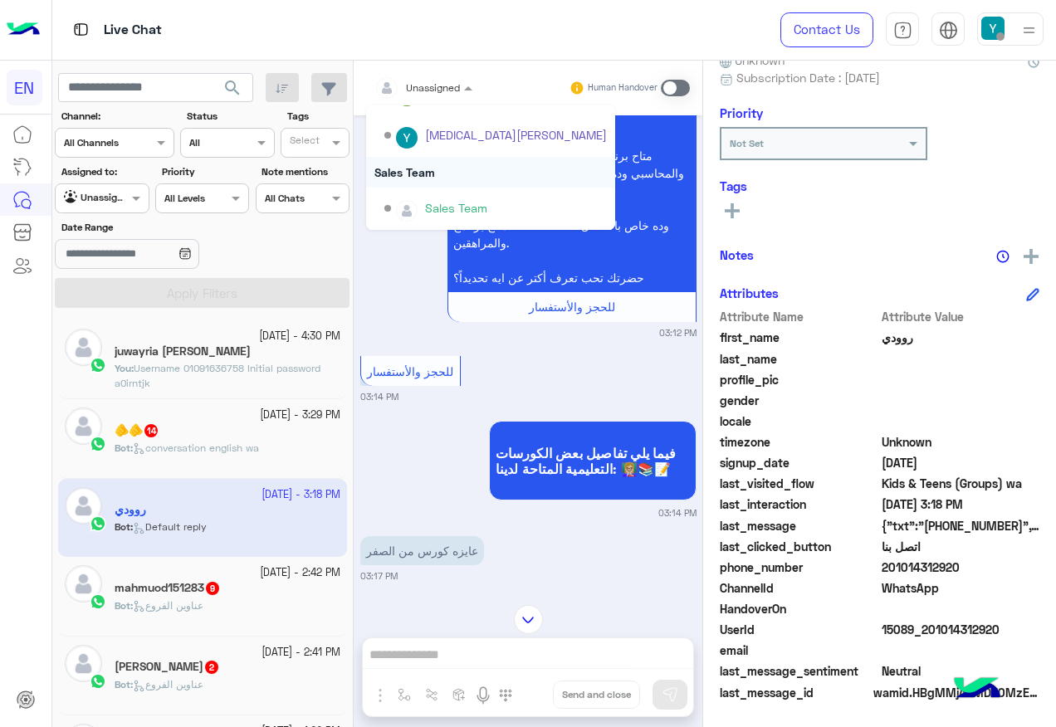
click at [443, 179] on div "Sales Team" at bounding box center [490, 172] width 249 height 31
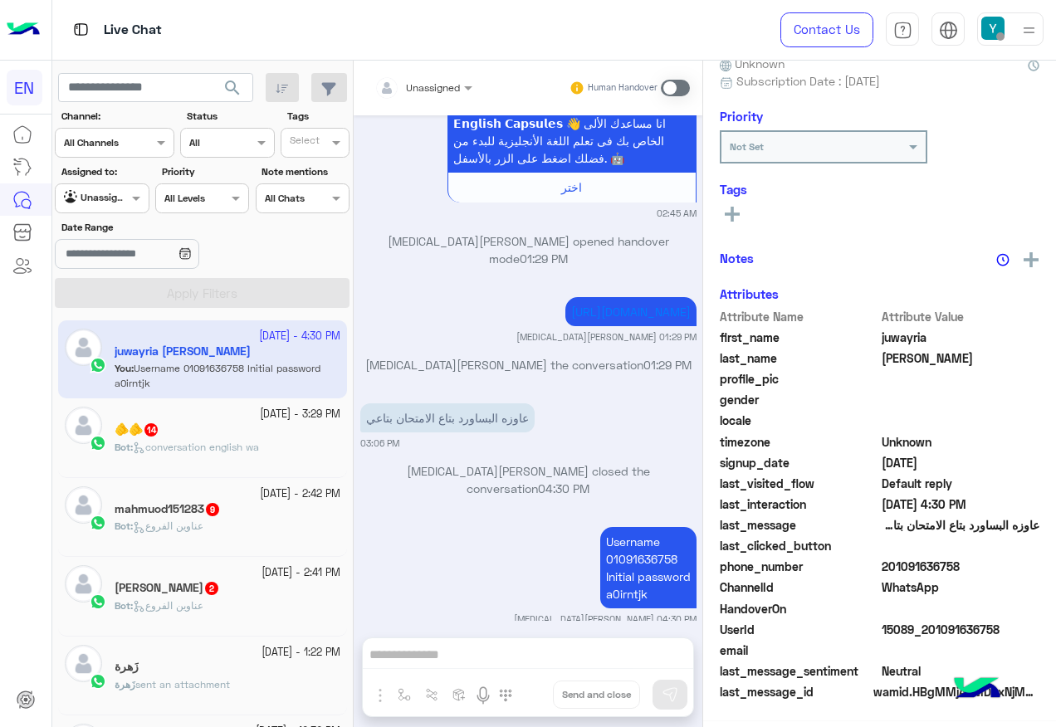
click at [262, 578] on small "[DATE] - 2:41 PM" at bounding box center [301, 573] width 79 height 16
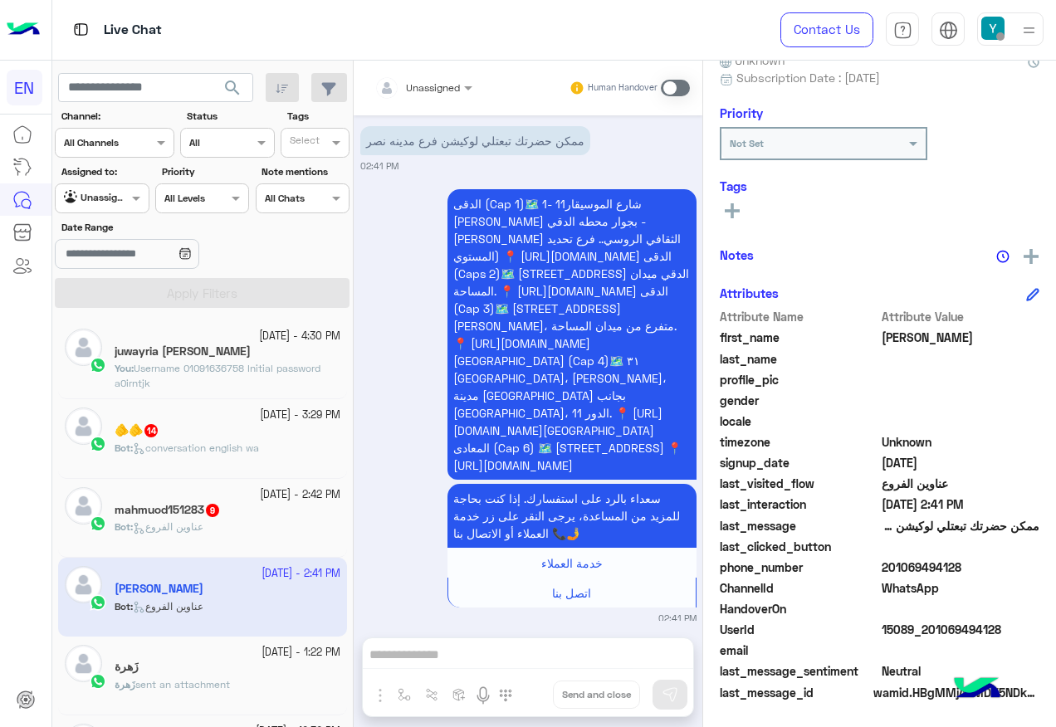
click at [453, 95] on div "Unassigned" at bounding box center [433, 88] width 54 height 15
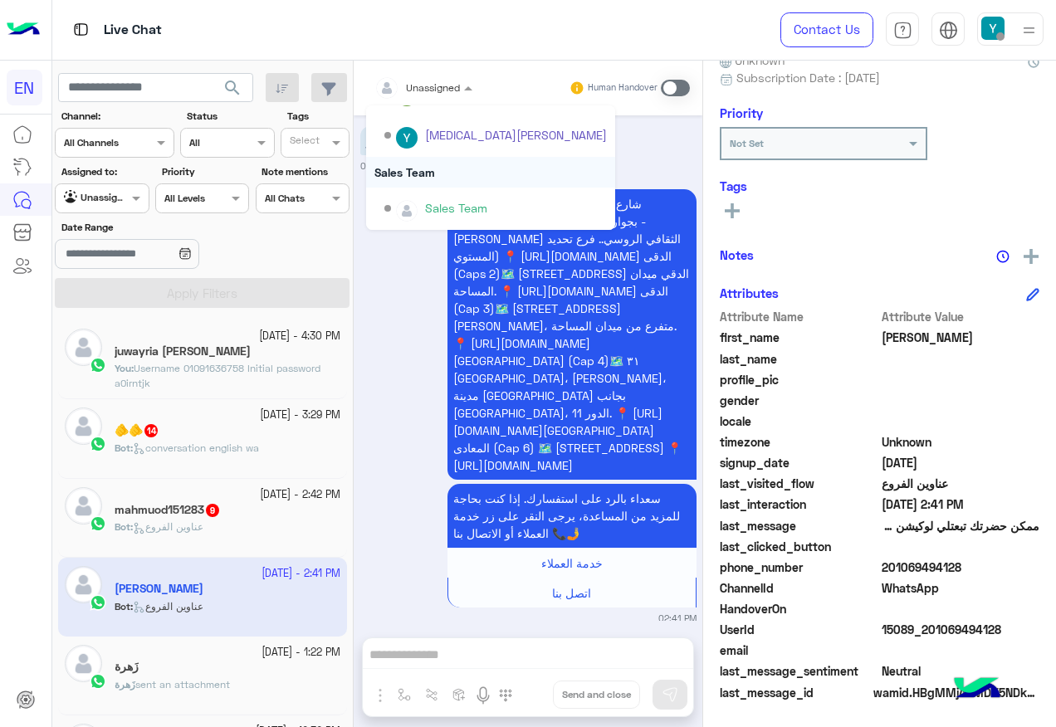
click at [470, 178] on div "Sales Team" at bounding box center [490, 172] width 249 height 31
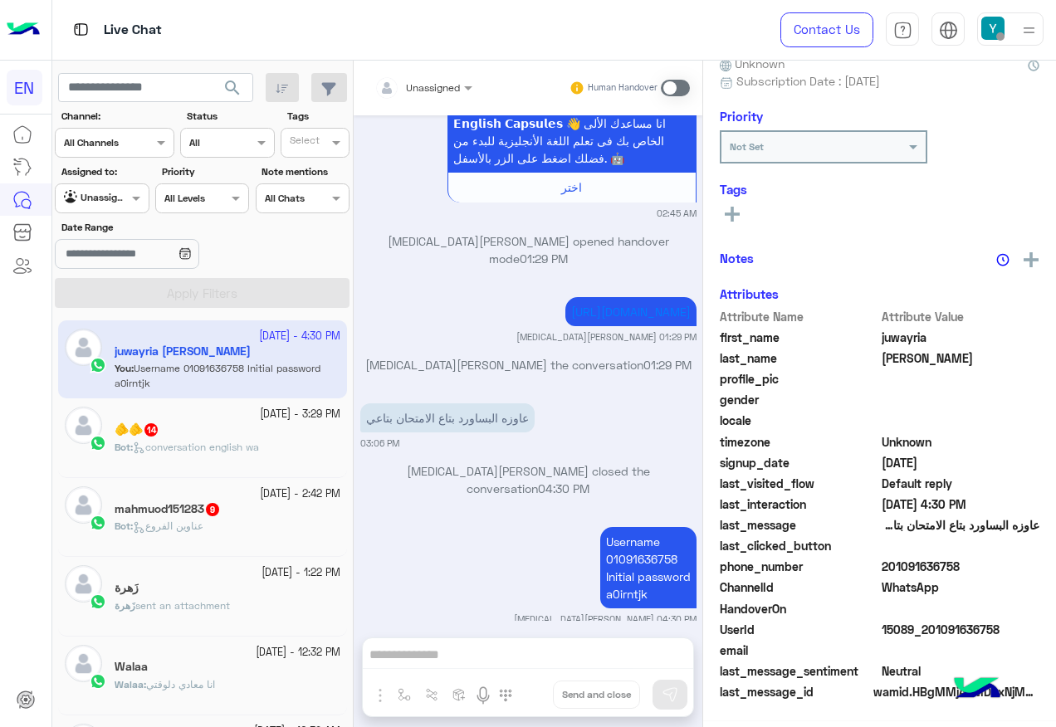
click at [221, 534] on div "Bot : عناوين الفروع" at bounding box center [228, 533] width 226 height 29
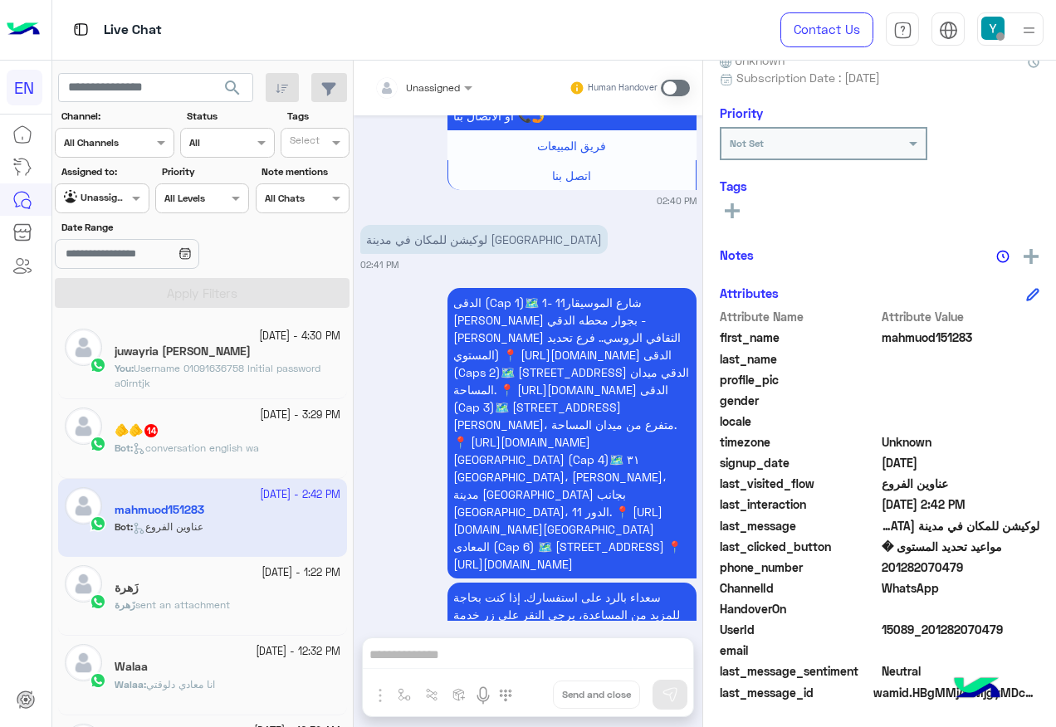
drag, startPoint x: 443, startPoint y: 61, endPoint x: 443, endPoint y: 74, distance: 12.5
click at [443, 64] on div "Unassigned Human Handover" at bounding box center [528, 88] width 349 height 55
click at [443, 84] on div at bounding box center [423, 85] width 115 height 16
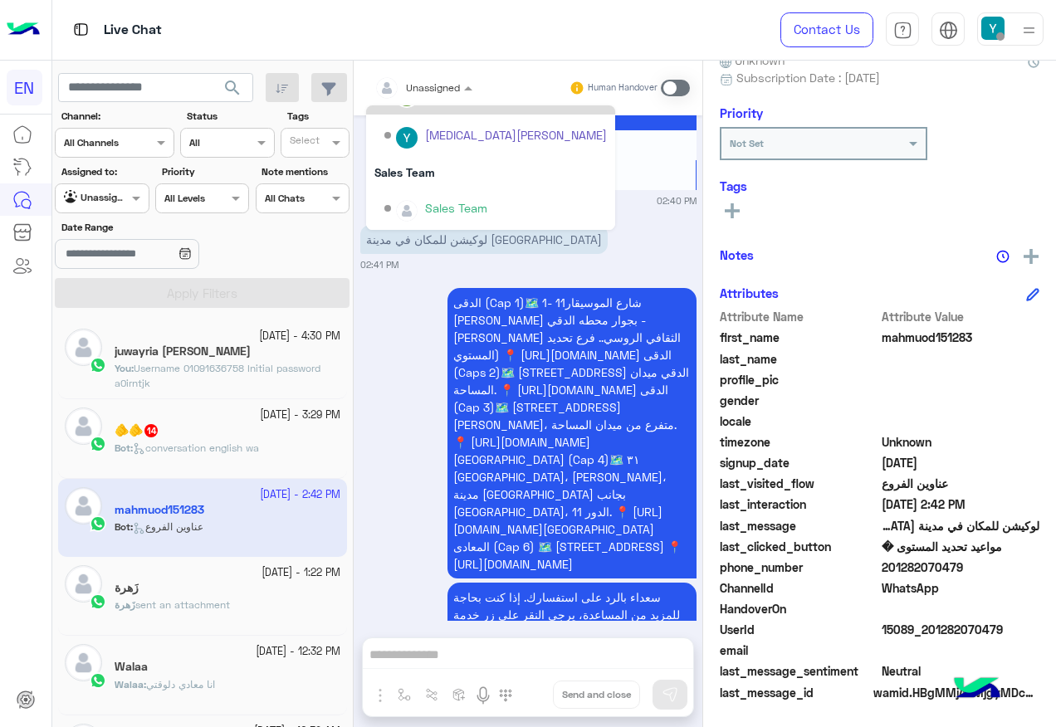
click at [495, 203] on div "Sales Team" at bounding box center [495, 208] width 223 height 29
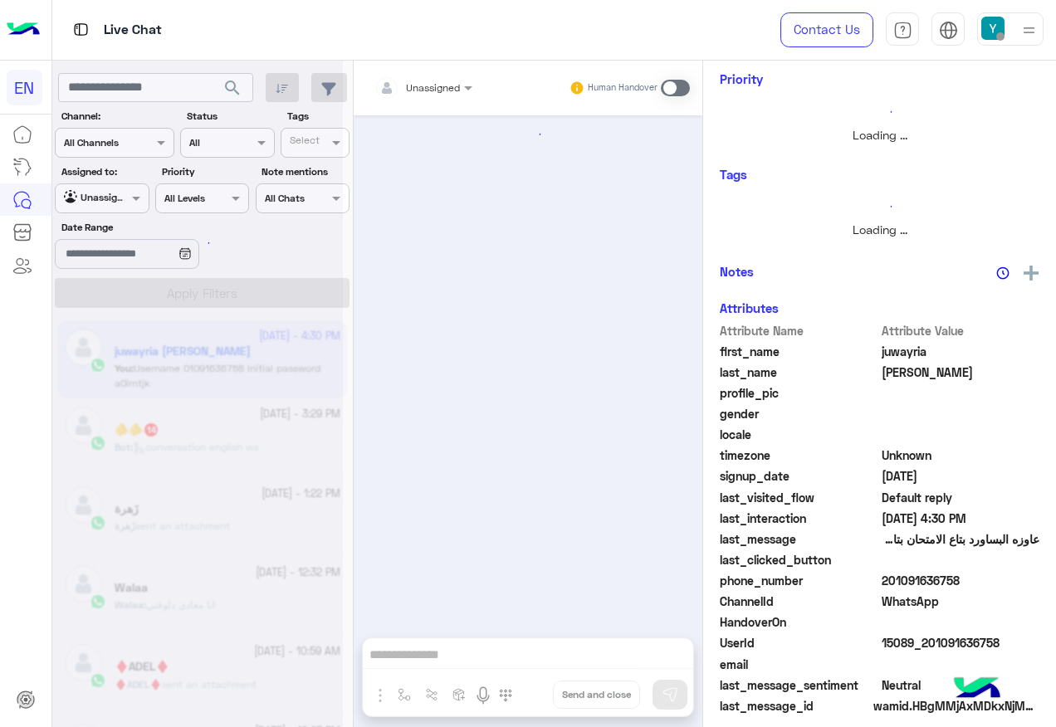
click at [247, 443] on div at bounding box center [197, 370] width 291 height 727
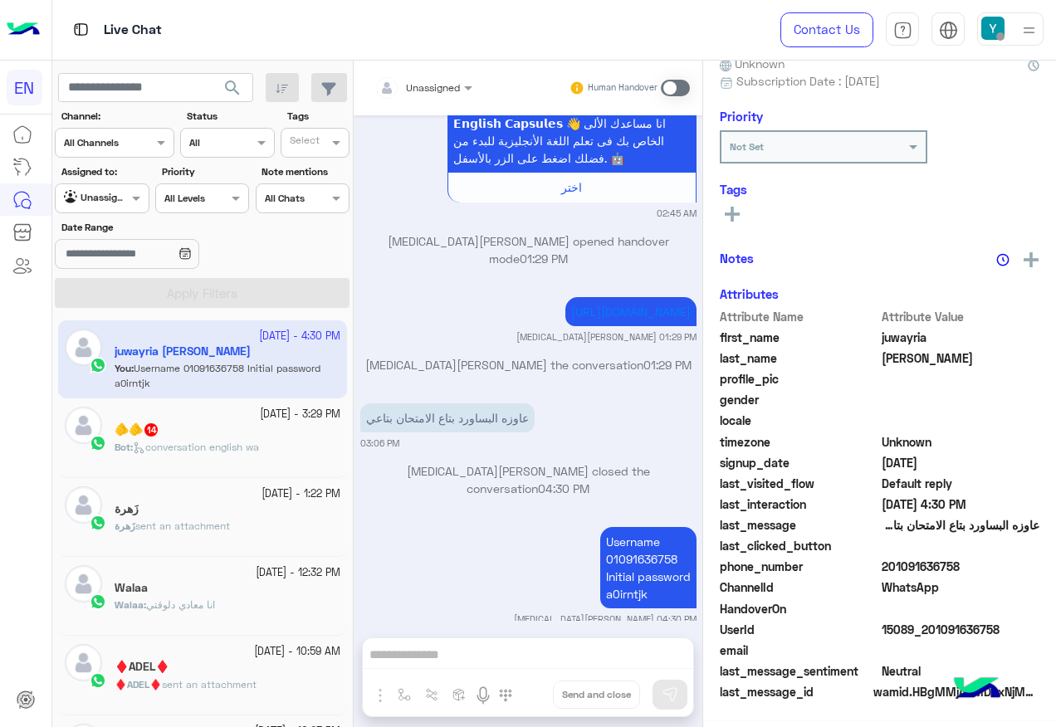
click at [246, 443] on span "conversation english wa" at bounding box center [196, 447] width 126 height 12
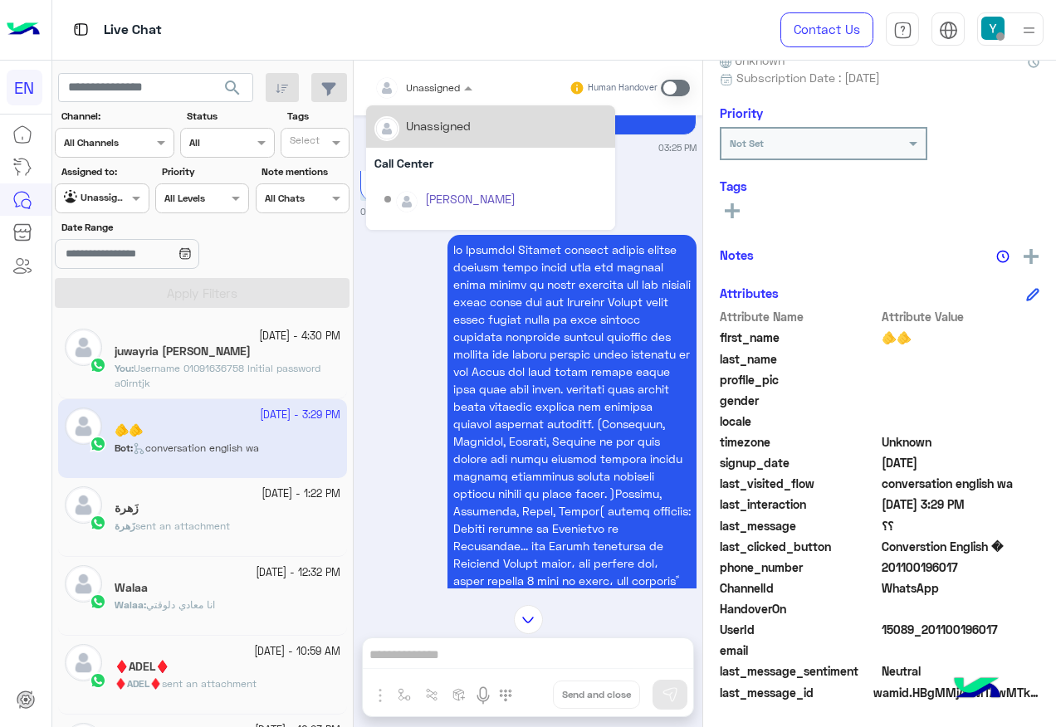
click at [467, 92] on span at bounding box center [470, 87] width 21 height 17
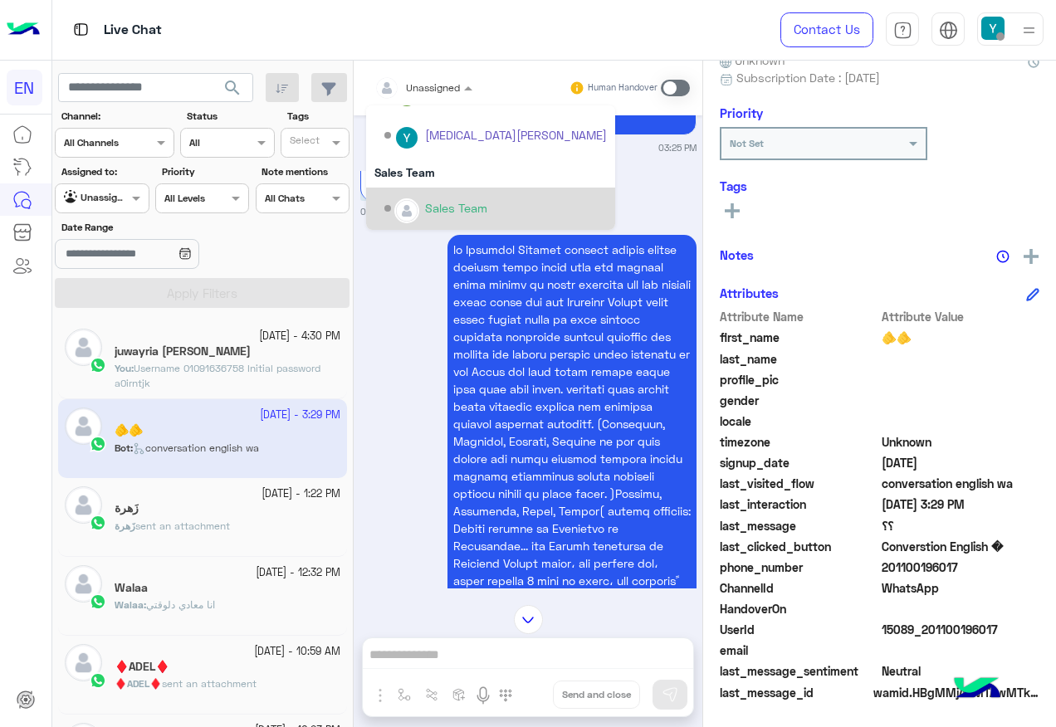
click at [470, 208] on div "Sales Team" at bounding box center [456, 207] width 62 height 17
